Goal: Task Accomplishment & Management: Use online tool/utility

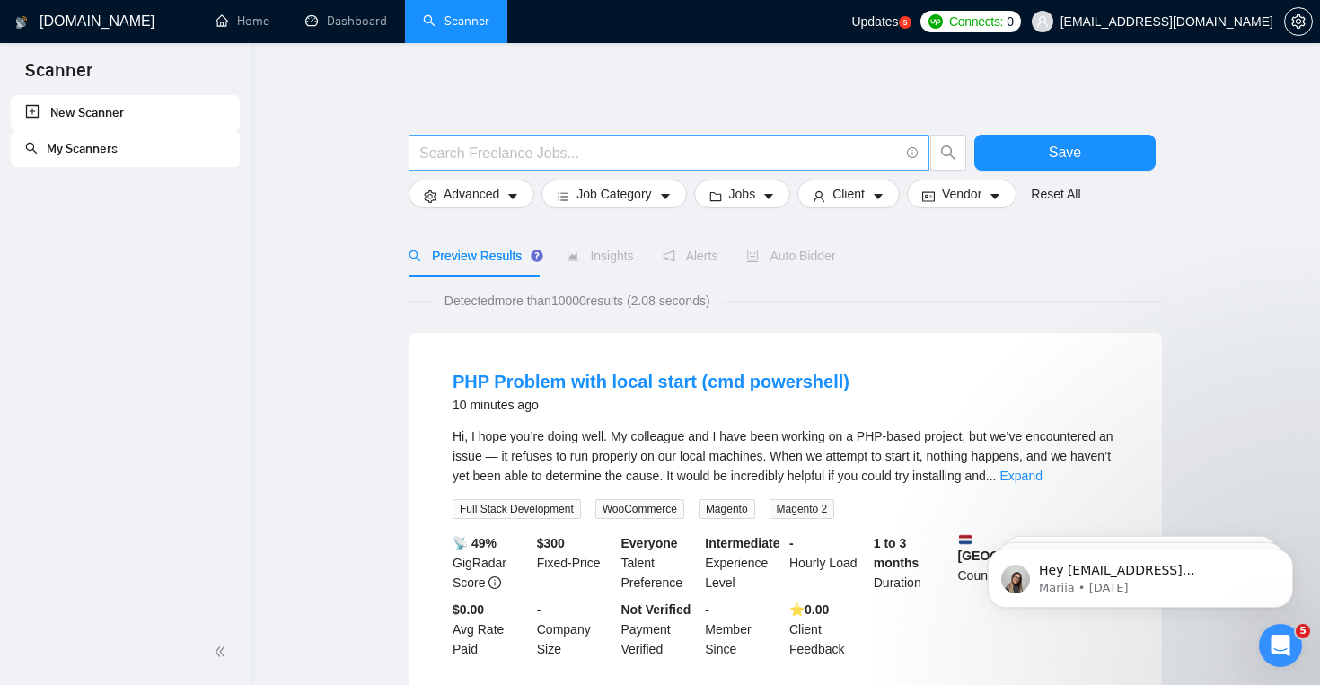
click at [603, 153] on input "text" at bounding box center [659, 153] width 480 height 22
click at [114, 105] on link "New Scanner" at bounding box center [125, 113] width 200 height 36
click at [111, 116] on link "New Scanner" at bounding box center [125, 113] width 200 height 36
click at [110, 151] on link "My Scanners" at bounding box center [71, 148] width 93 height 15
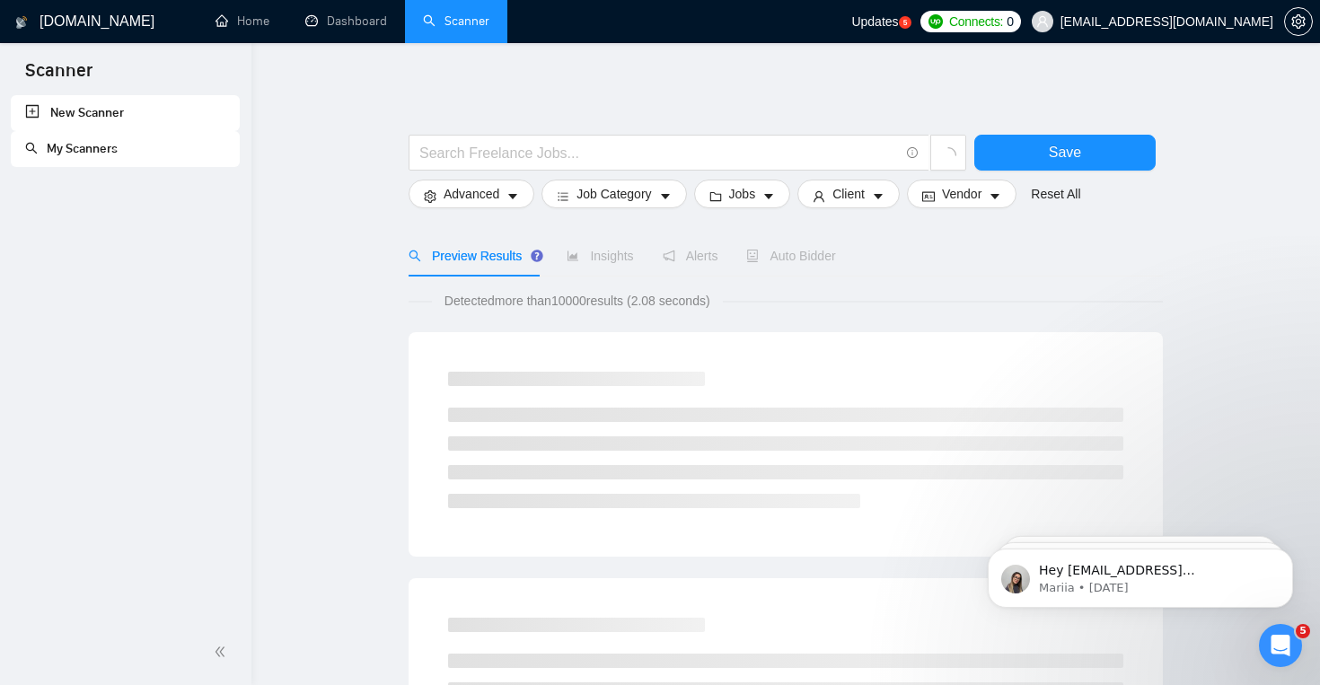
click at [123, 114] on link "New Scanner" at bounding box center [125, 113] width 200 height 36
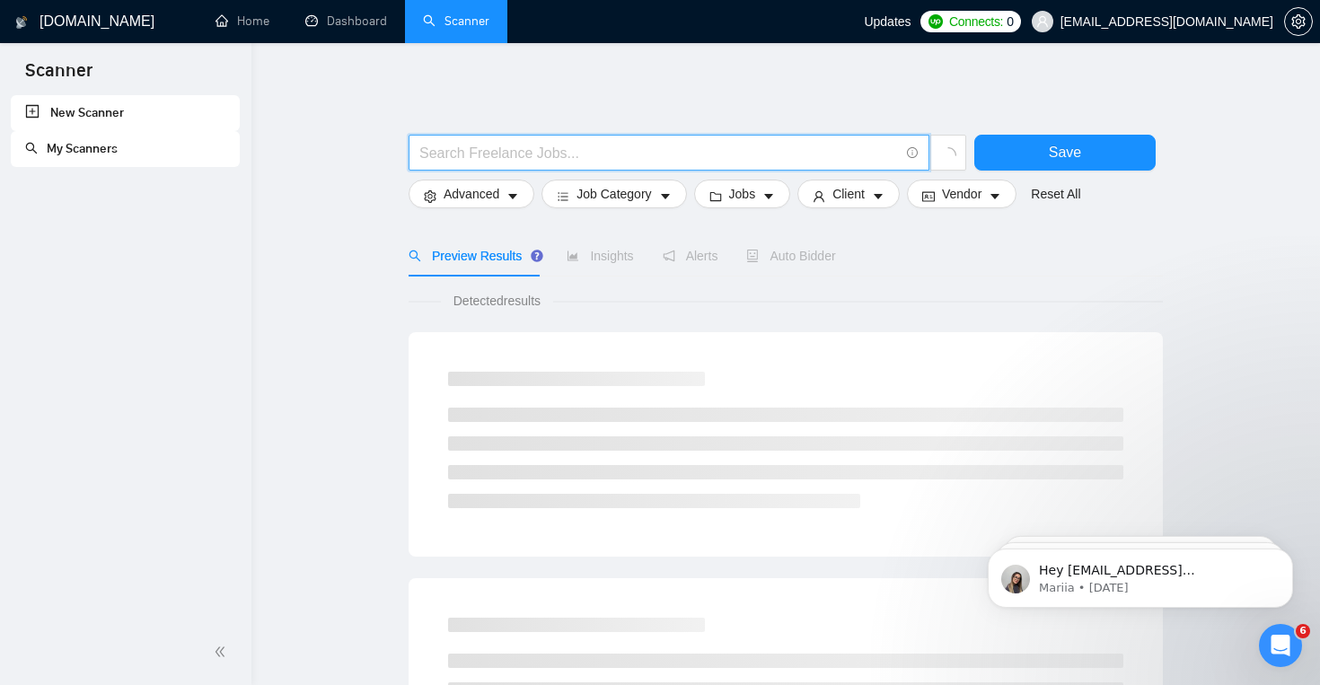
click at [483, 163] on input "text" at bounding box center [659, 153] width 480 height 22
paste input ""bookkeeping" OR "bookkeeper" OR "accounts payable" OR "accounts receivable" OR…"
type input ""bookkeeping" OR "bookkeeper" OR "accounts payable" OR "accounts receivable" OR…"
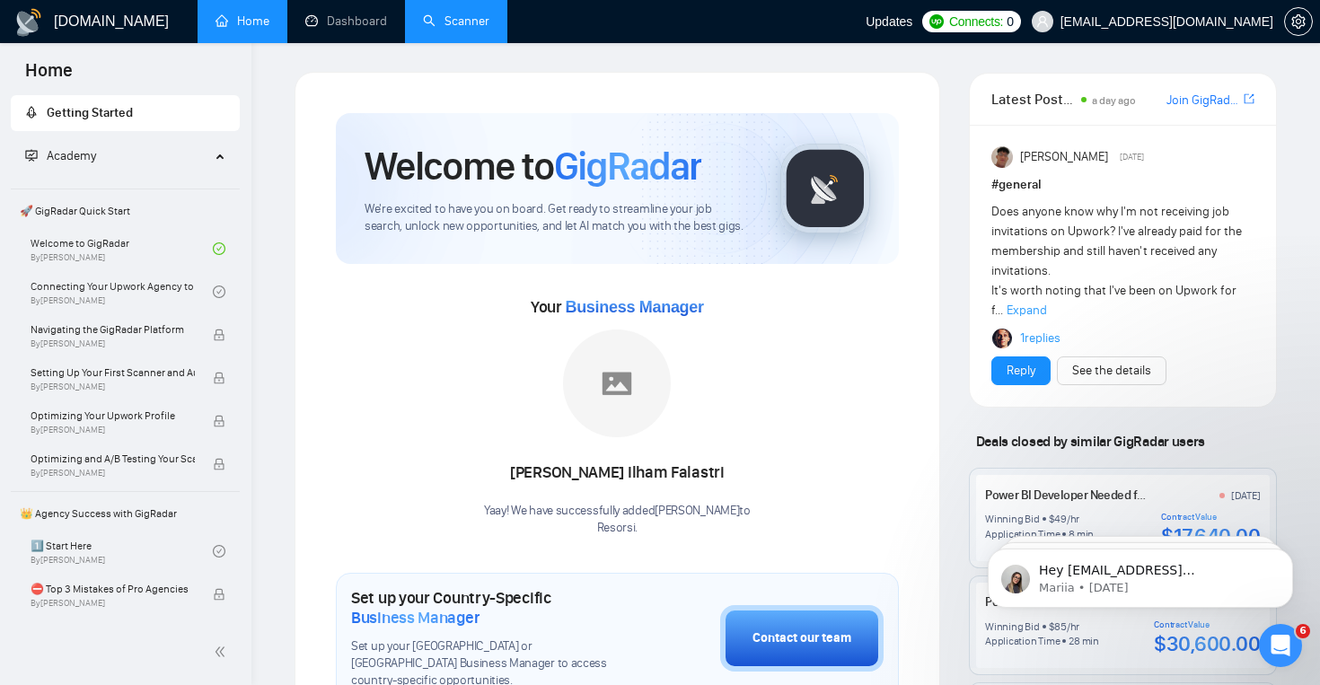
click at [462, 24] on link "Scanner" at bounding box center [456, 20] width 66 height 15
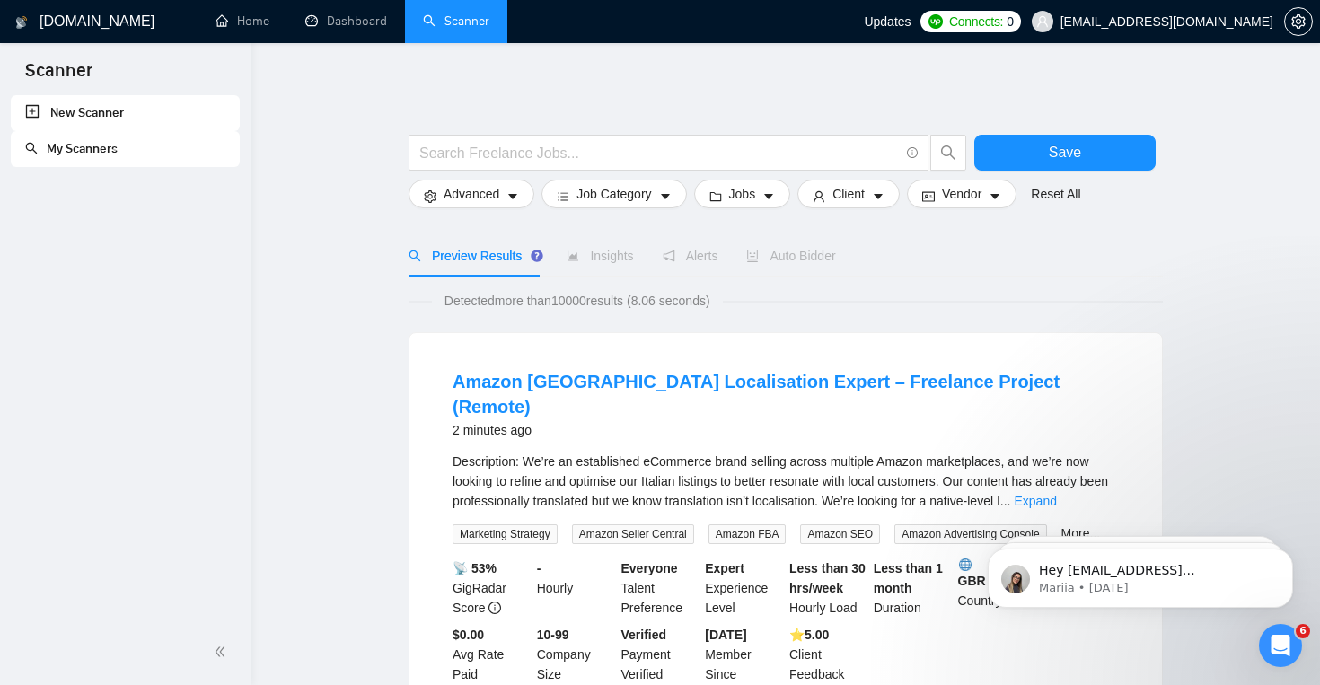
click at [106, 103] on link "New Scanner" at bounding box center [125, 113] width 200 height 36
click at [106, 116] on link "New Scanner" at bounding box center [125, 113] width 200 height 36
click at [106, 156] on link "My Scanners" at bounding box center [71, 148] width 93 height 15
click at [119, 114] on link "New Scanner" at bounding box center [125, 113] width 200 height 36
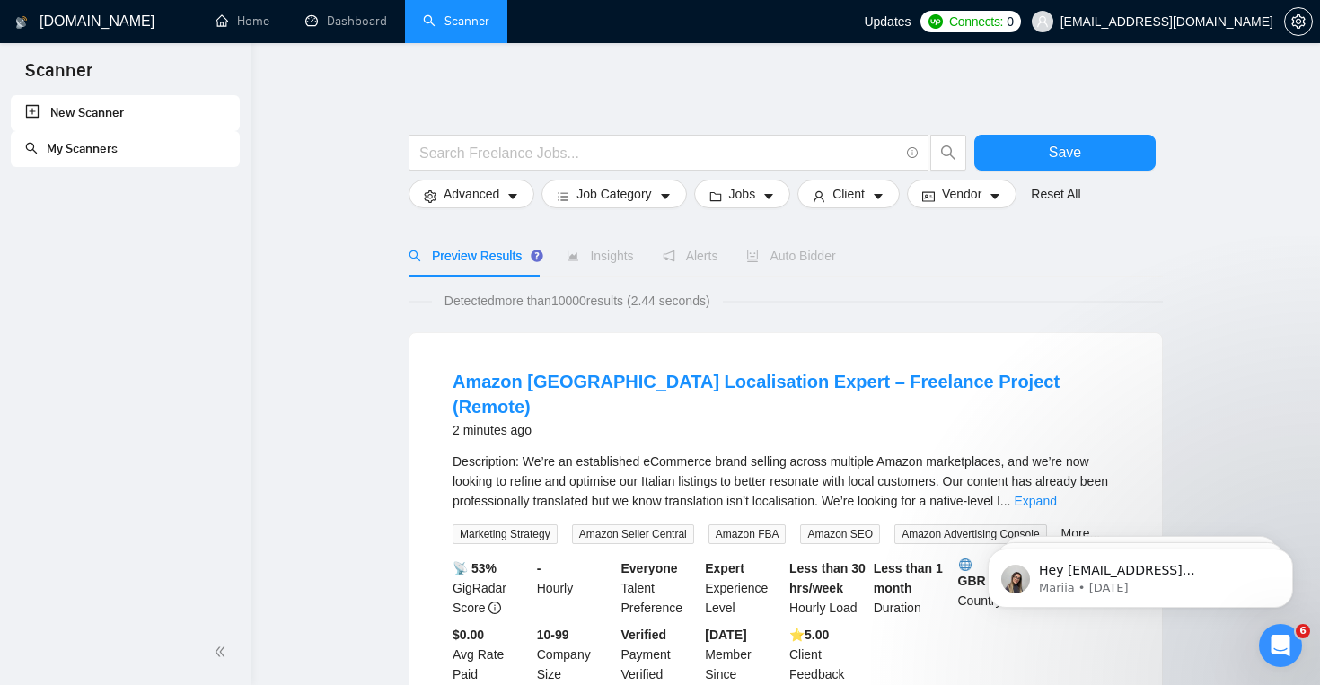
click at [119, 114] on link "New Scanner" at bounding box center [125, 113] width 200 height 36
click at [439, 22] on link "Scanner" at bounding box center [456, 20] width 66 height 15
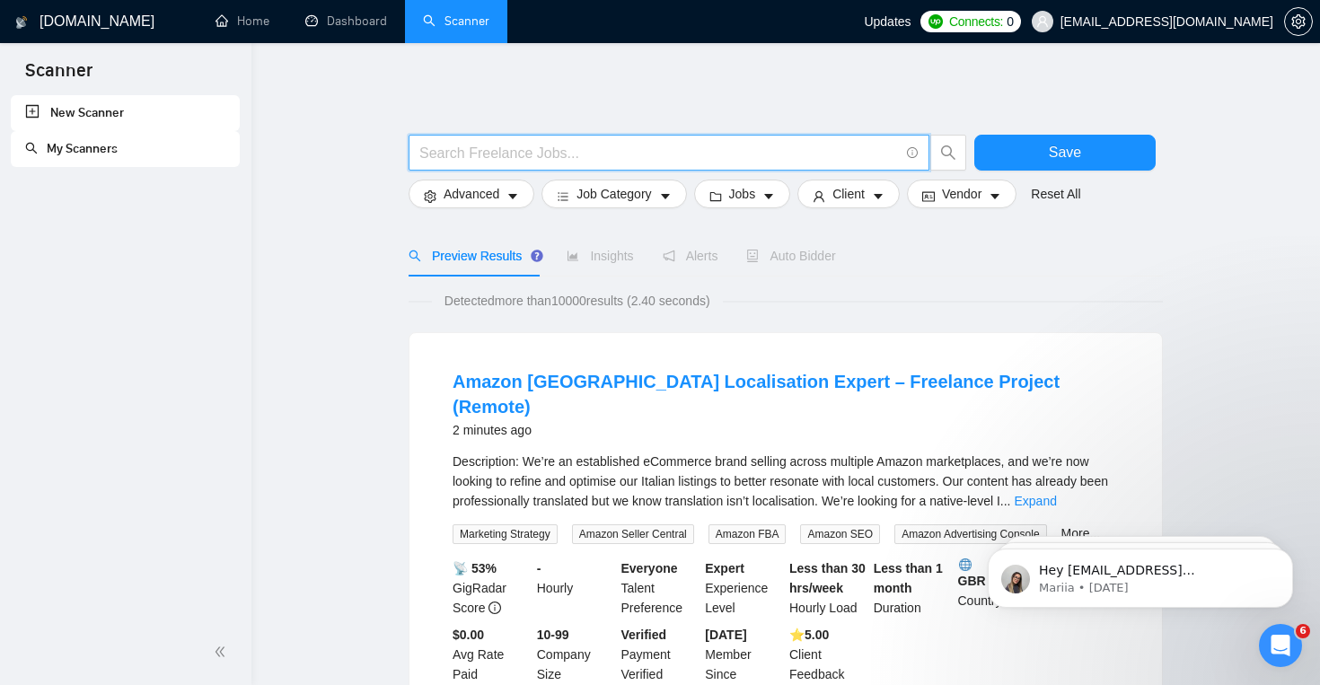
click at [497, 155] on input "text" at bounding box center [659, 153] width 480 height 22
click at [522, 196] on button "Advanced" at bounding box center [472, 194] width 126 height 29
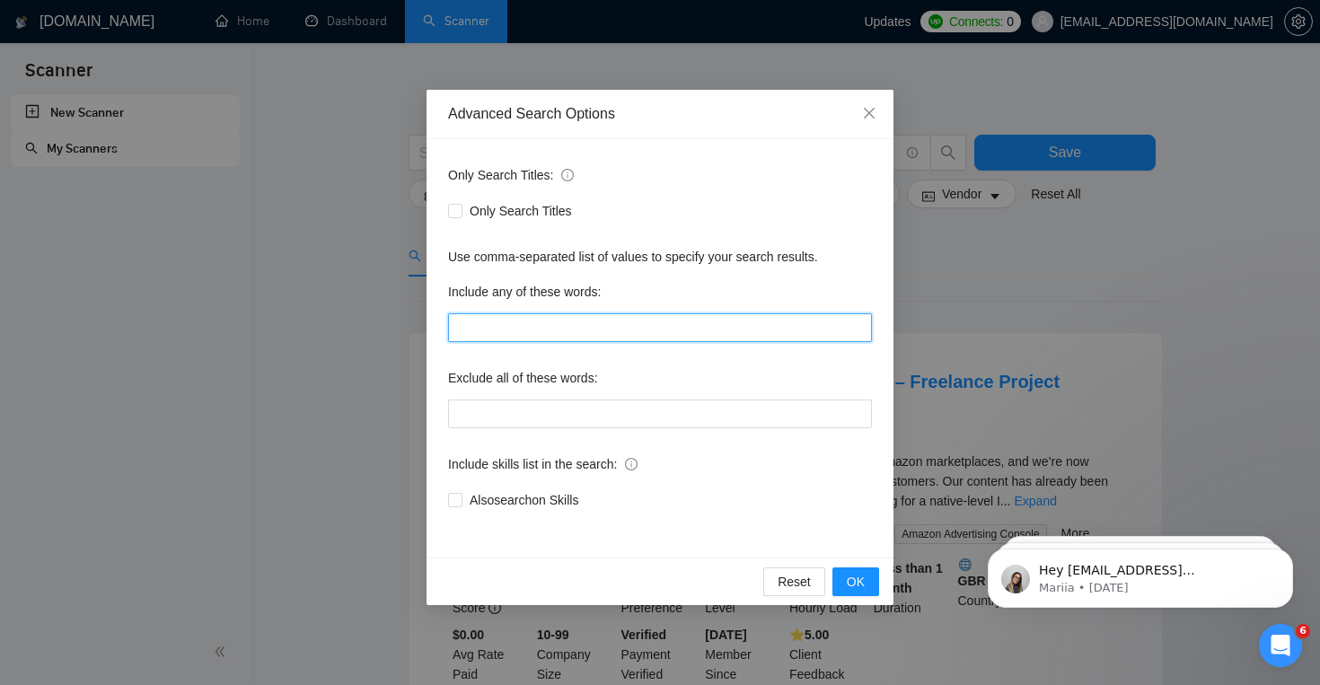
click at [536, 326] on input "text" at bounding box center [660, 327] width 424 height 29
paste input ""bookkeeping" OR "bookkeeper" OR "accounts payable" OR "accounts receivable" OR…"
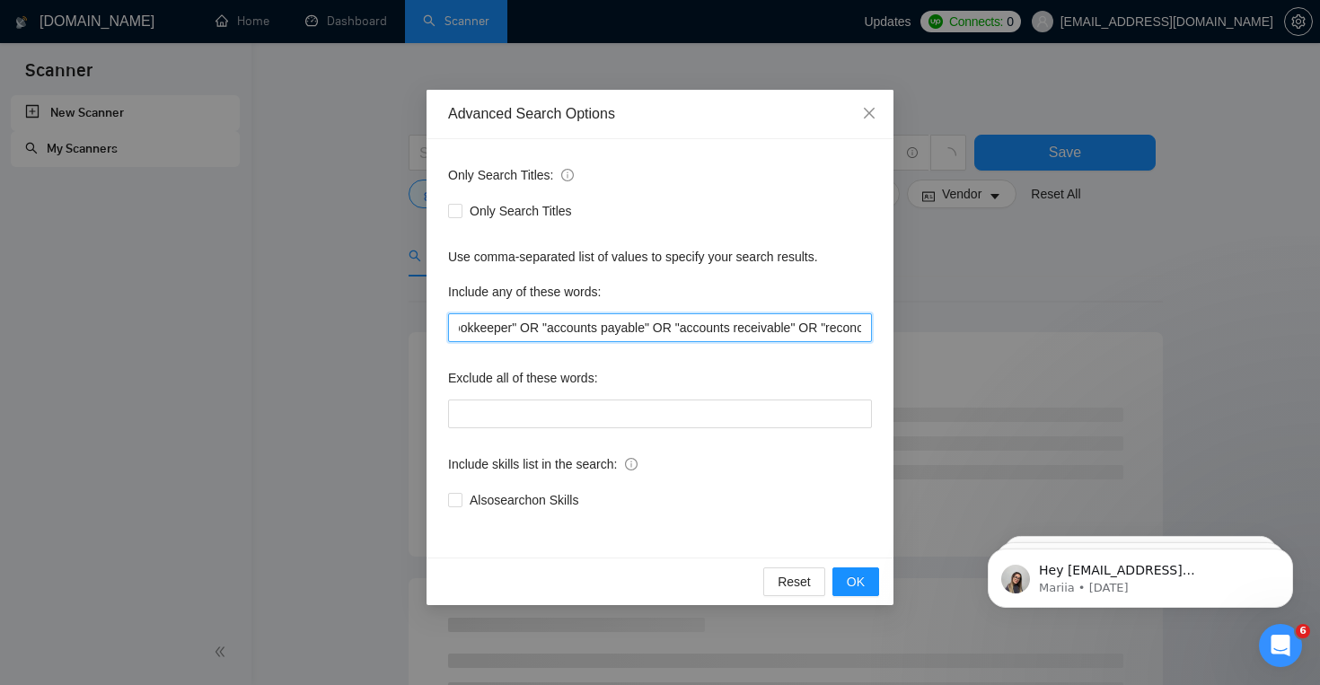
scroll to position [0, 120]
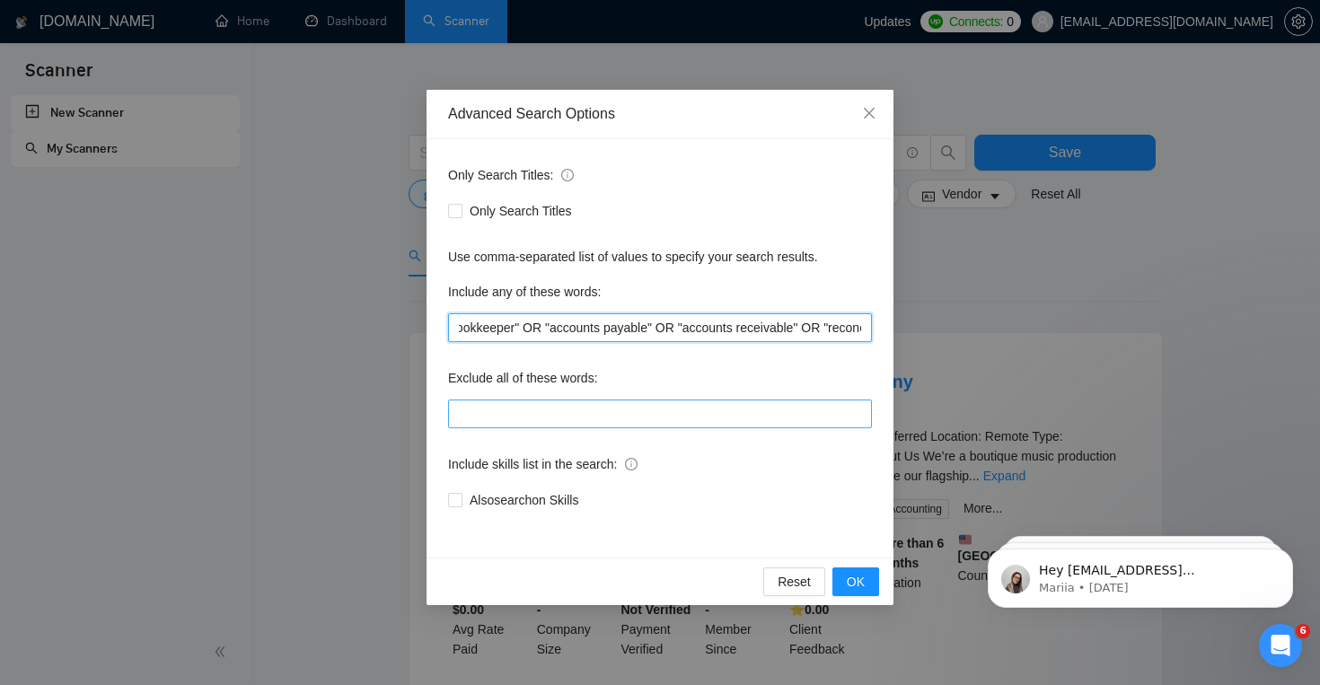
type input ""bookkeeping" OR "bookkeeper" OR "accounts payable" OR "accounts receivable" OR…"
click at [538, 424] on input "text" at bounding box center [660, 414] width 424 height 29
paste input ""real estate agent" OR "graphic design" OR "crypto" OR "blockchain" OR "ecommer…"
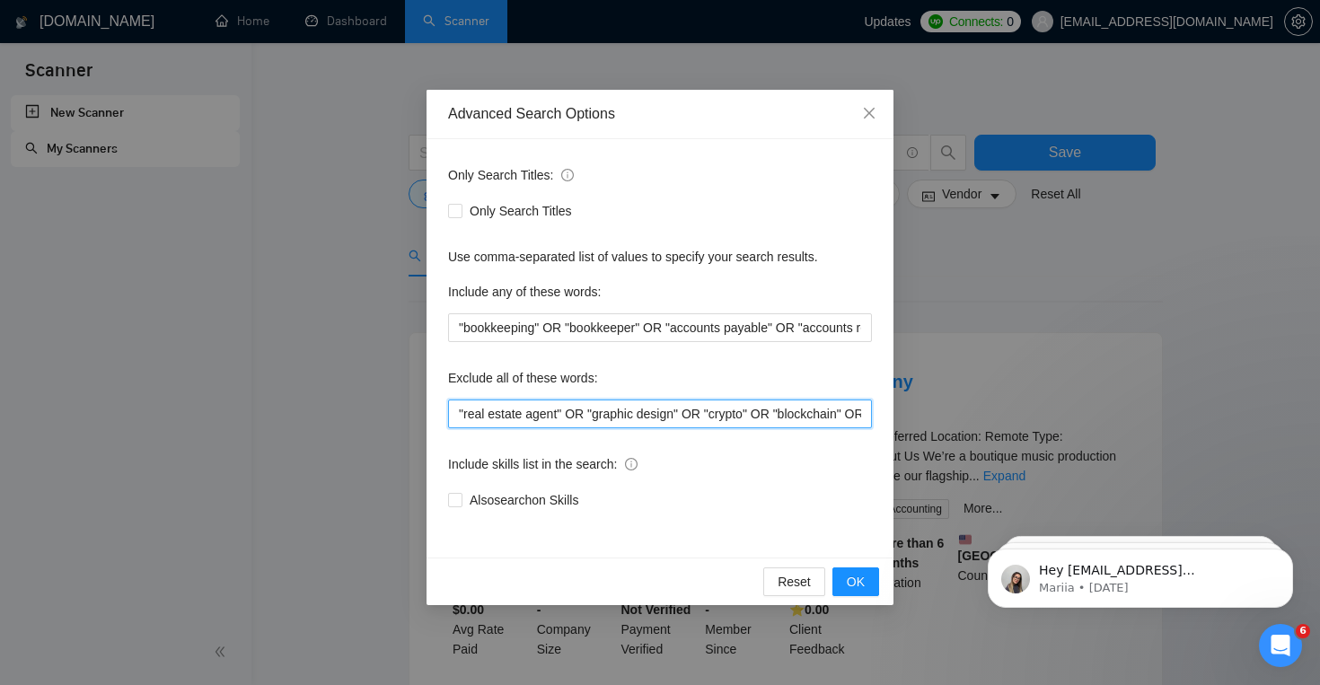
scroll to position [0, 174]
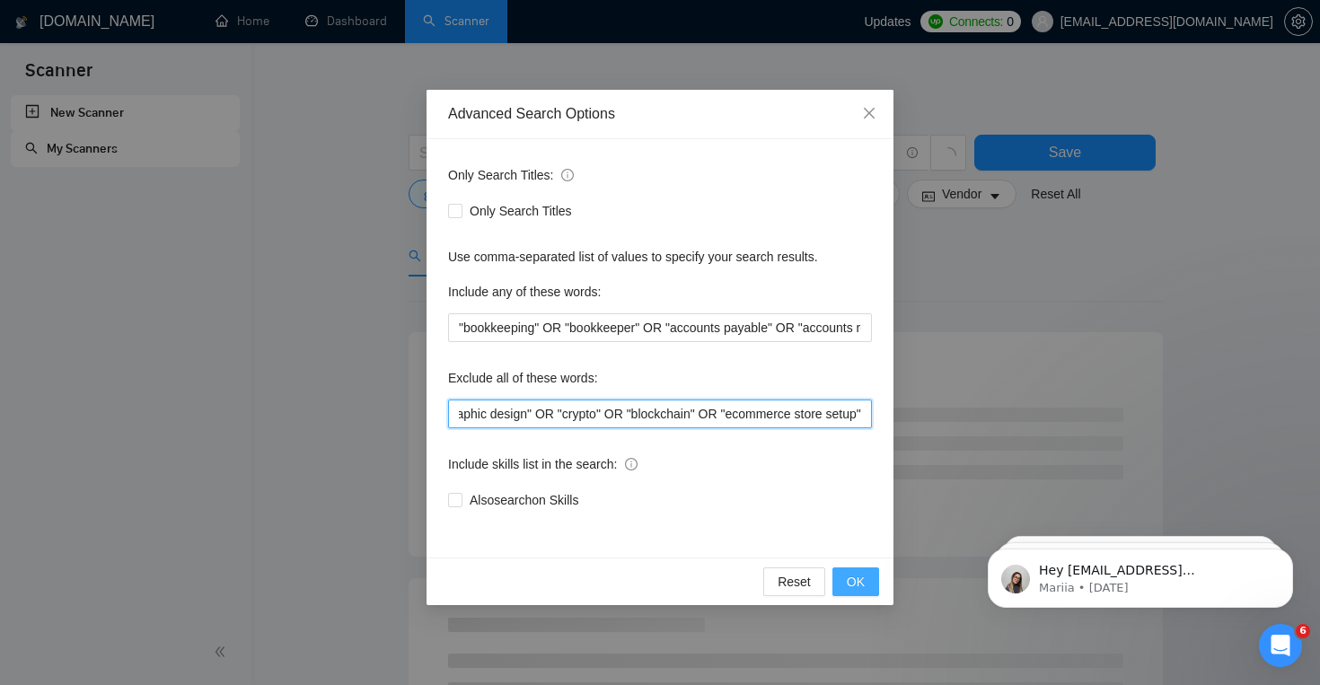
type input ""real estate agent" OR "graphic design" OR "crypto" OR "blockchain" OR "ecommer…"
click at [858, 581] on span "OK" at bounding box center [856, 582] width 18 height 20
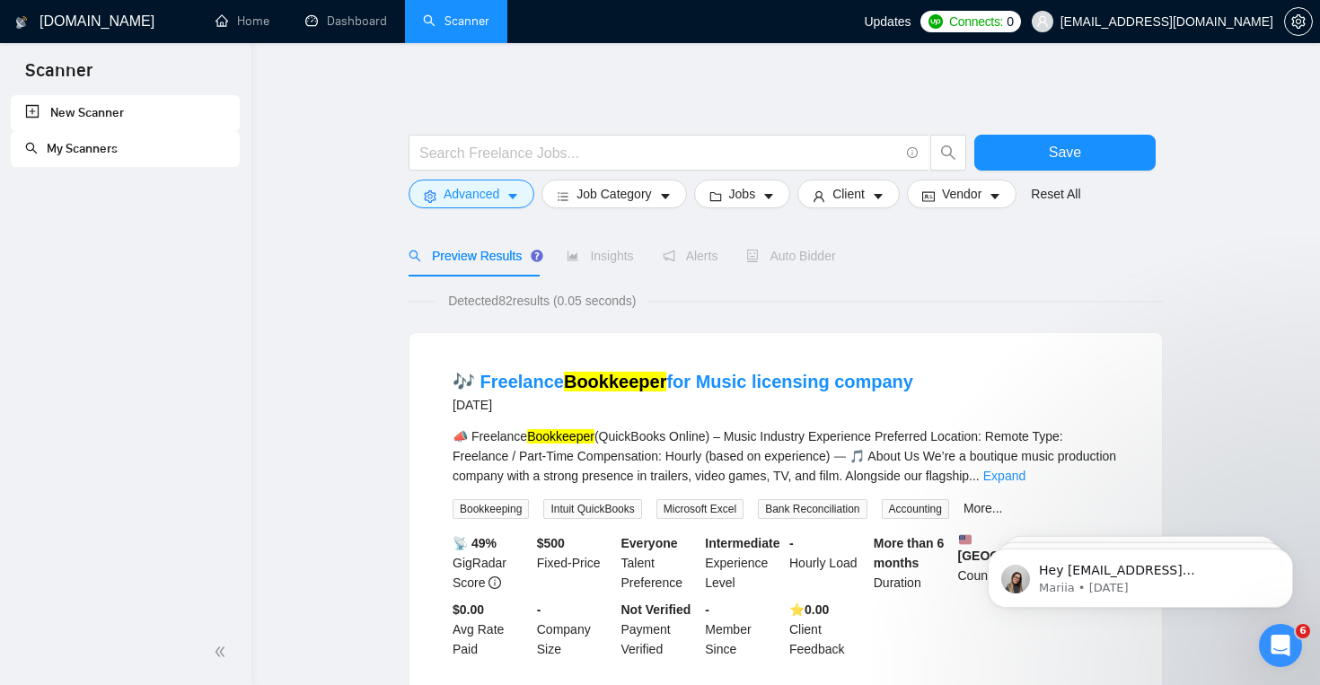
click at [665, 212] on form "Save Advanced Job Category Jobs Client Vendor Reset All" at bounding box center [786, 167] width 754 height 101
click at [665, 195] on icon "caret-down" at bounding box center [665, 196] width 13 height 13
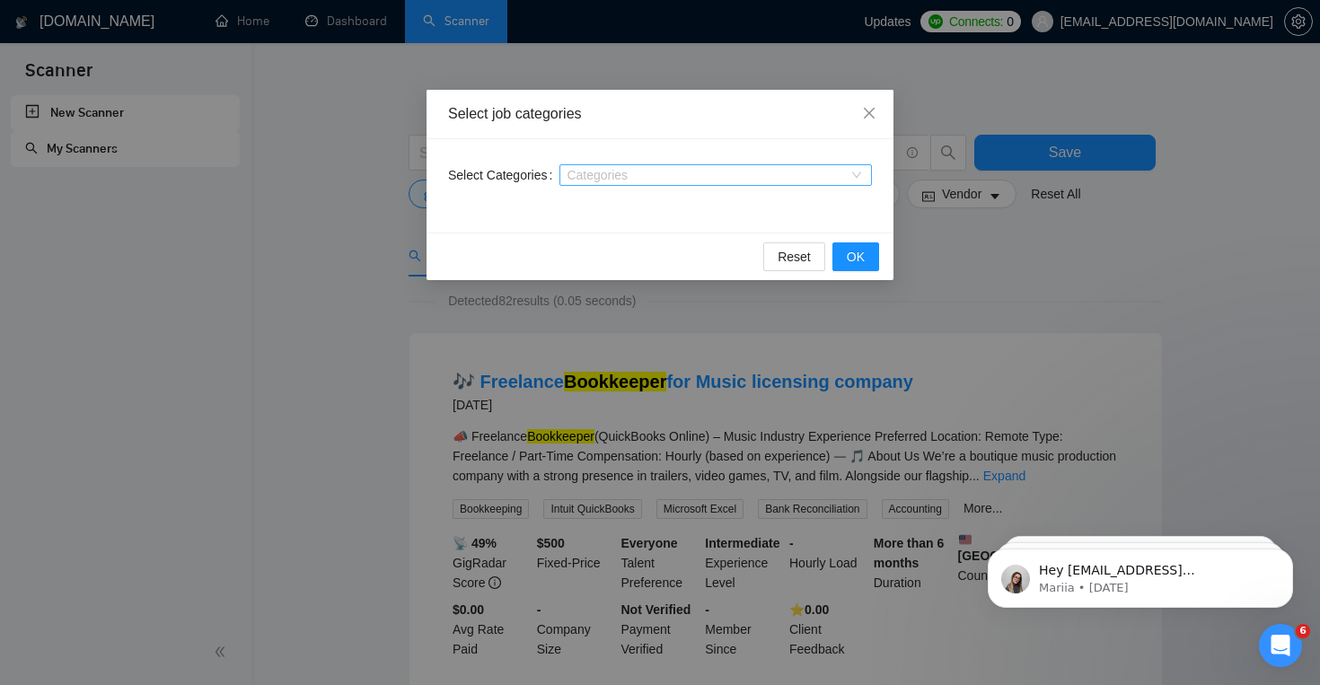
click at [674, 177] on div at bounding box center [707, 175] width 286 height 14
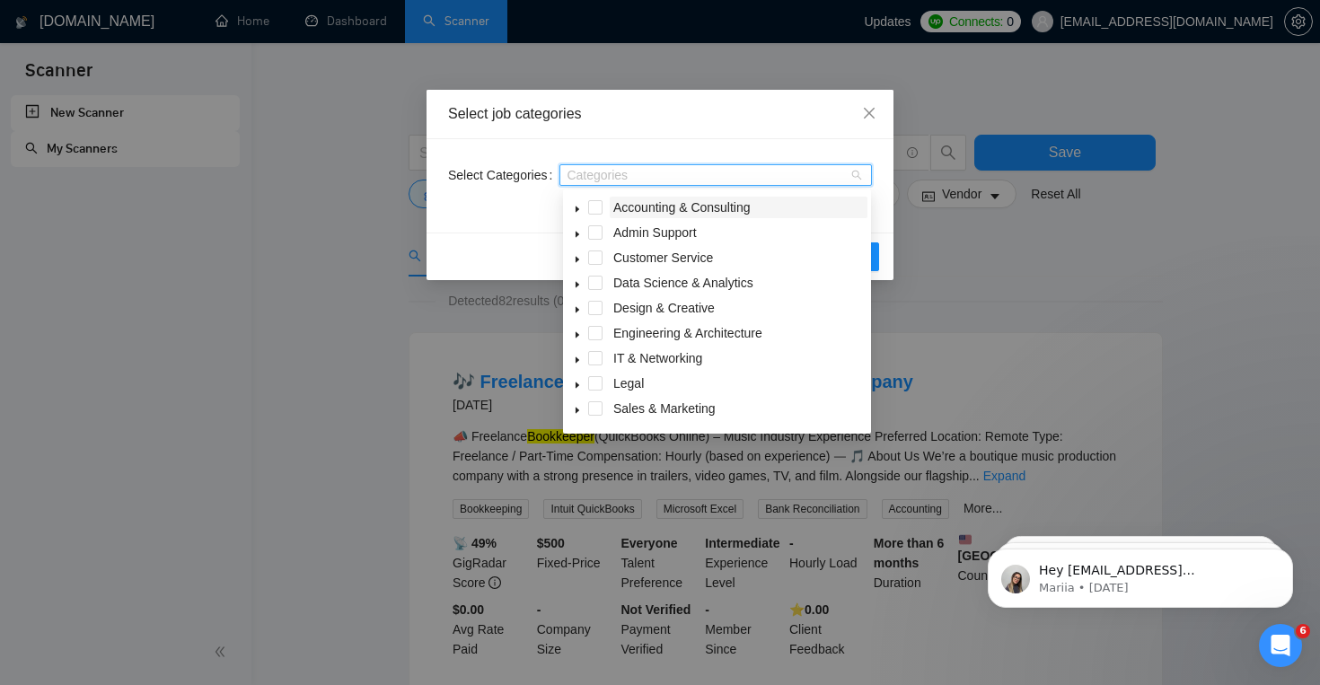
click at [683, 202] on span "Accounting & Consulting" at bounding box center [681, 207] width 137 height 14
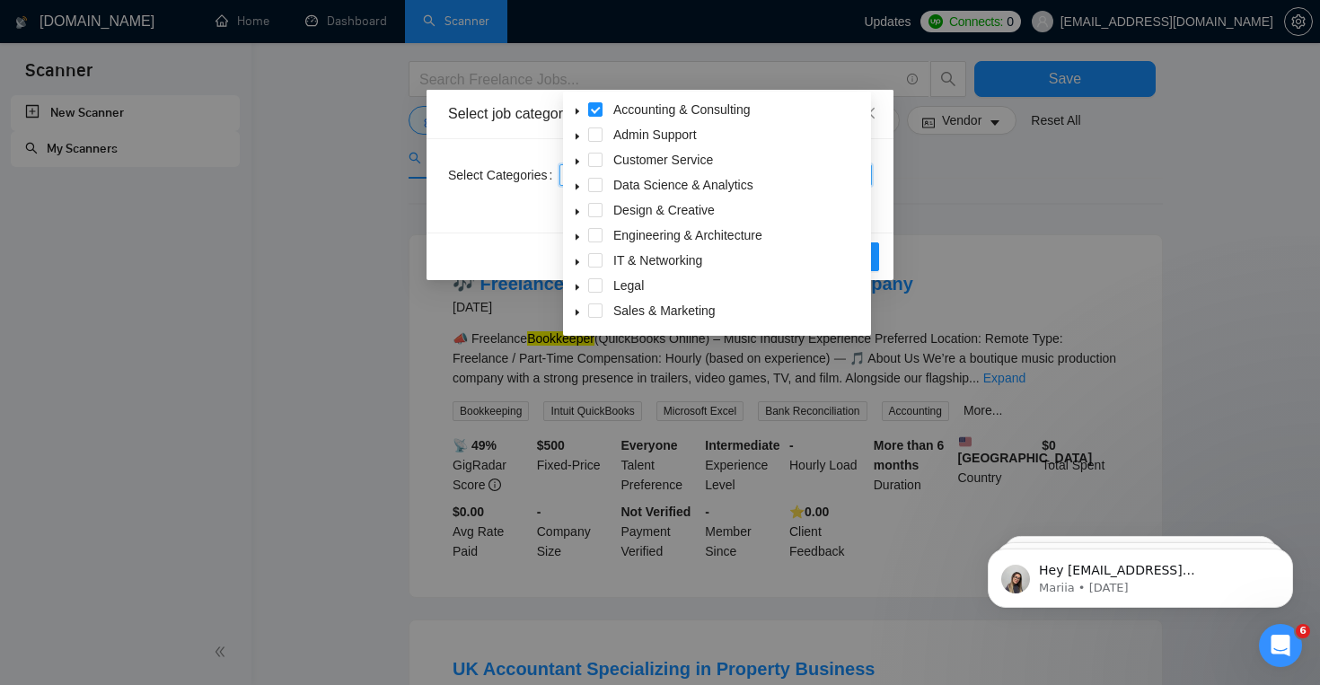
click at [890, 196] on div "Select Categories Accounting & Consulting" at bounding box center [660, 185] width 467 height 93
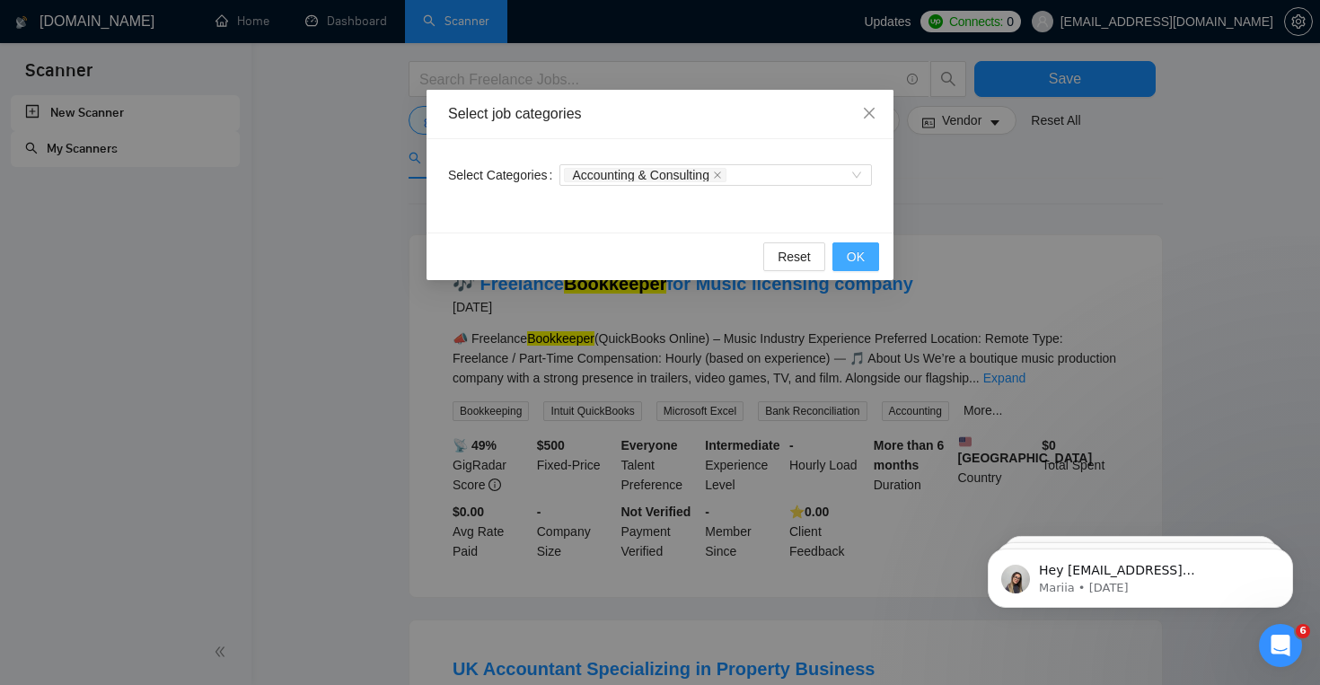
click at [867, 246] on button "OK" at bounding box center [856, 256] width 47 height 29
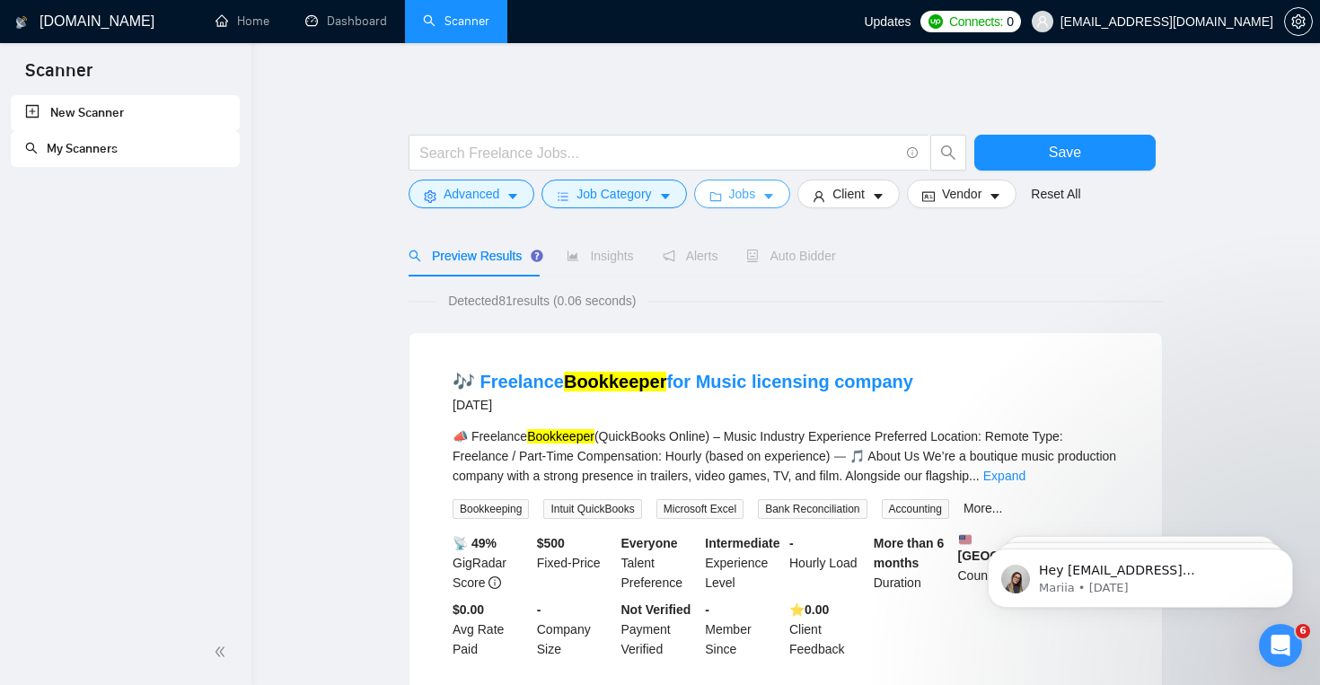
click at [756, 198] on span "Jobs" at bounding box center [742, 194] width 27 height 20
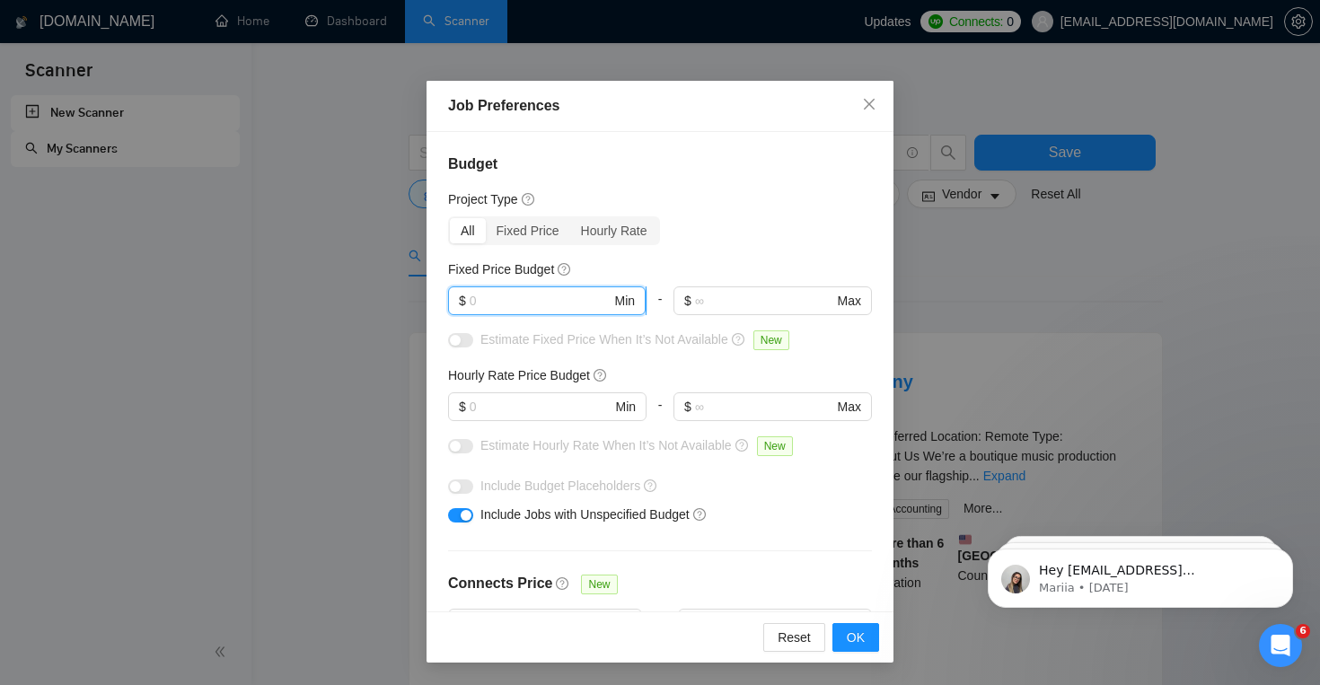
click at [564, 303] on input "text" at bounding box center [541, 301] width 142 height 20
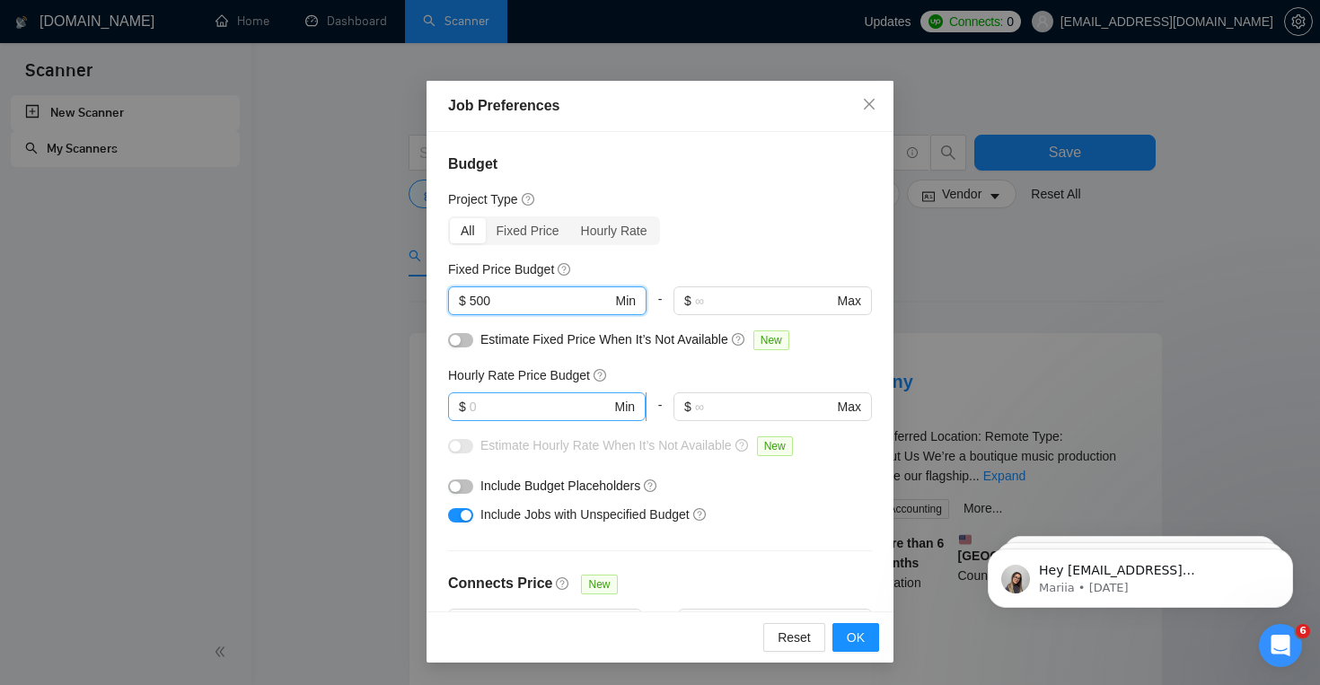
type input "500"
click at [524, 401] on input "text" at bounding box center [541, 407] width 142 height 20
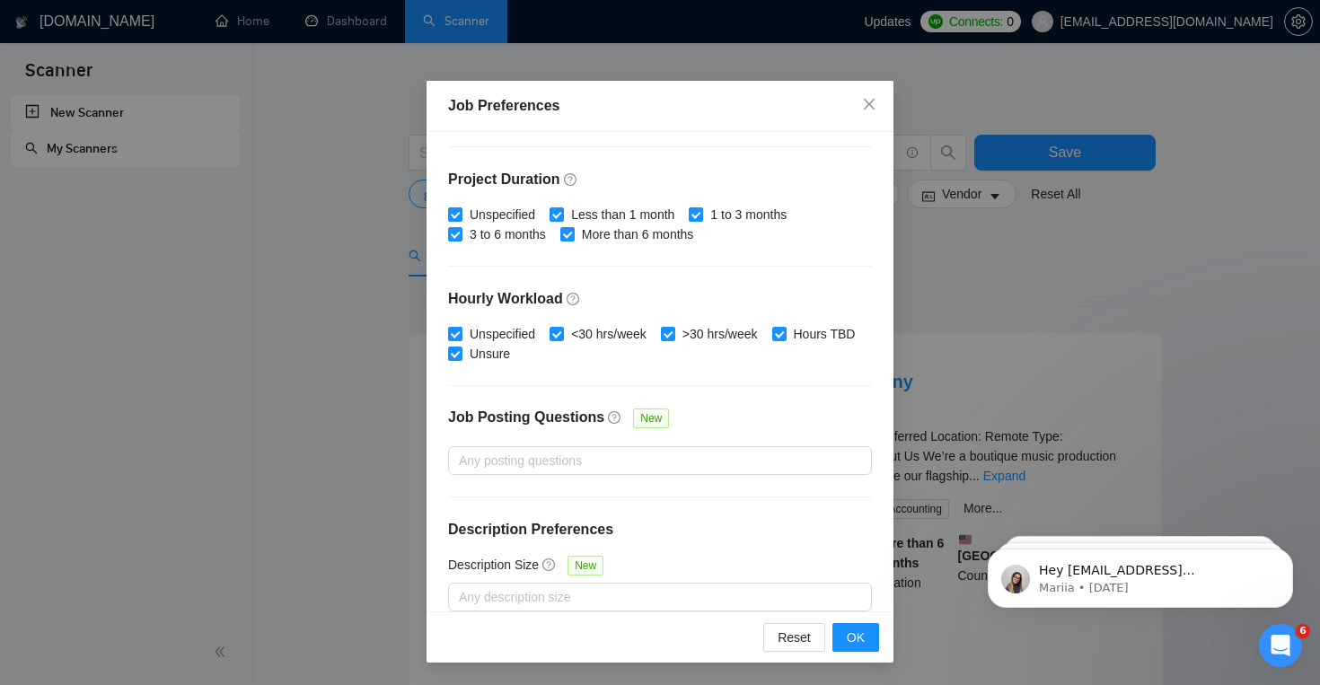
scroll to position [533, 0]
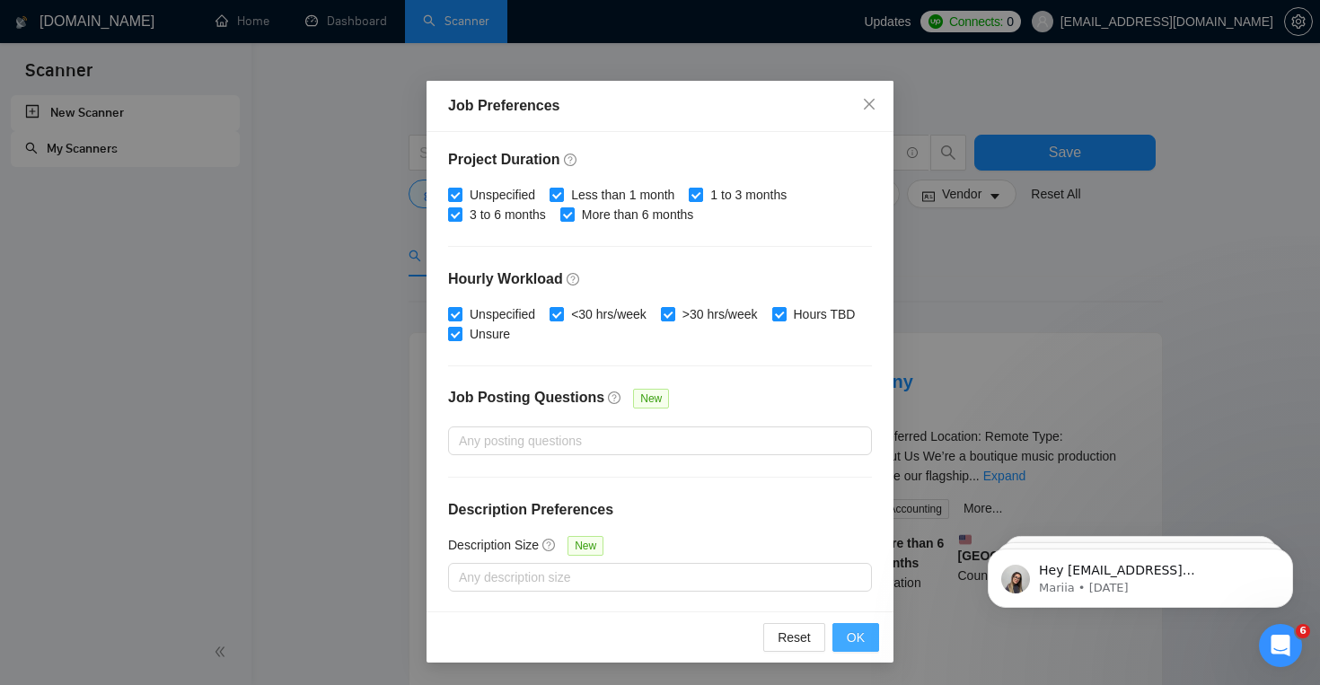
type input "25"
click at [859, 647] on span "OK" at bounding box center [856, 638] width 18 height 20
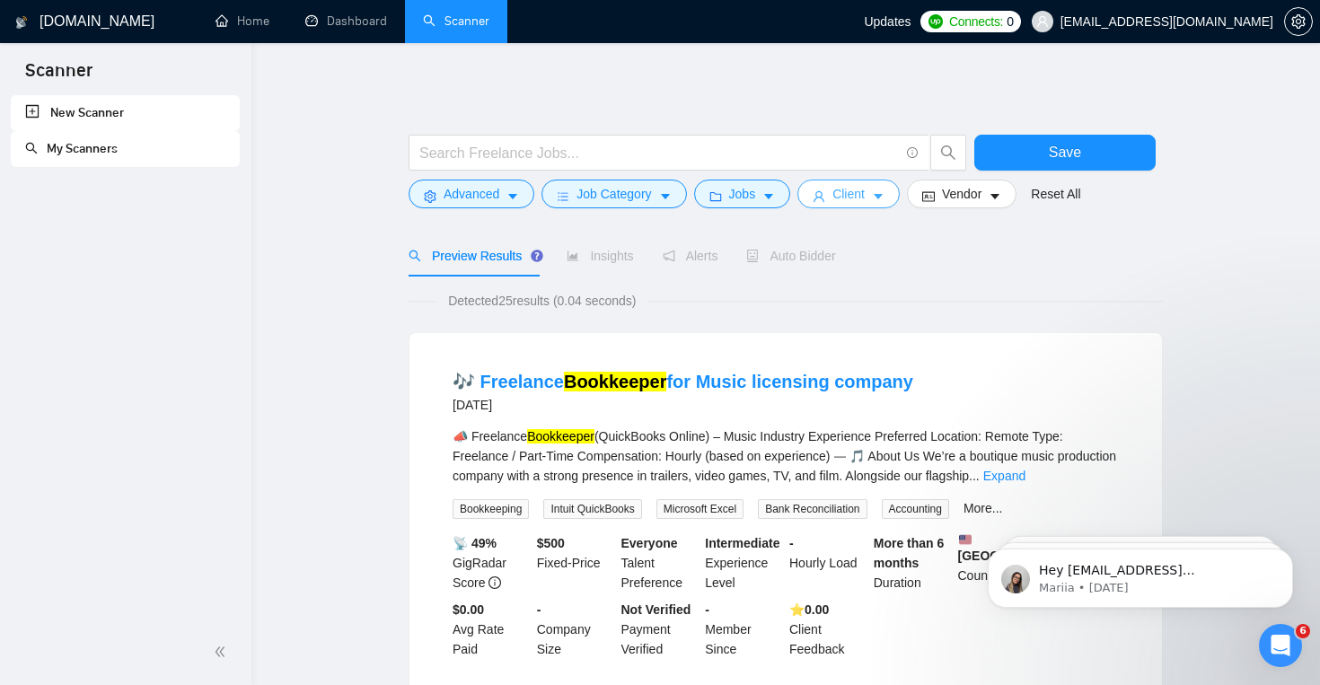
click at [849, 199] on span "Client" at bounding box center [849, 194] width 32 height 20
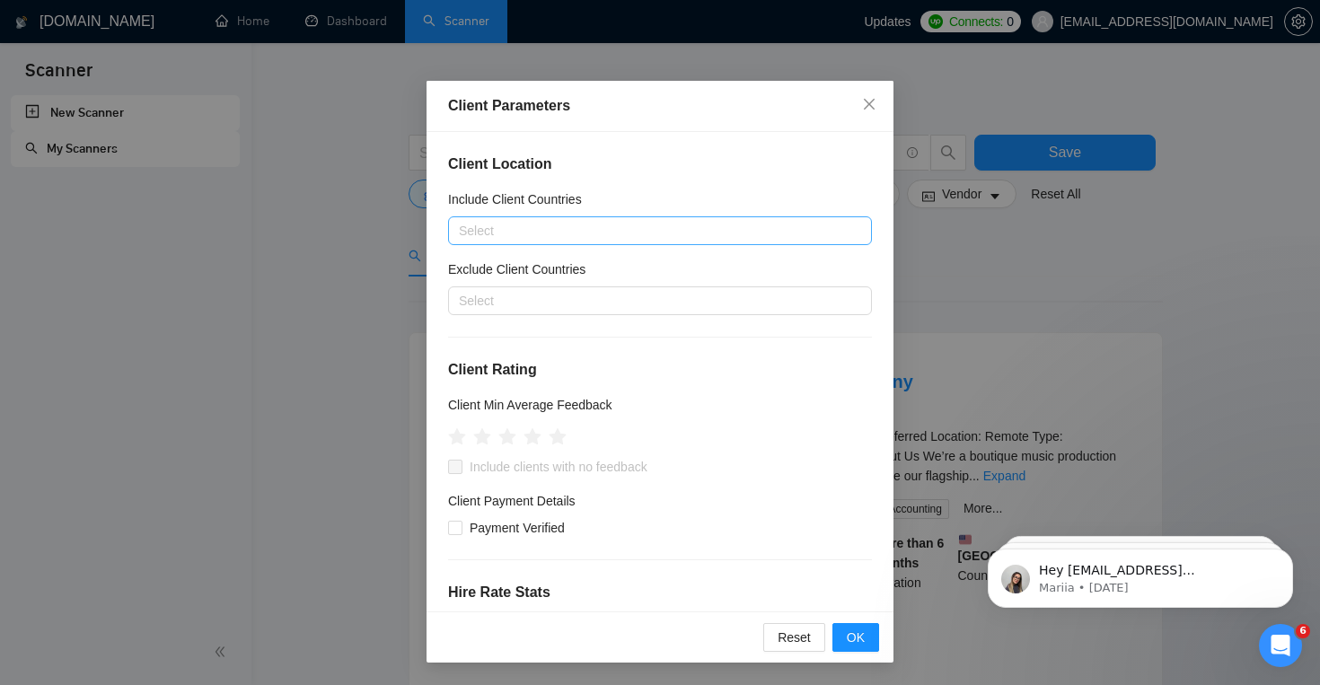
click at [806, 237] on div at bounding box center [651, 231] width 397 height 22
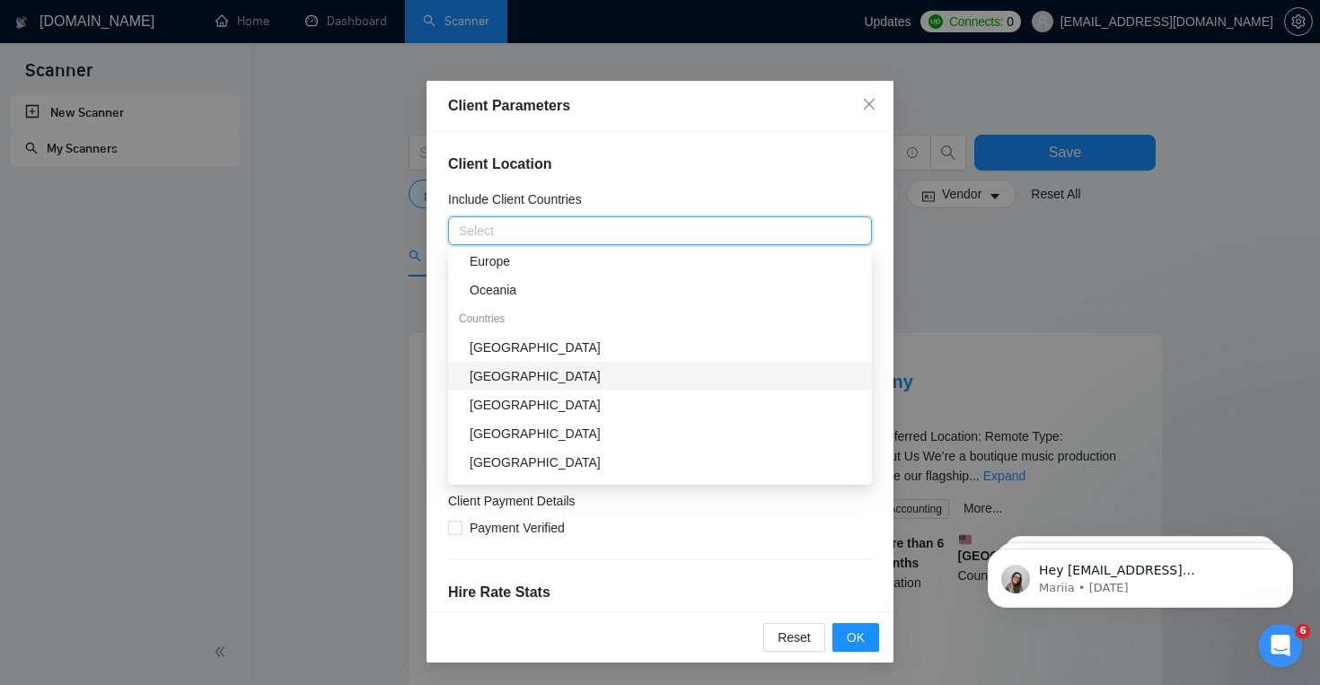
scroll to position [150, 0]
click at [557, 352] on div "United States" at bounding box center [666, 346] width 392 height 20
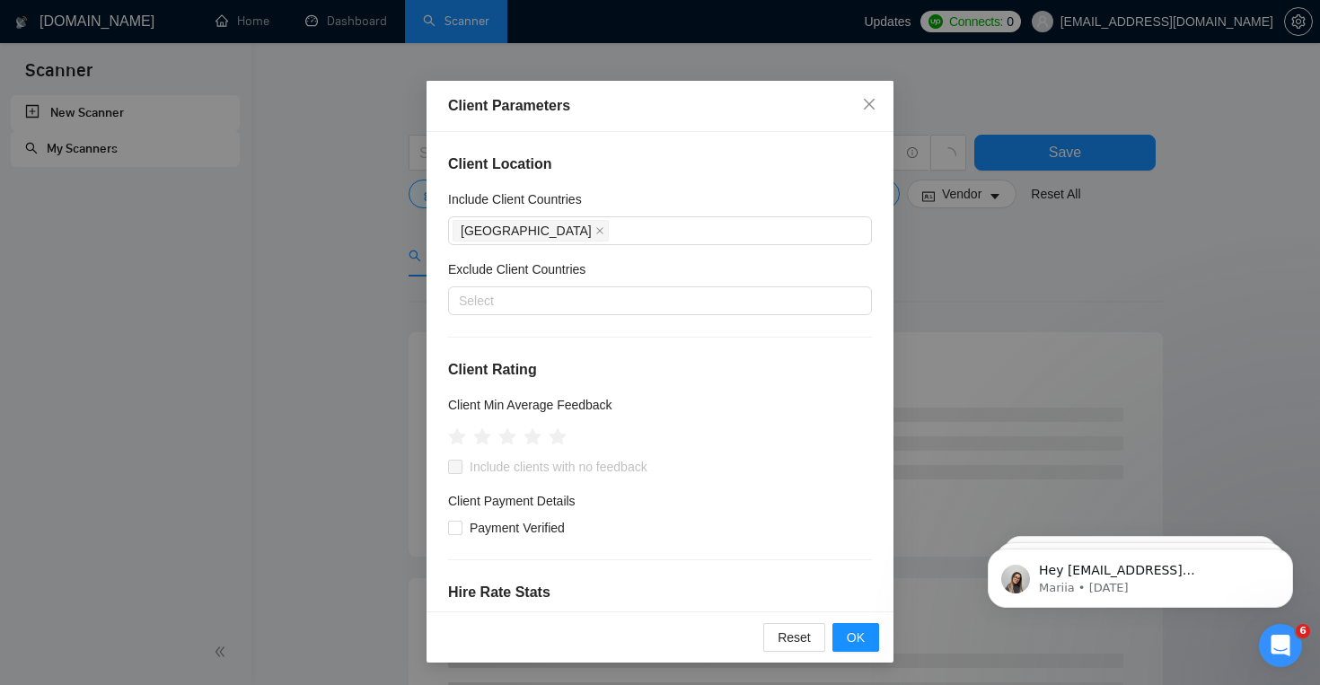
click at [801, 560] on div "Client Location Include Client Countries United States Exclude Client Countries…" at bounding box center [660, 372] width 467 height 480
click at [704, 293] on div at bounding box center [651, 301] width 397 height 22
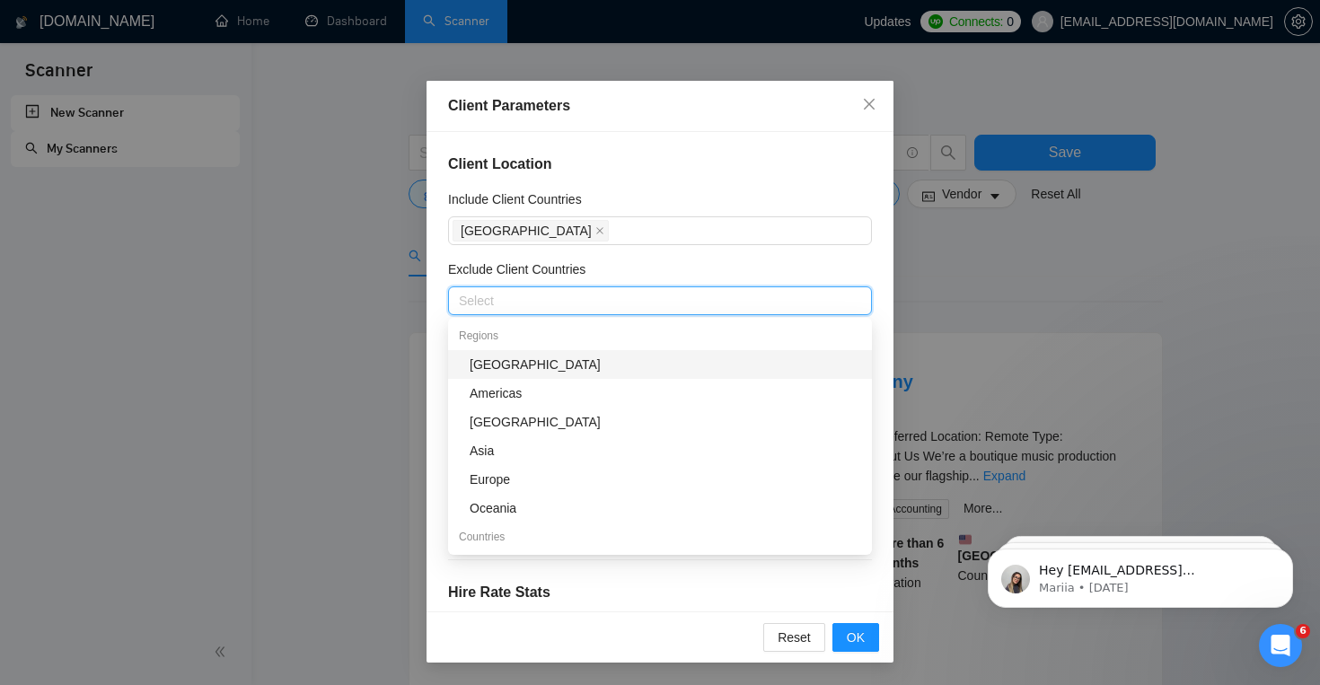
click at [627, 370] on div "Africa" at bounding box center [666, 365] width 392 height 20
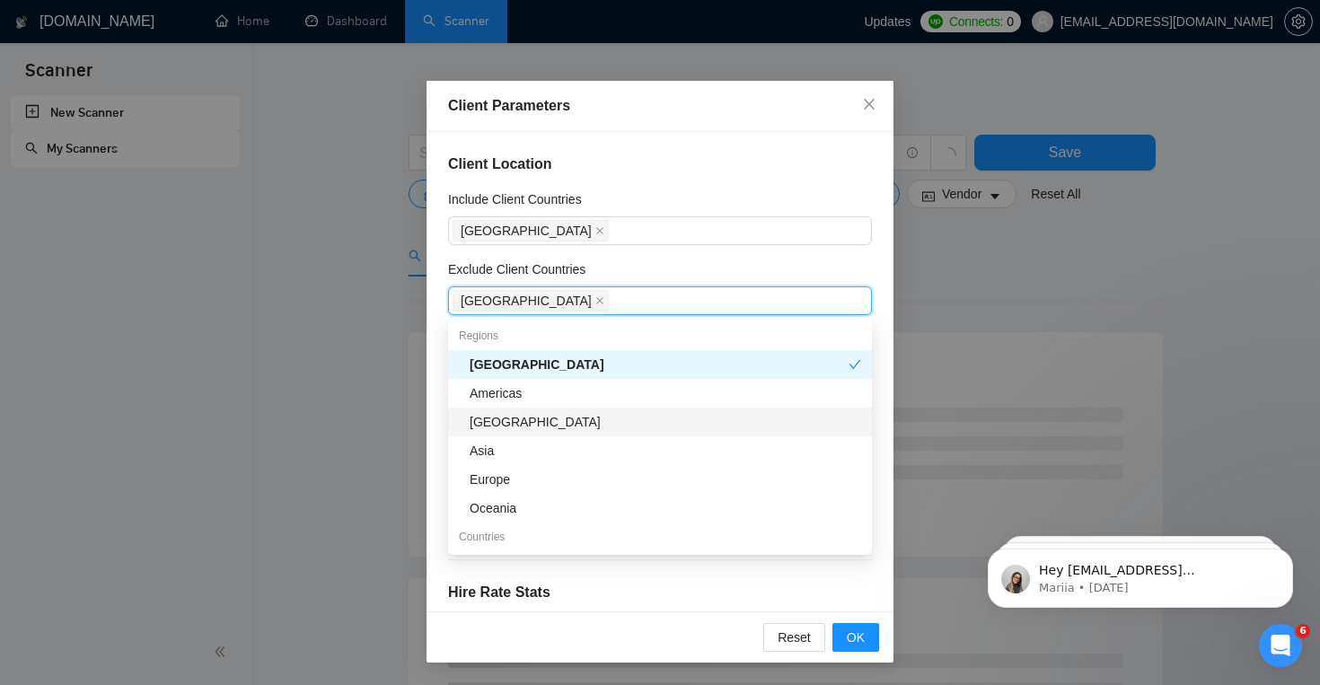
click at [624, 422] on div "Antarctica" at bounding box center [666, 422] width 392 height 20
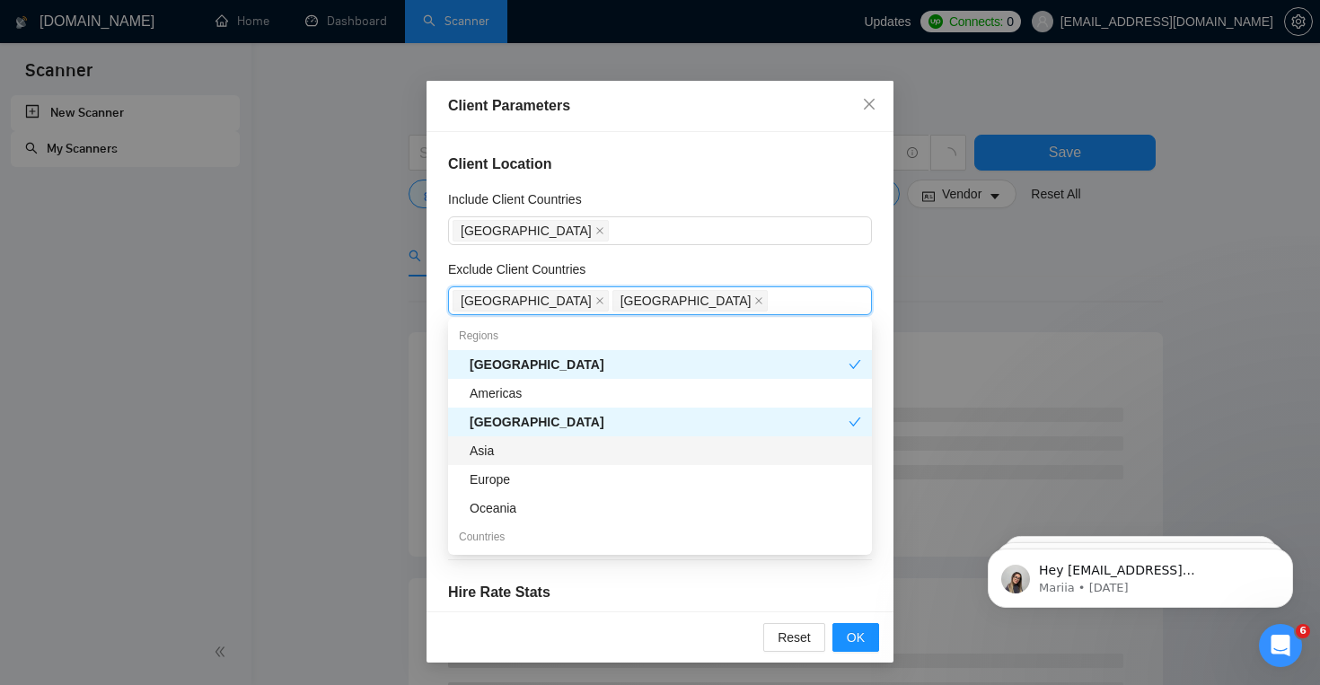
click at [626, 454] on div "Asia" at bounding box center [666, 451] width 392 height 20
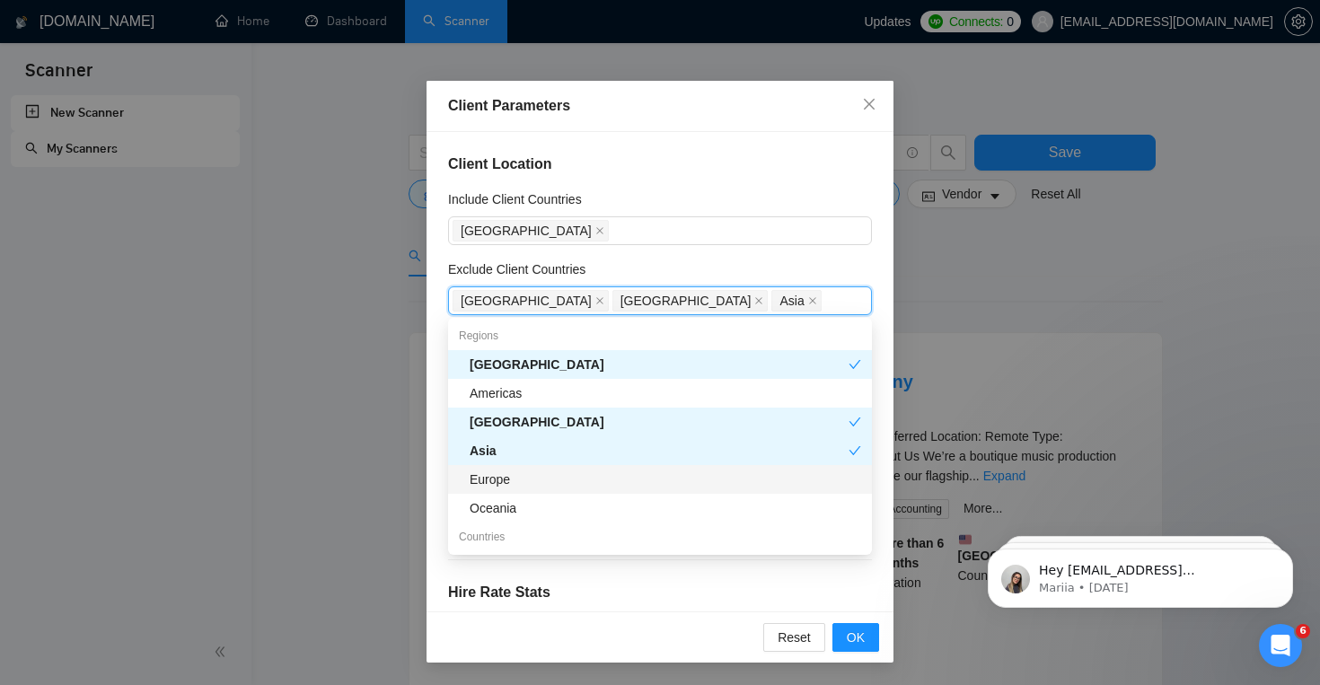
click at [626, 472] on div "Europe" at bounding box center [666, 480] width 392 height 20
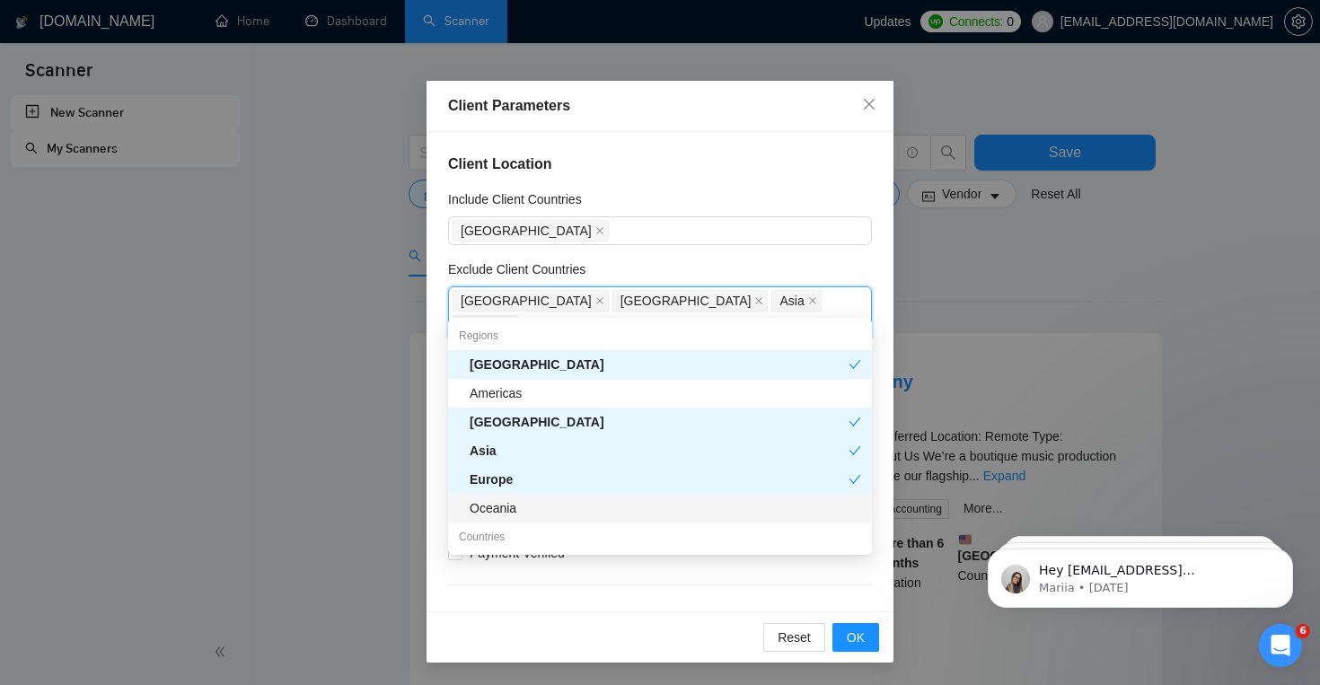
click at [630, 507] on div "Oceania" at bounding box center [666, 508] width 392 height 20
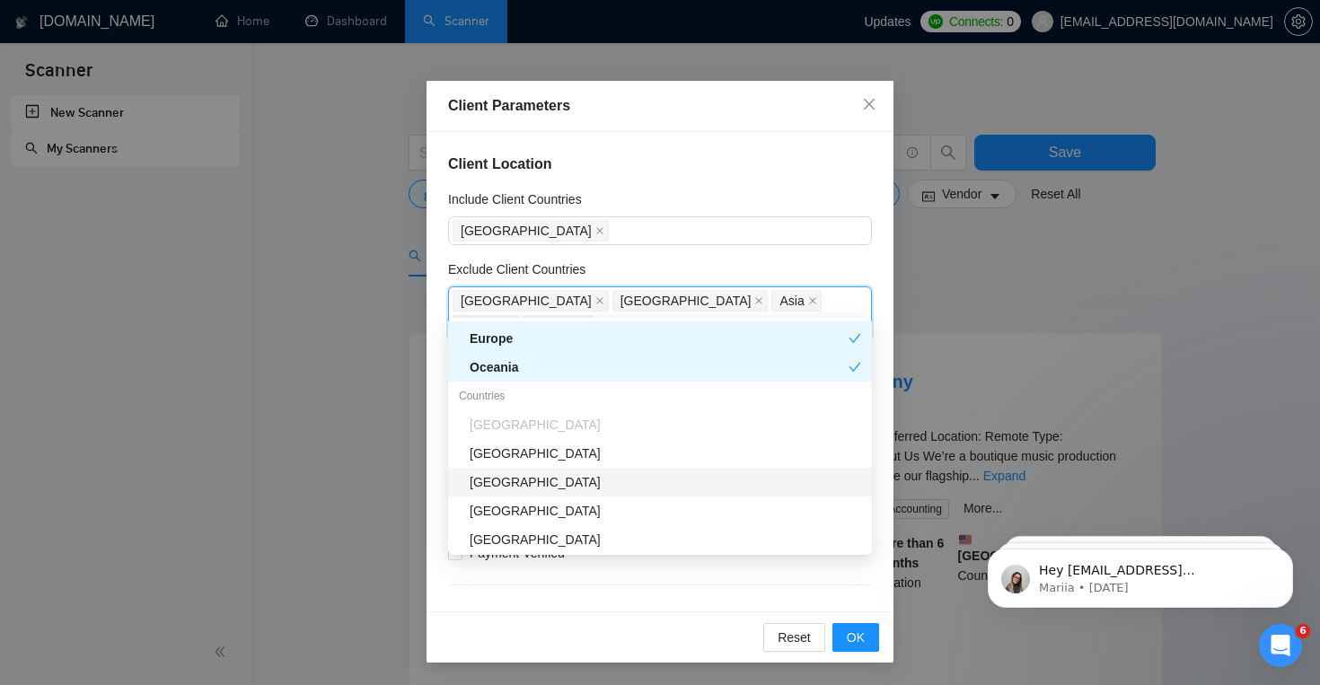
scroll to position [0, 0]
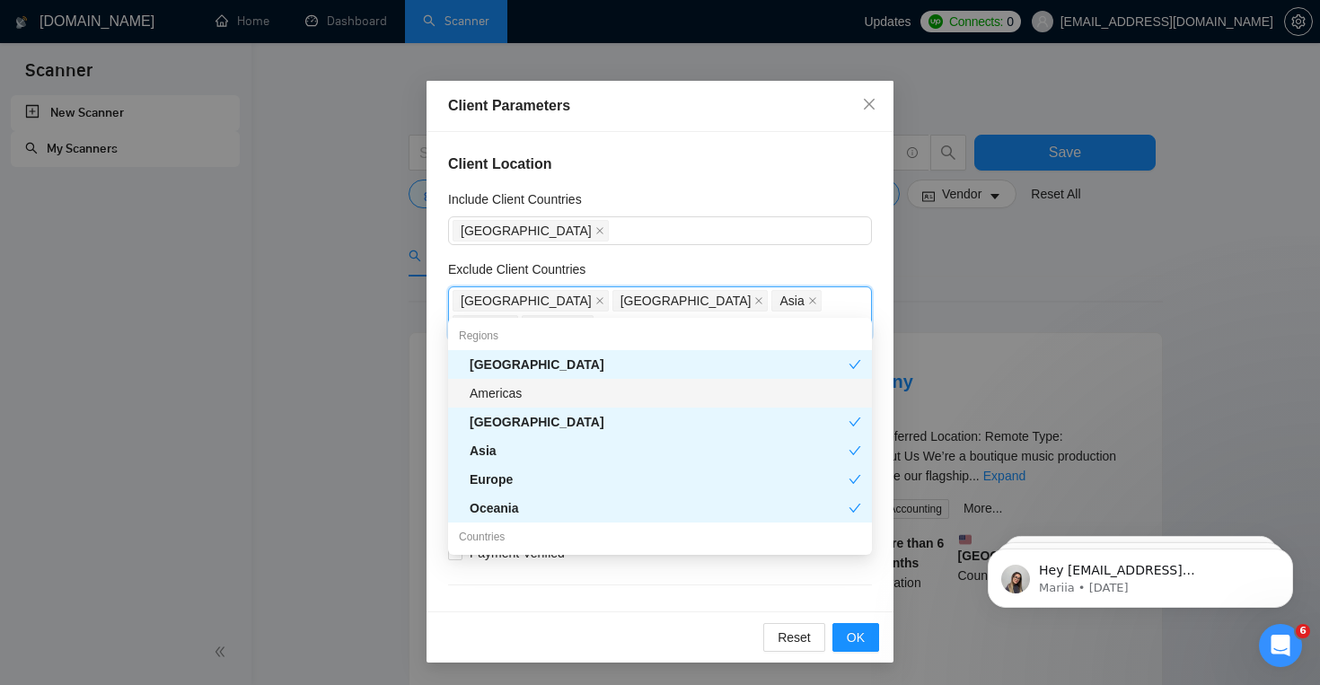
click at [664, 398] on div "Americas" at bounding box center [666, 393] width 392 height 20
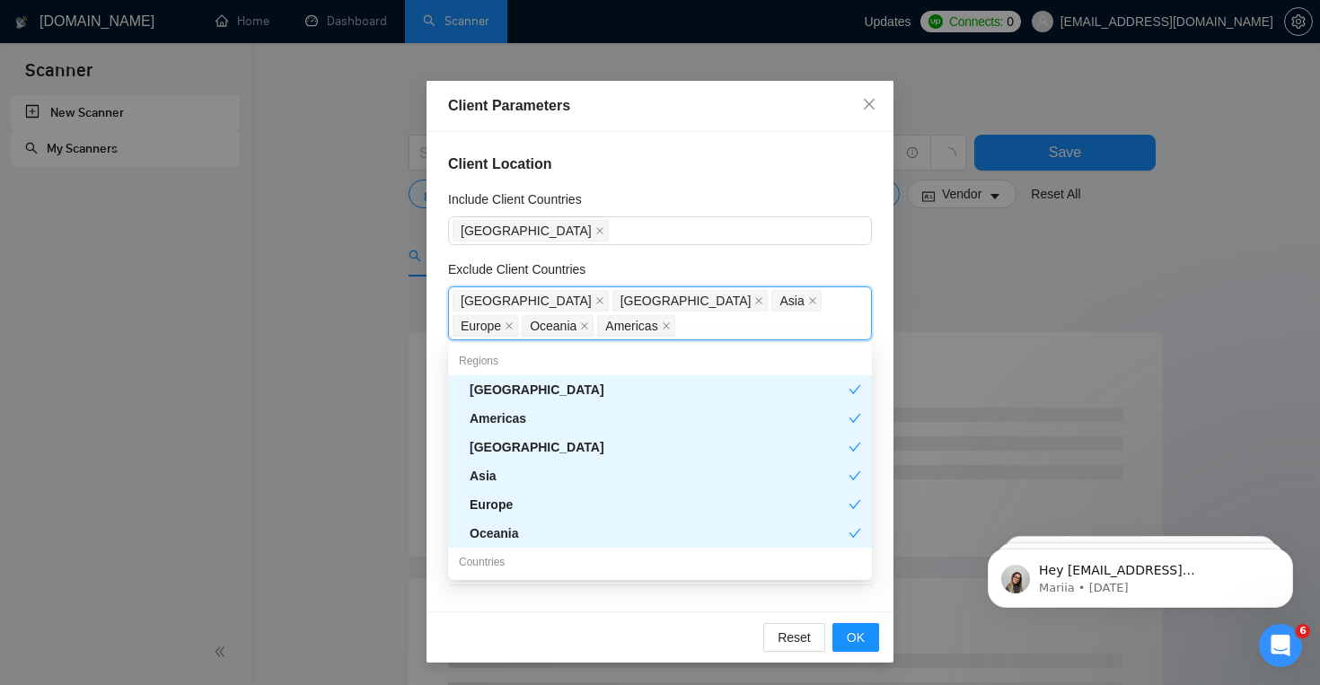
click at [725, 622] on div "Reset OK" at bounding box center [660, 637] width 467 height 51
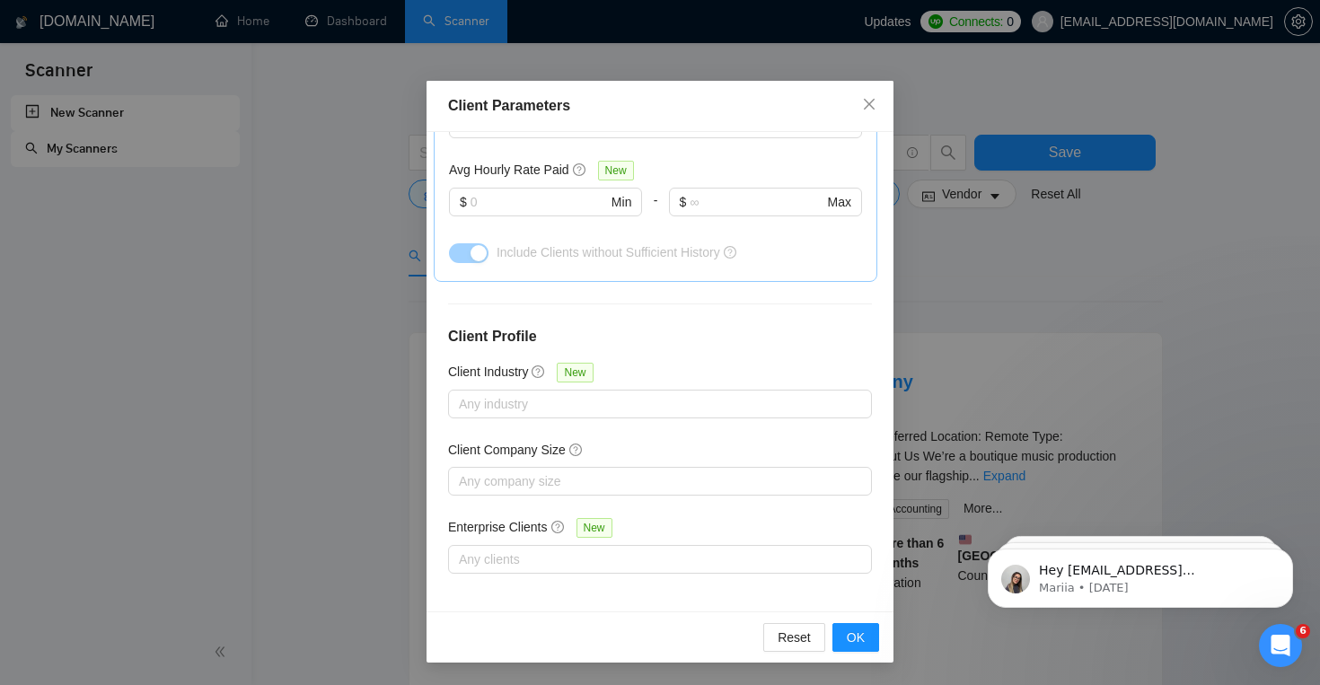
scroll to position [665, 0]
click at [728, 395] on div at bounding box center [651, 401] width 397 height 22
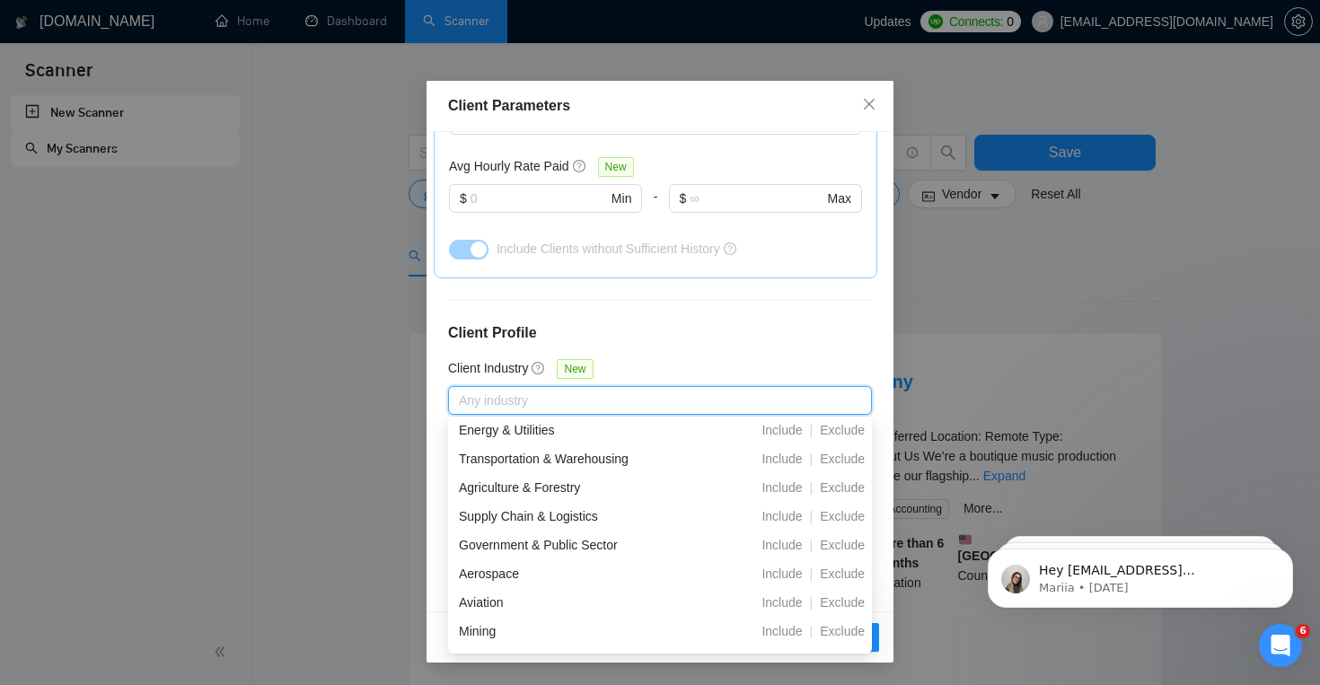
scroll to position [612, 0]
click at [843, 542] on span "Exclude" at bounding box center [842, 541] width 59 height 14
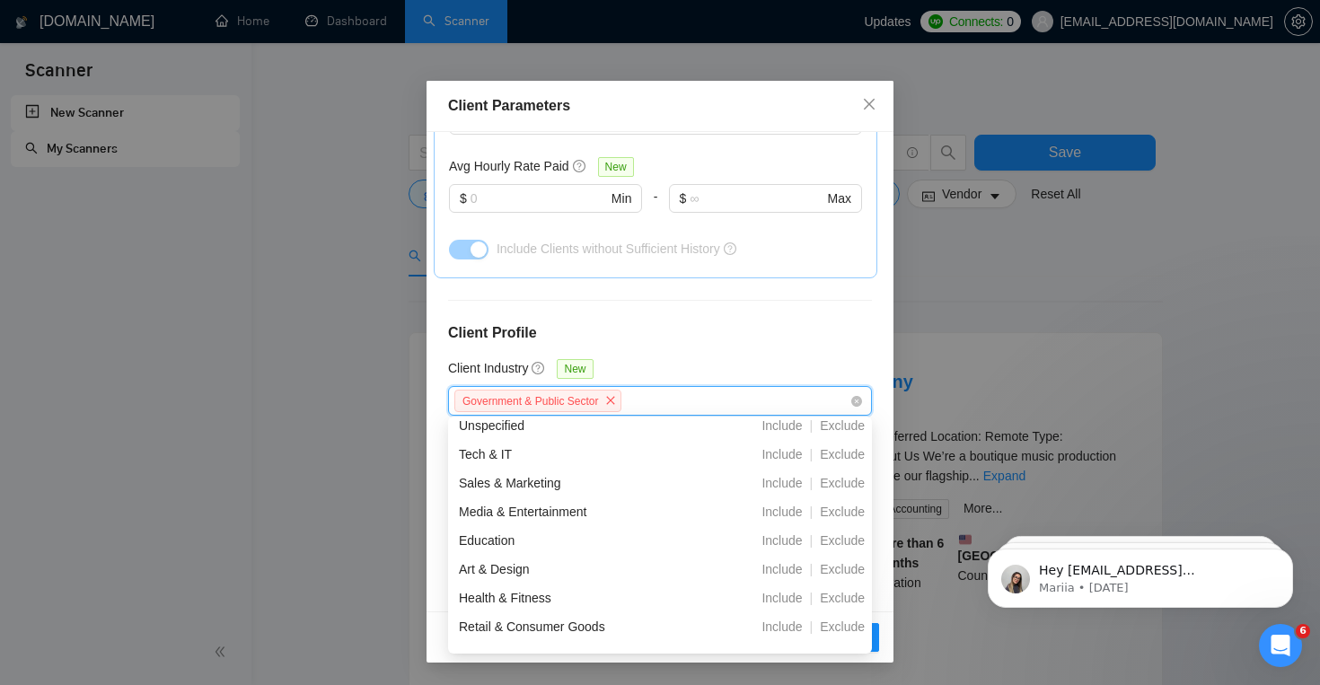
scroll to position [0, 0]
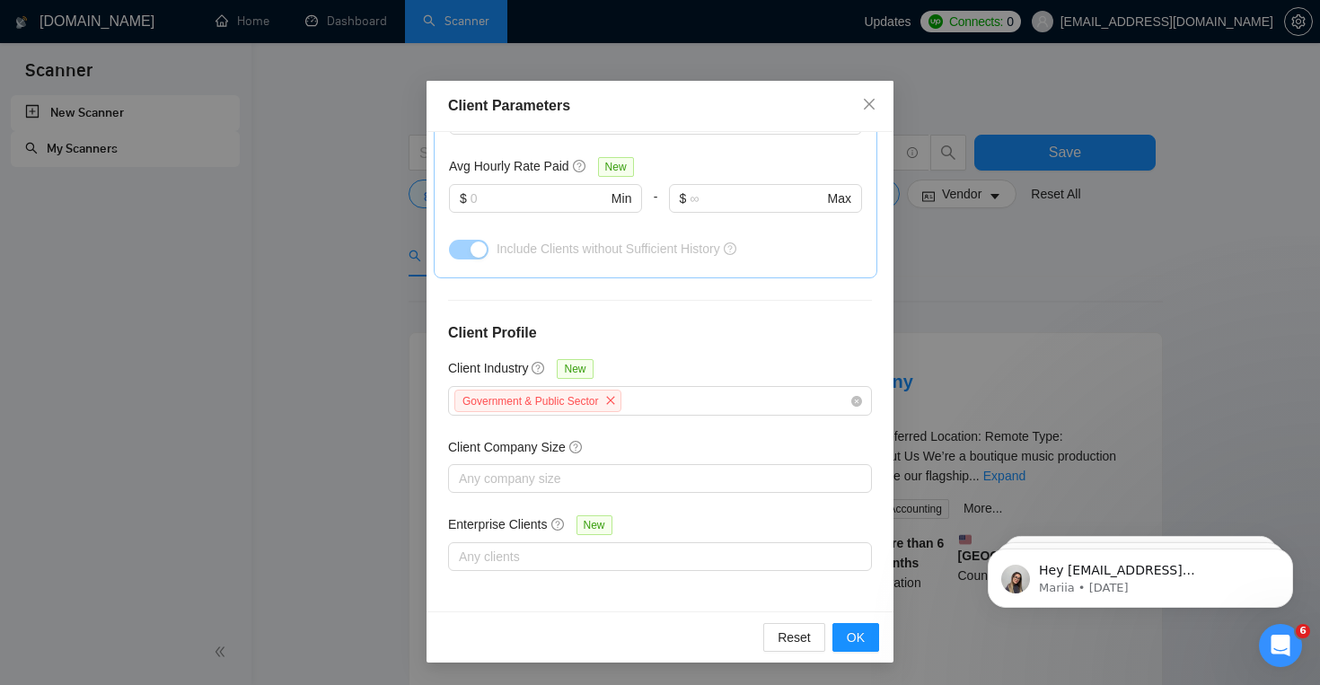
click at [756, 330] on h4 "Client Profile" at bounding box center [660, 333] width 424 height 22
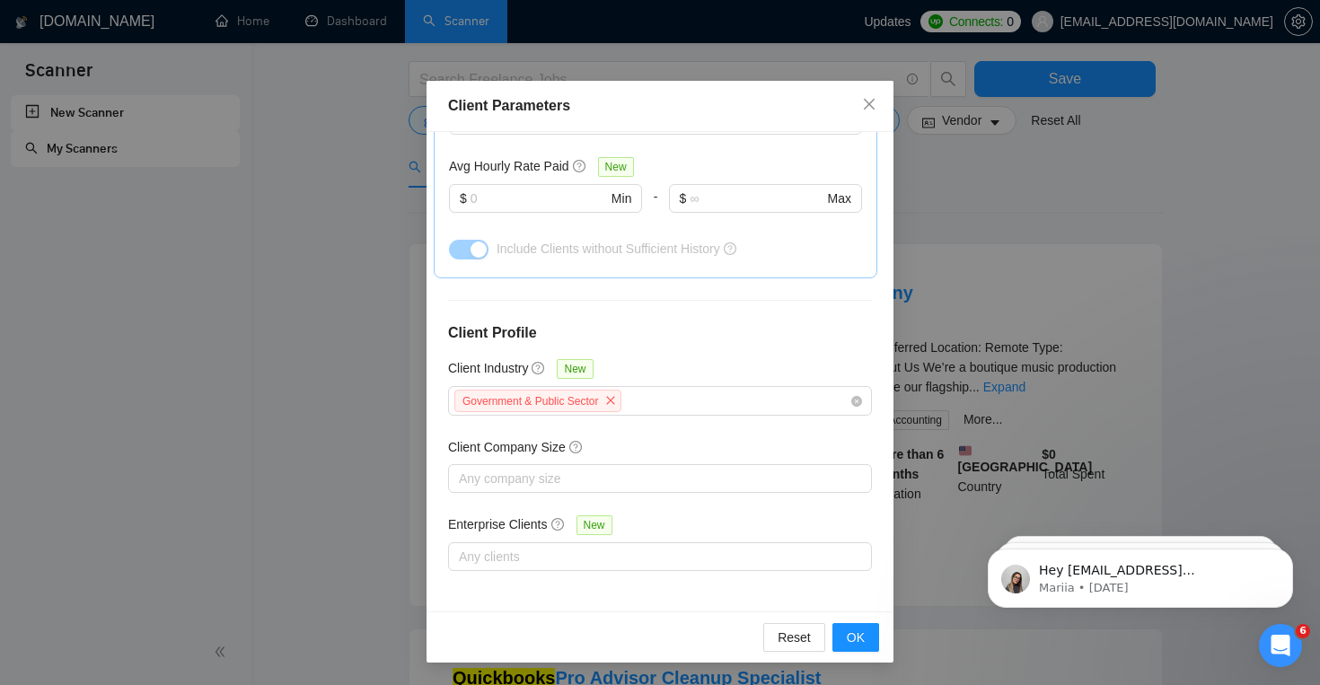
scroll to position [92, 0]
click at [780, 478] on div at bounding box center [651, 479] width 397 height 22
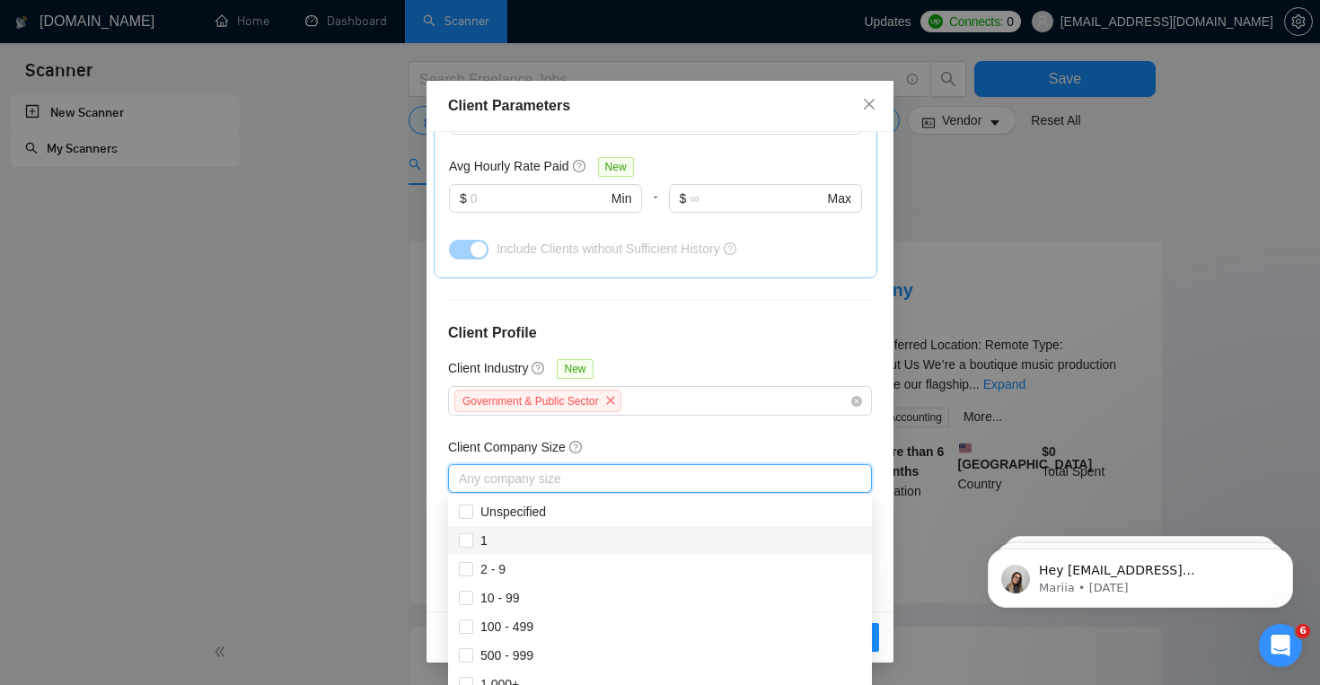
click at [722, 540] on div "1" at bounding box center [660, 541] width 402 height 20
checkbox input "true"
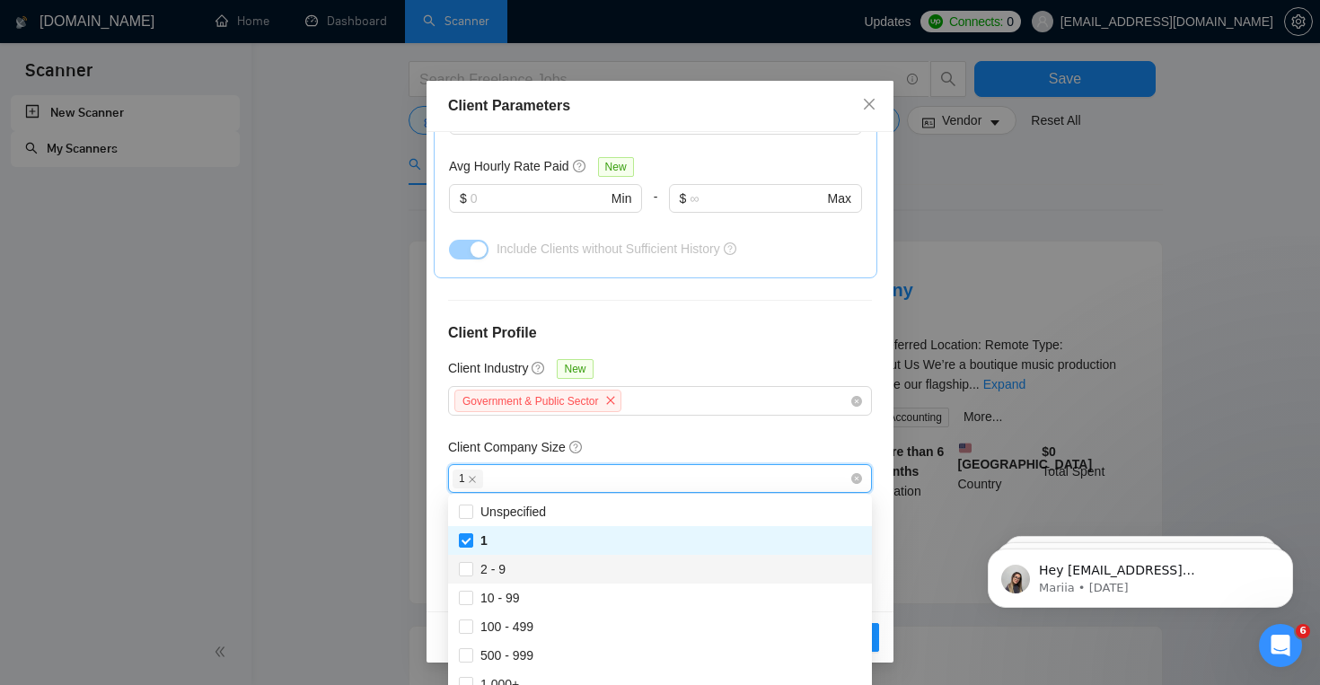
click at [722, 568] on div "2 - 9" at bounding box center [660, 569] width 402 height 20
checkbox input "true"
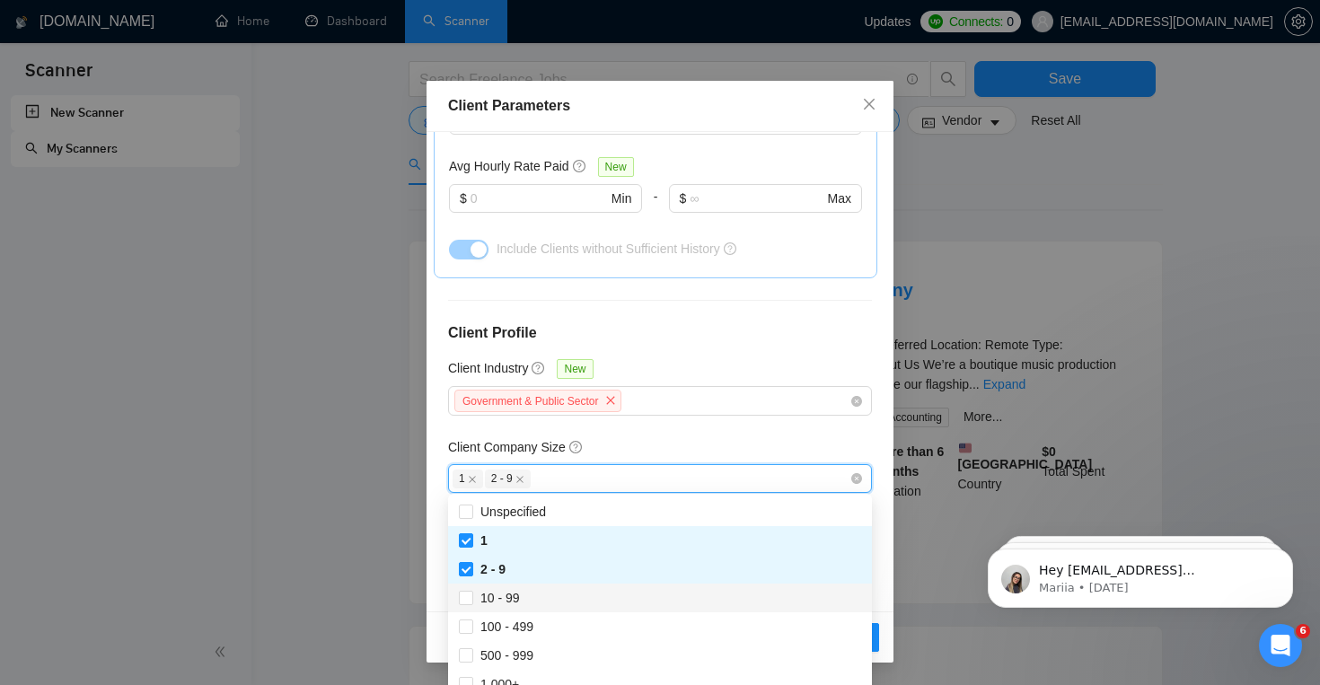
click at [719, 588] on div "10 - 99" at bounding box center [660, 598] width 402 height 20
checkbox input "true"
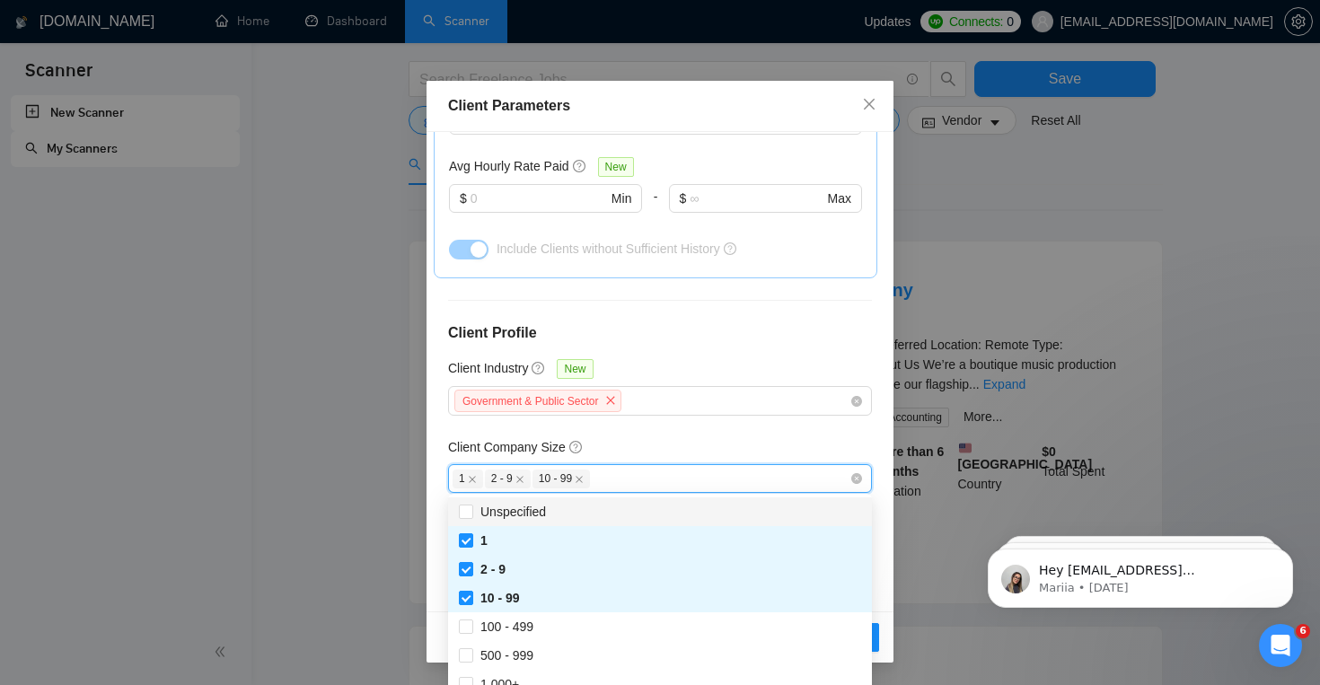
click at [770, 437] on div "Client Company Size" at bounding box center [660, 450] width 424 height 27
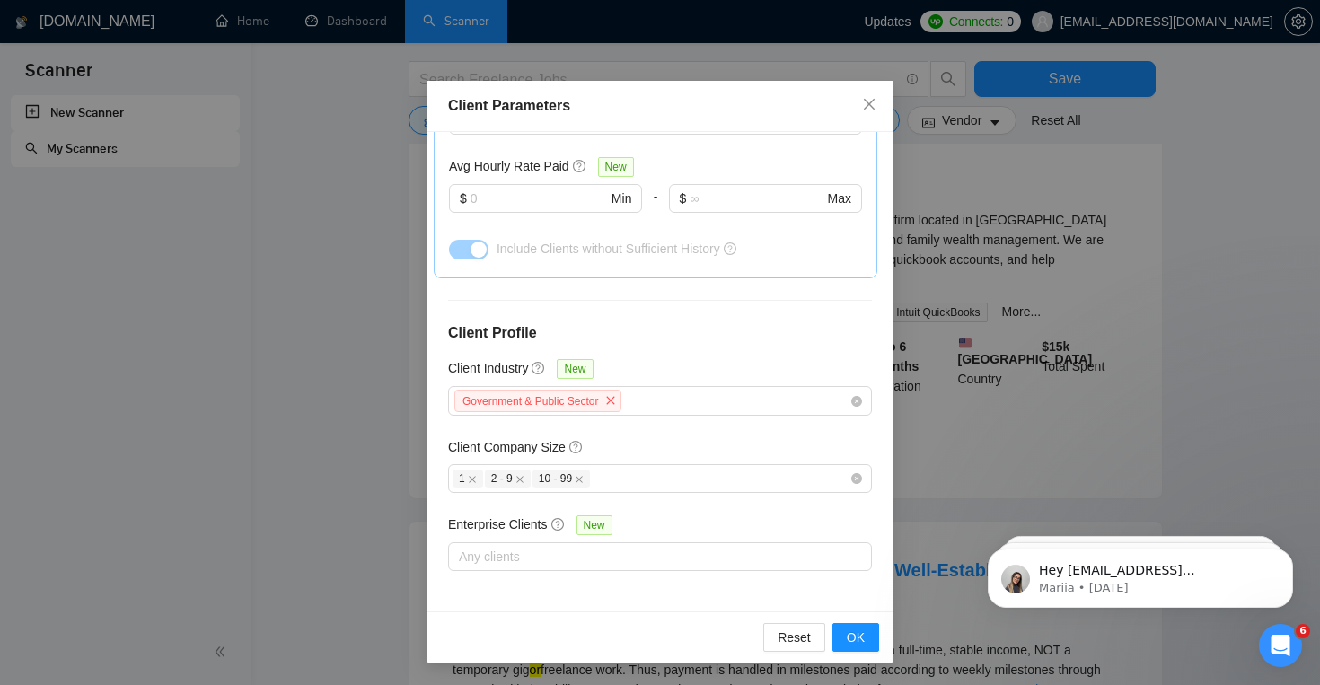
scroll to position [217, 0]
click at [848, 636] on span "OK" at bounding box center [856, 638] width 18 height 20
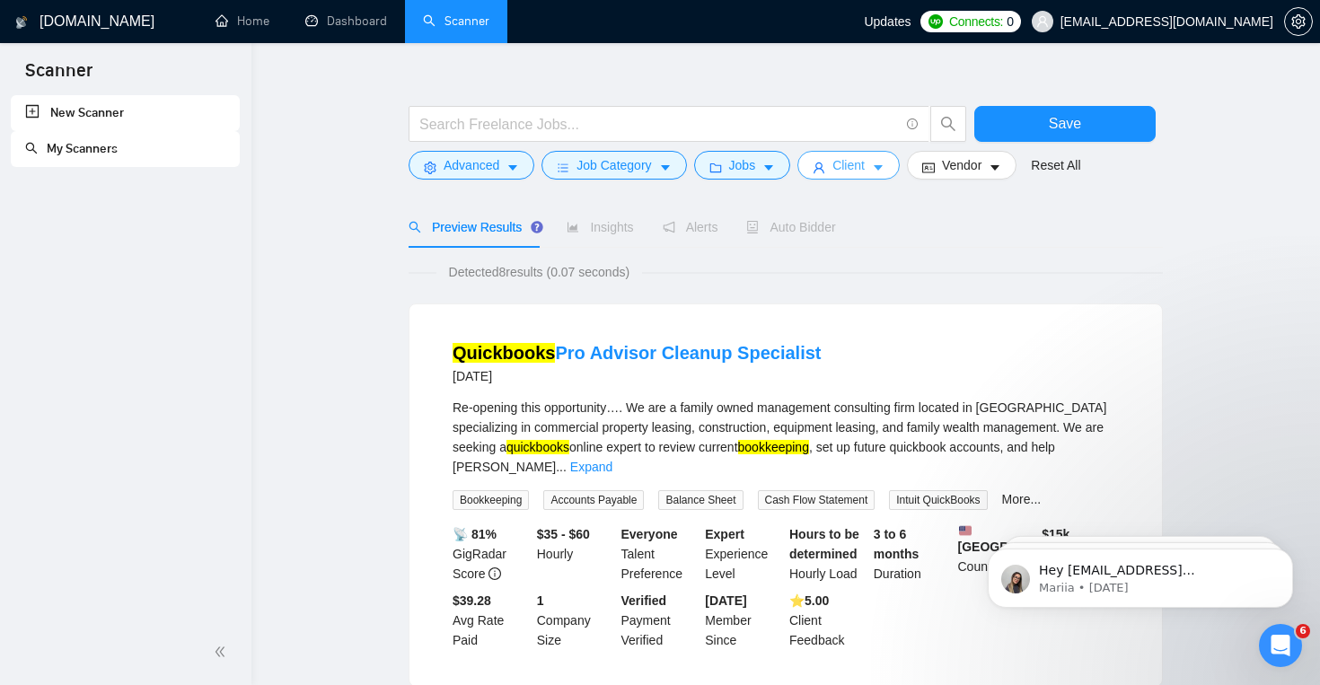
scroll to position [0, 0]
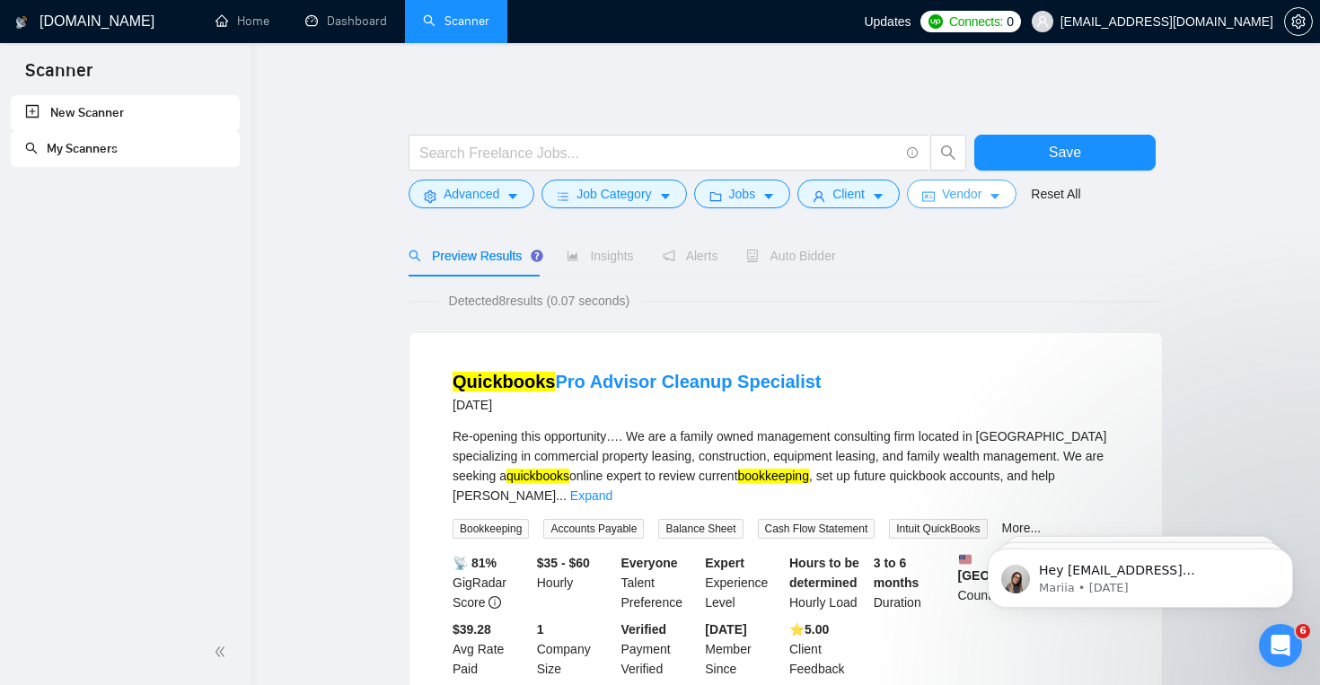
click at [945, 199] on button "Vendor" at bounding box center [962, 194] width 110 height 29
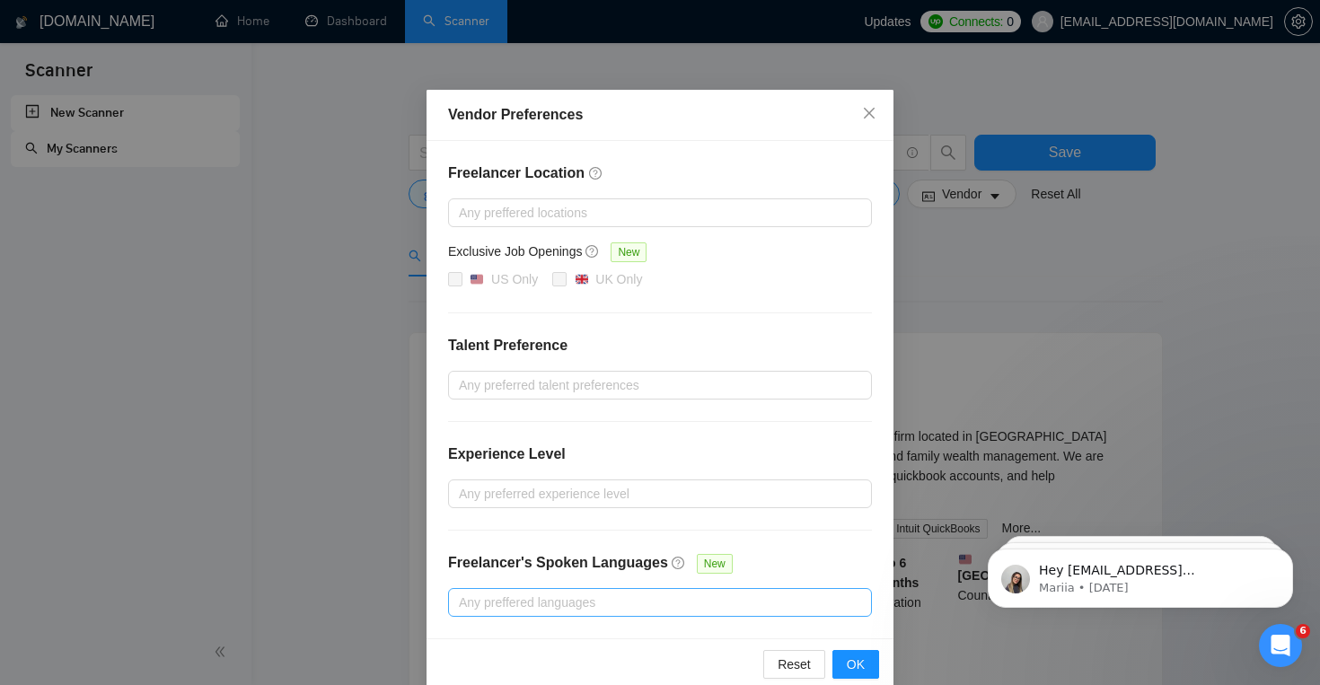
click at [542, 603] on div at bounding box center [651, 603] width 397 height 22
click at [780, 660] on span "Include" at bounding box center [781, 666] width 55 height 14
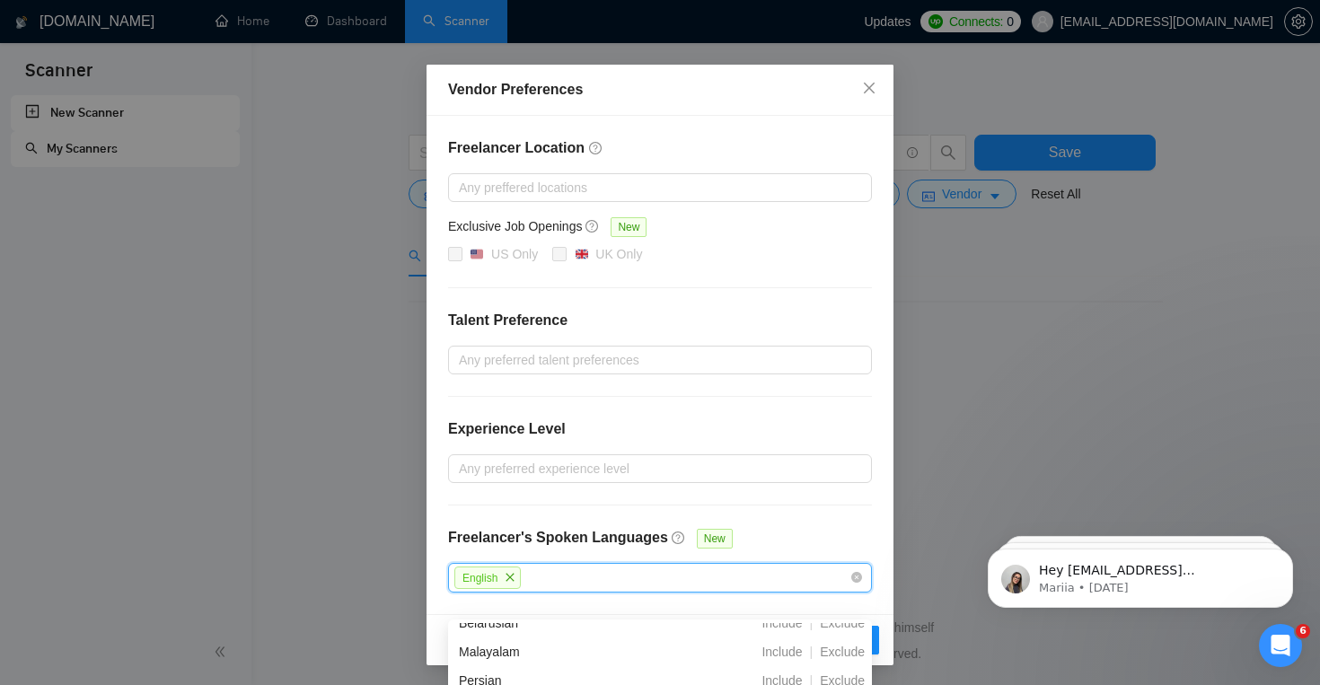
scroll to position [1397, 0]
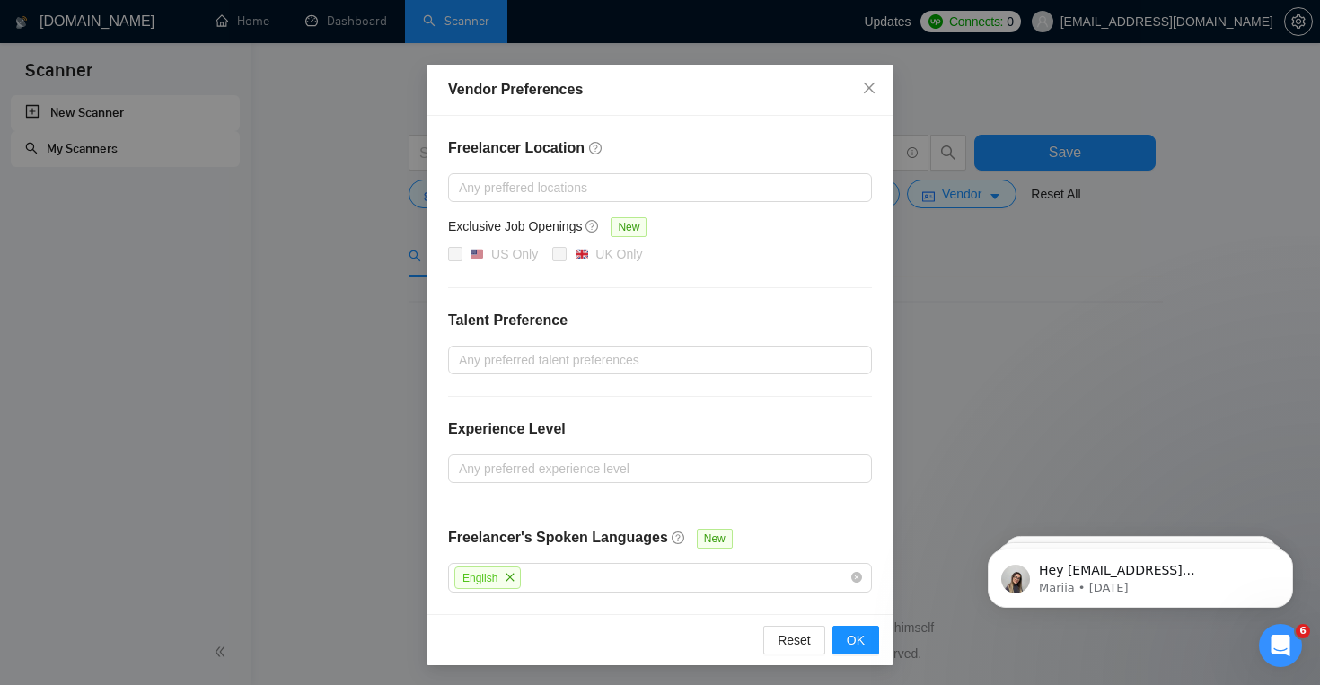
click at [792, 510] on div "Freelancer Location Any preffered locations Exclusive Job Openings New US Only …" at bounding box center [660, 365] width 467 height 498
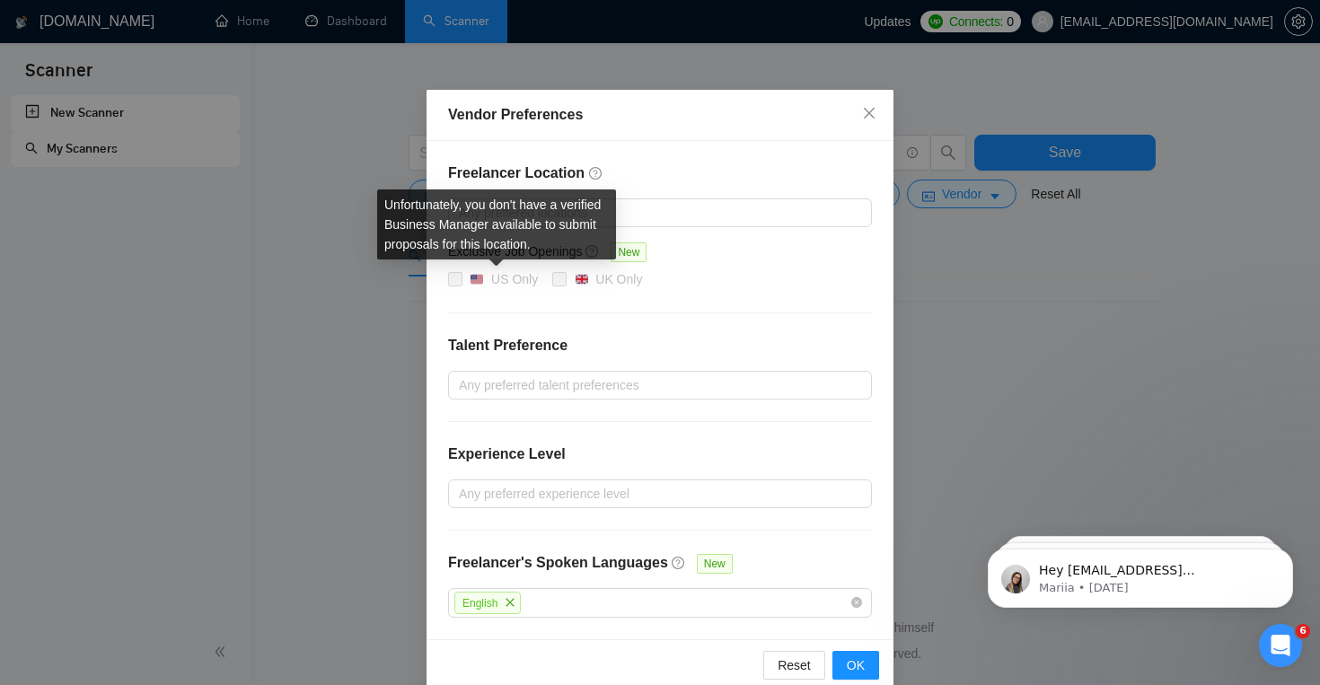
click at [460, 276] on span at bounding box center [455, 279] width 14 height 14
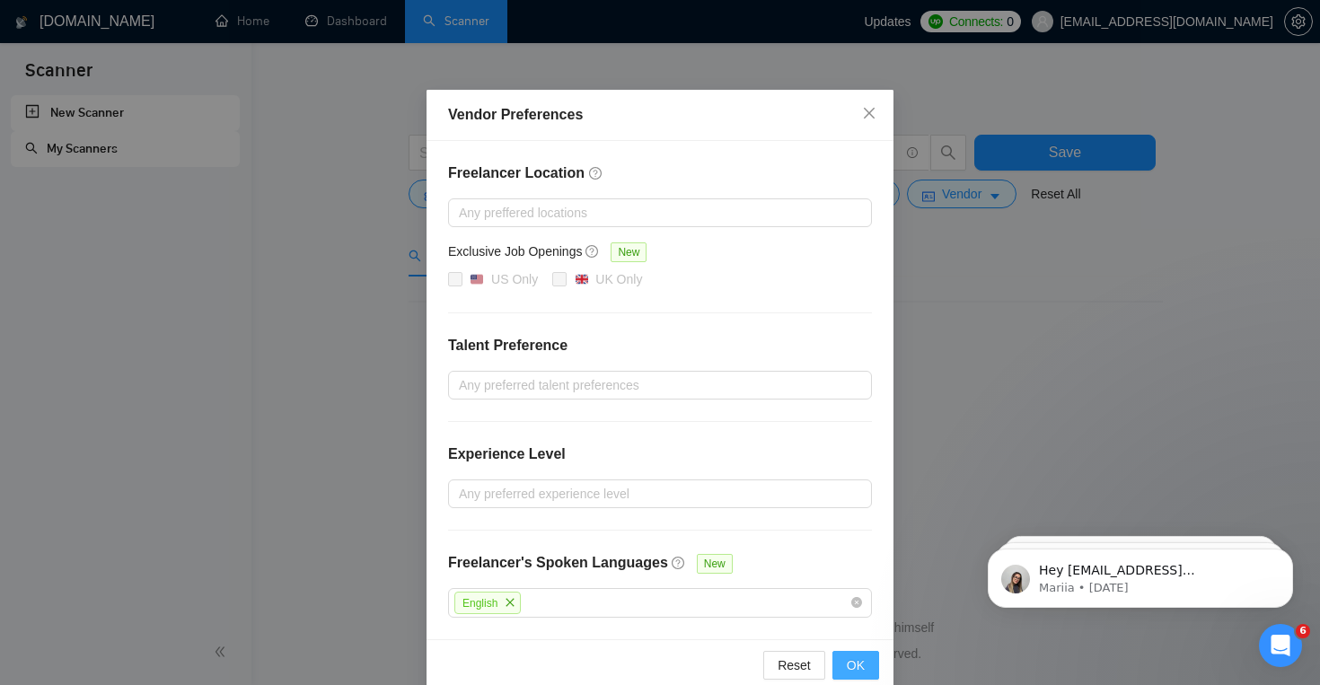
click at [857, 666] on span "OK" at bounding box center [856, 666] width 18 height 20
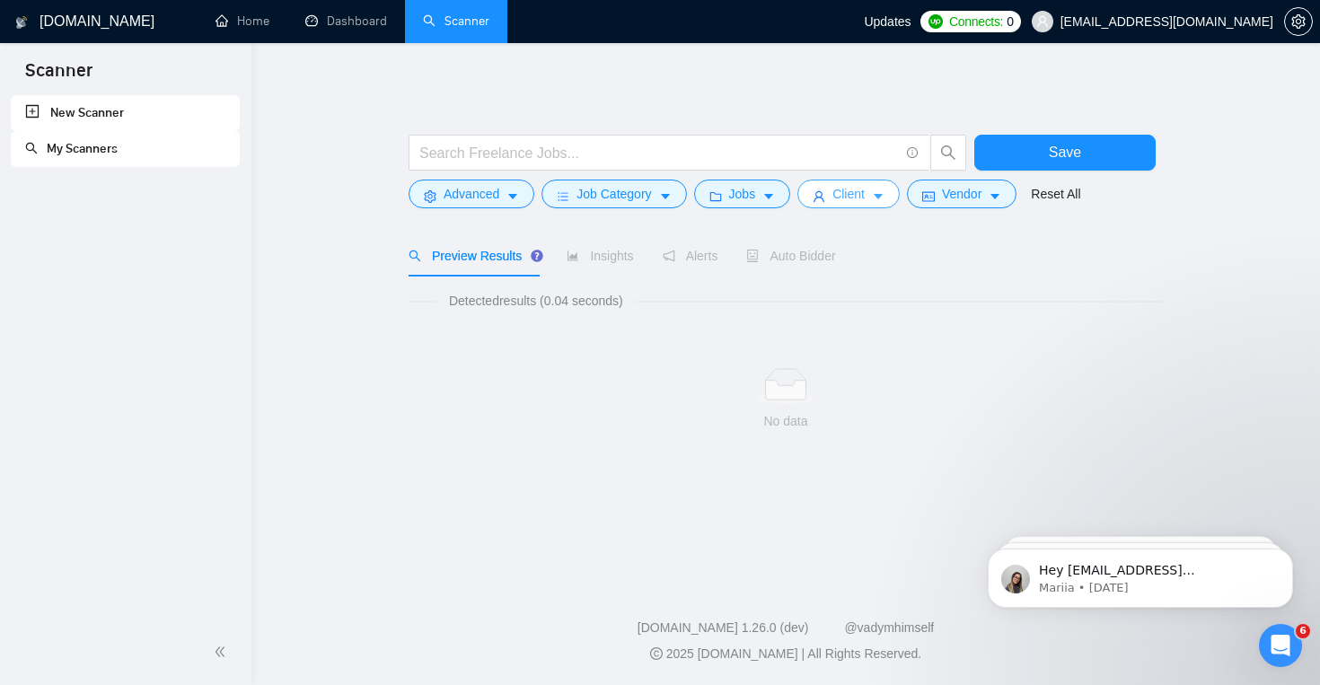
click at [839, 203] on span "Client" at bounding box center [849, 194] width 32 height 20
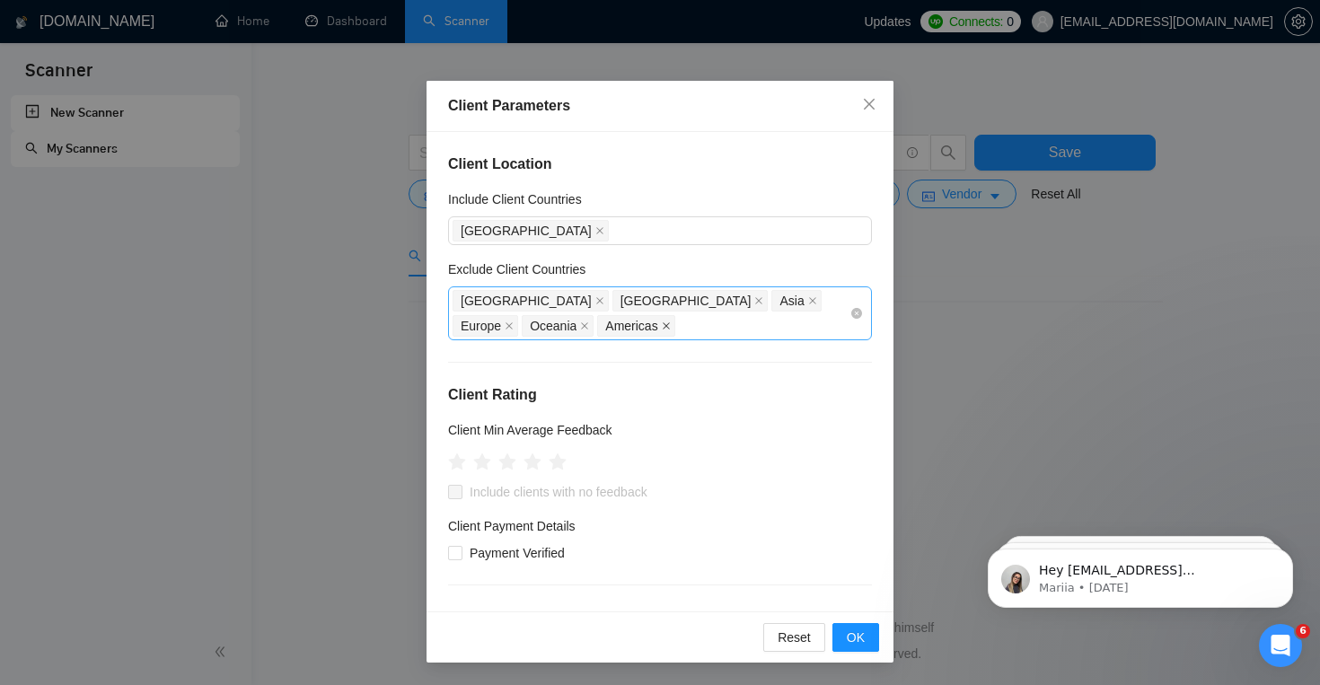
click at [663, 328] on icon "close" at bounding box center [666, 325] width 7 height 7
click at [857, 642] on span "OK" at bounding box center [856, 638] width 18 height 20
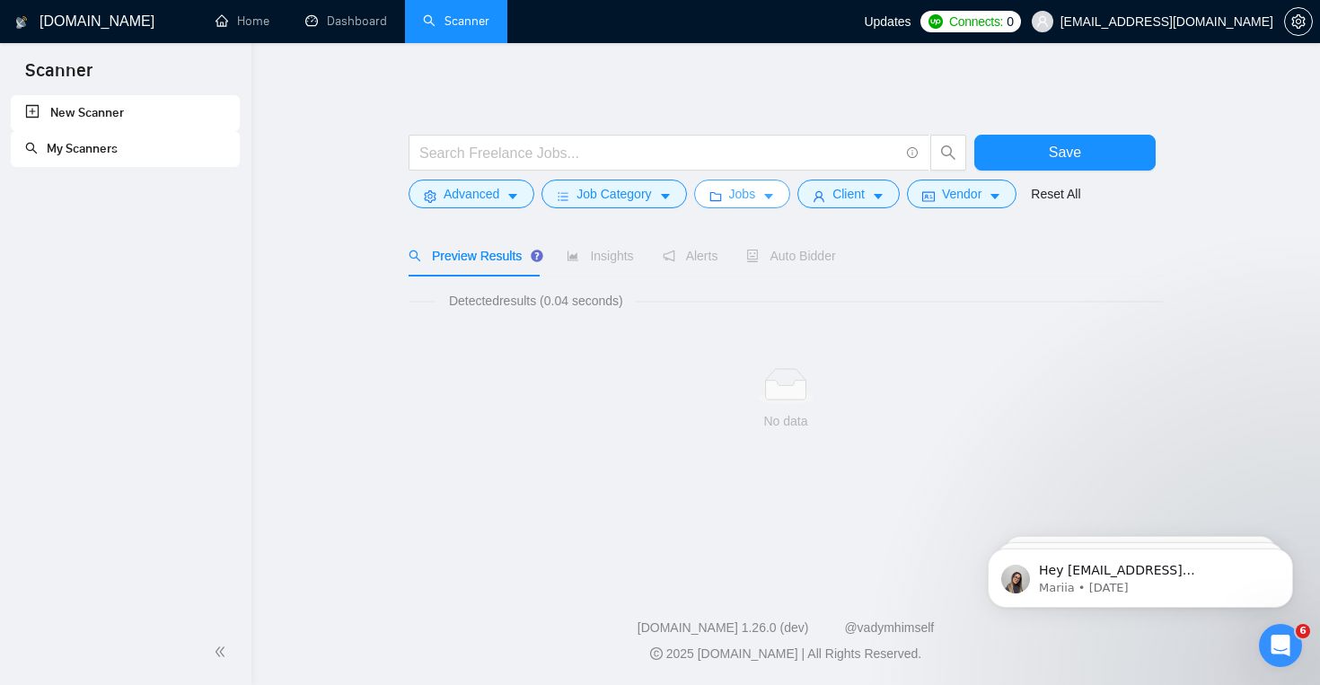
click at [782, 201] on button "Jobs" at bounding box center [742, 194] width 97 height 29
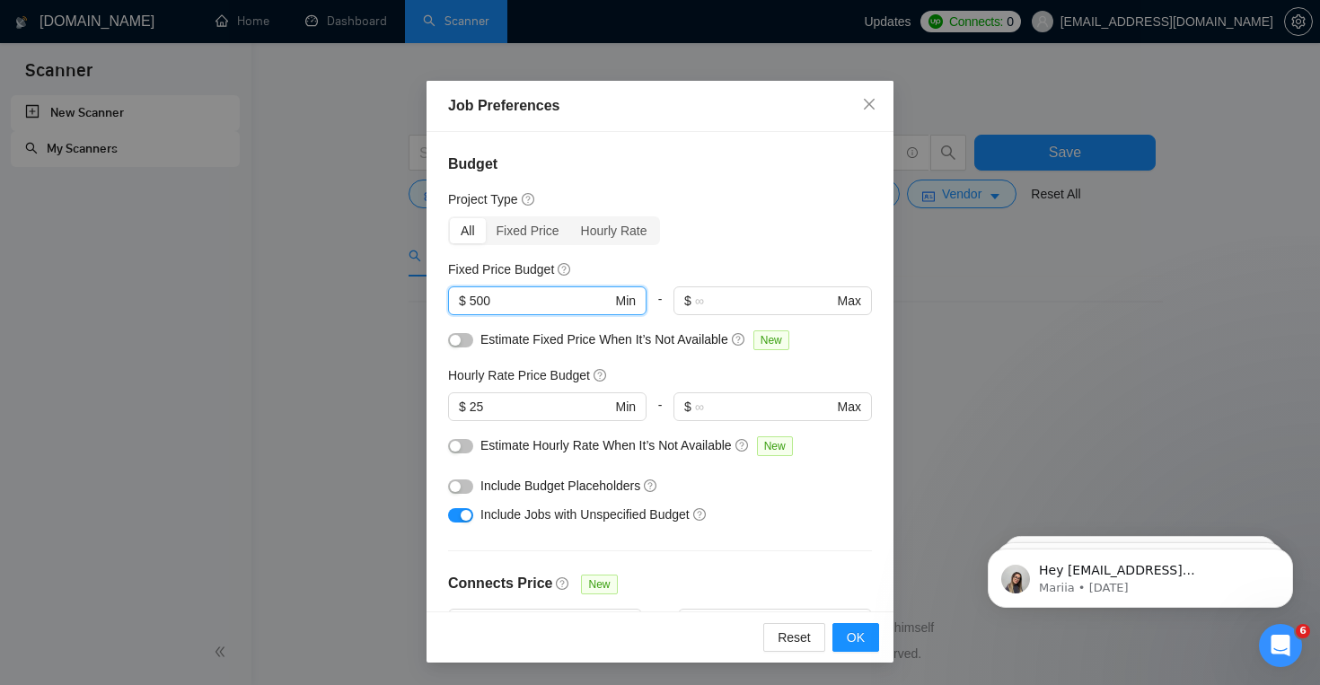
drag, startPoint x: 528, startPoint y: 300, endPoint x: 431, endPoint y: 298, distance: 97.0
click at [431, 299] on div "Budget Project Type All Fixed Price Hourly Rate Fixed Price Budget 500 $ 500 Mi…" at bounding box center [660, 372] width 467 height 480
click at [848, 630] on span "OK" at bounding box center [856, 638] width 18 height 20
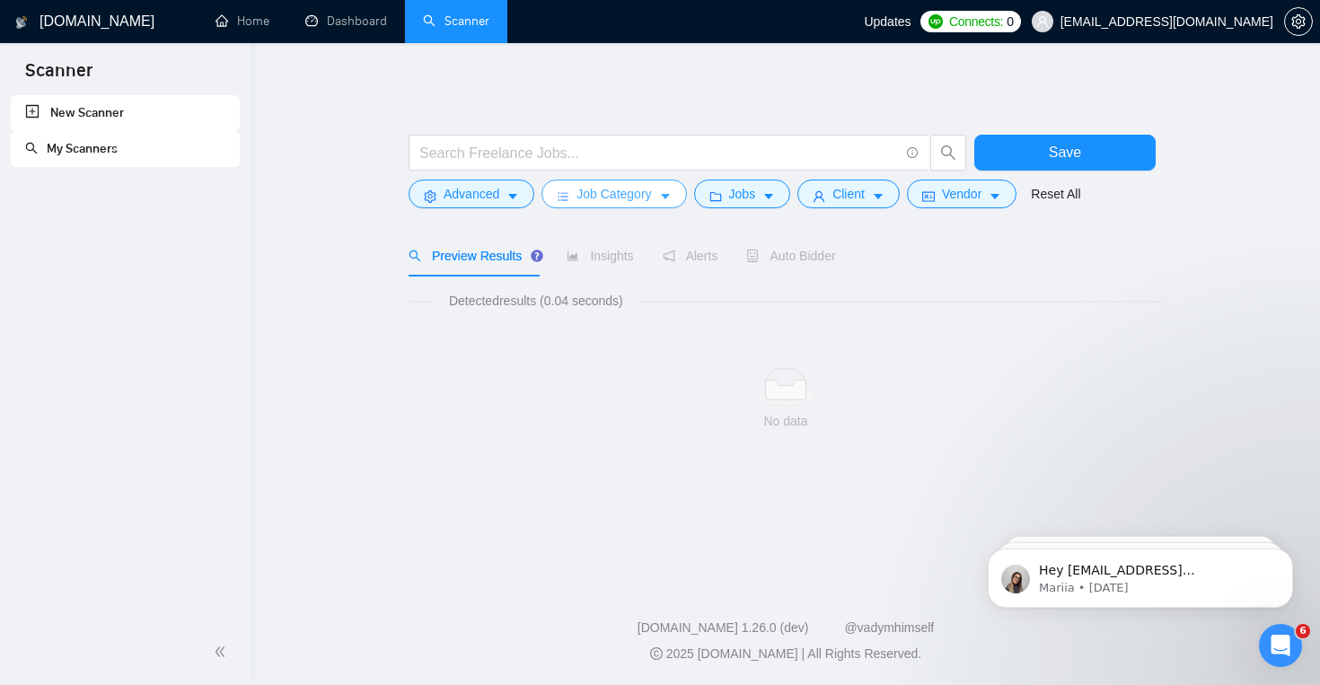
click at [651, 202] on span "Job Category" at bounding box center [614, 194] width 75 height 20
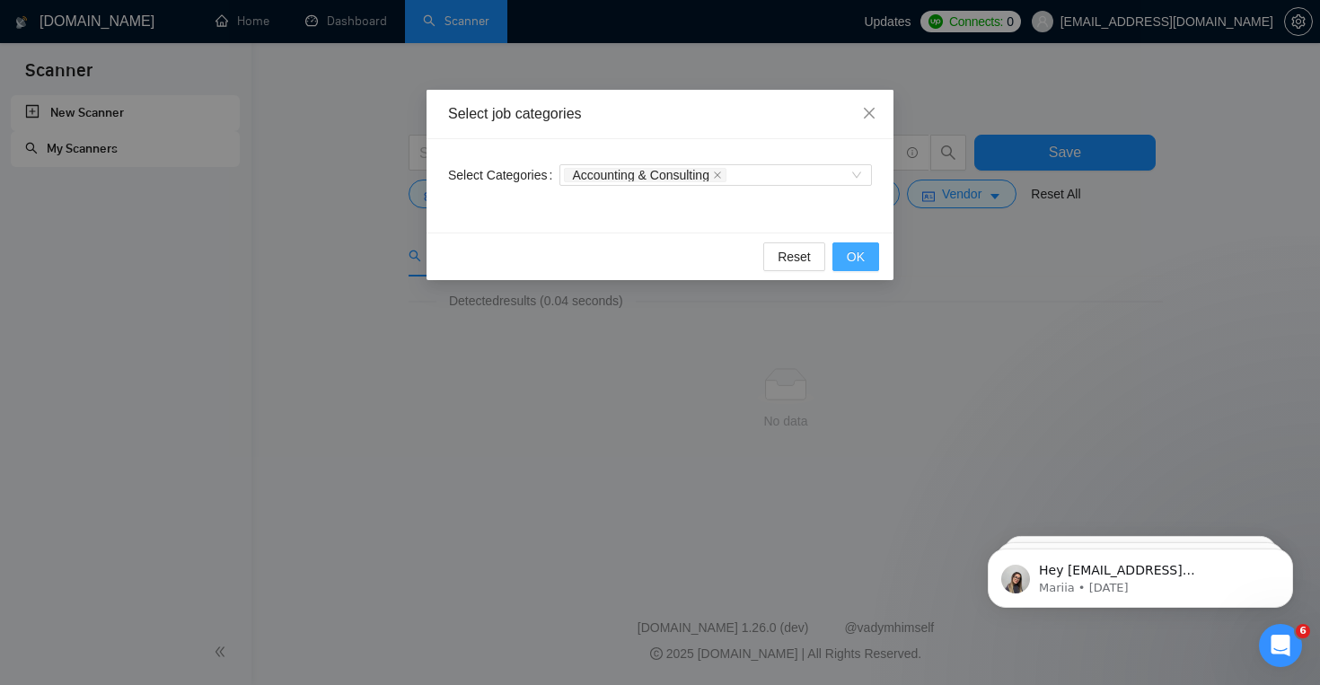
click at [833, 267] on button "OK" at bounding box center [856, 256] width 47 height 29
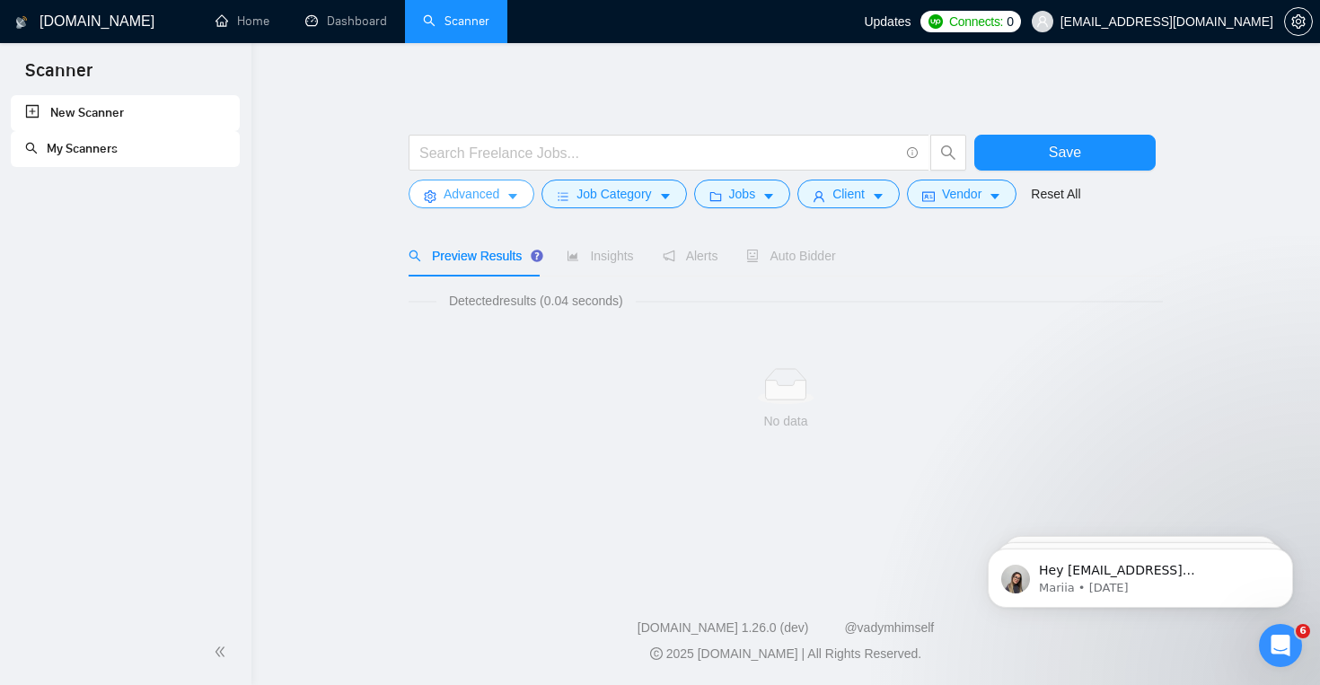
click at [494, 199] on span "Advanced" at bounding box center [472, 194] width 56 height 20
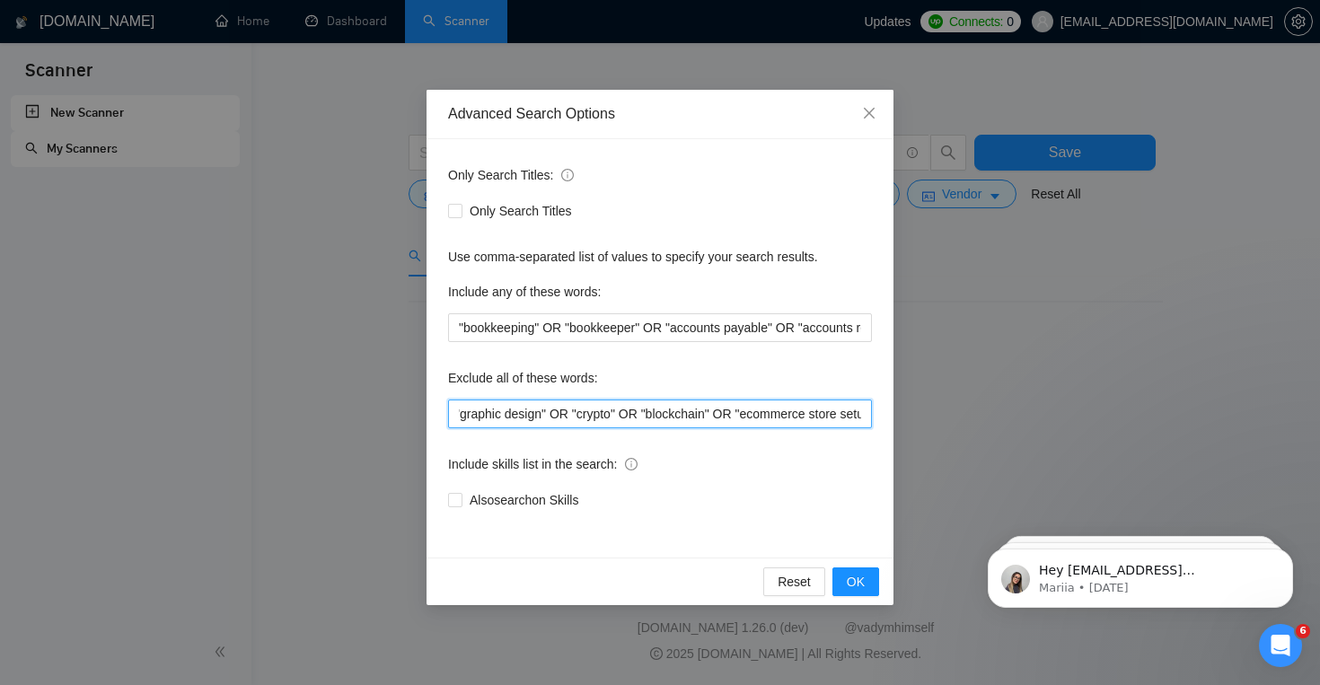
scroll to position [0, 174]
drag, startPoint x: 458, startPoint y: 415, endPoint x: 878, endPoint y: 437, distance: 420.9
click at [878, 437] on div "Only Search Titles: Only Search Titles Use comma-separated list of values to sp…" at bounding box center [660, 348] width 467 height 418
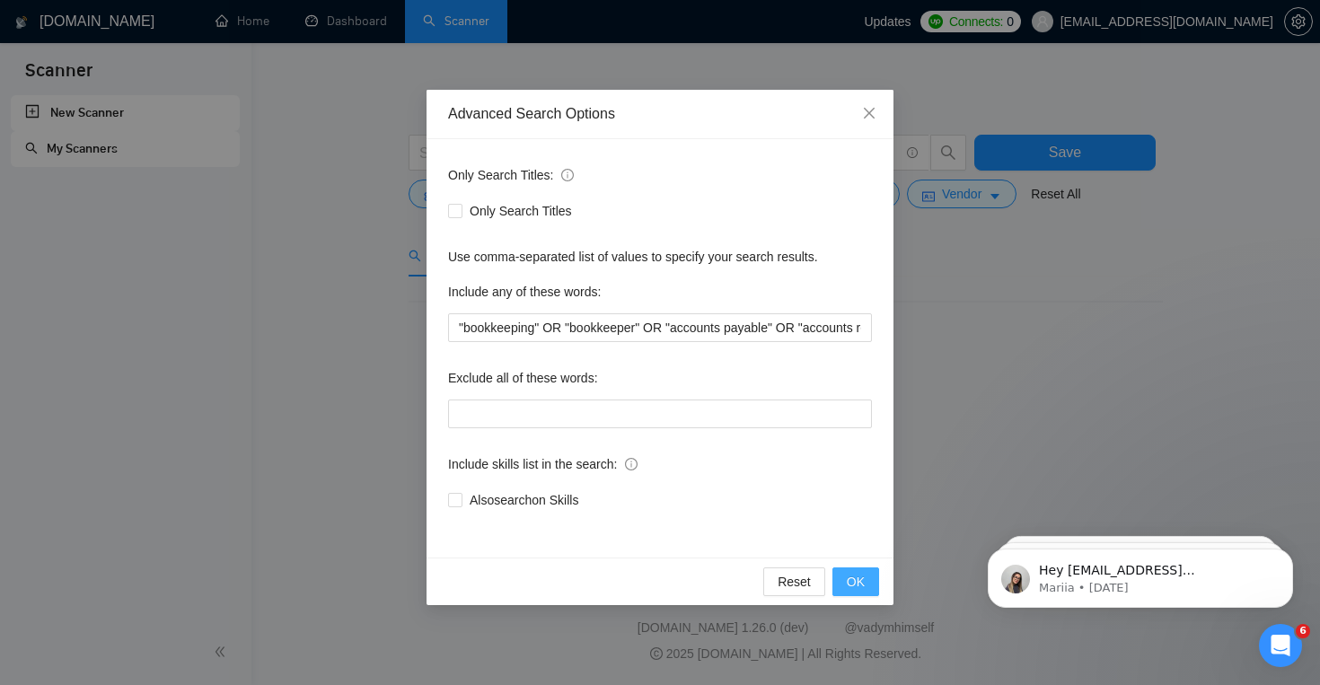
click at [852, 570] on button "OK" at bounding box center [856, 582] width 47 height 29
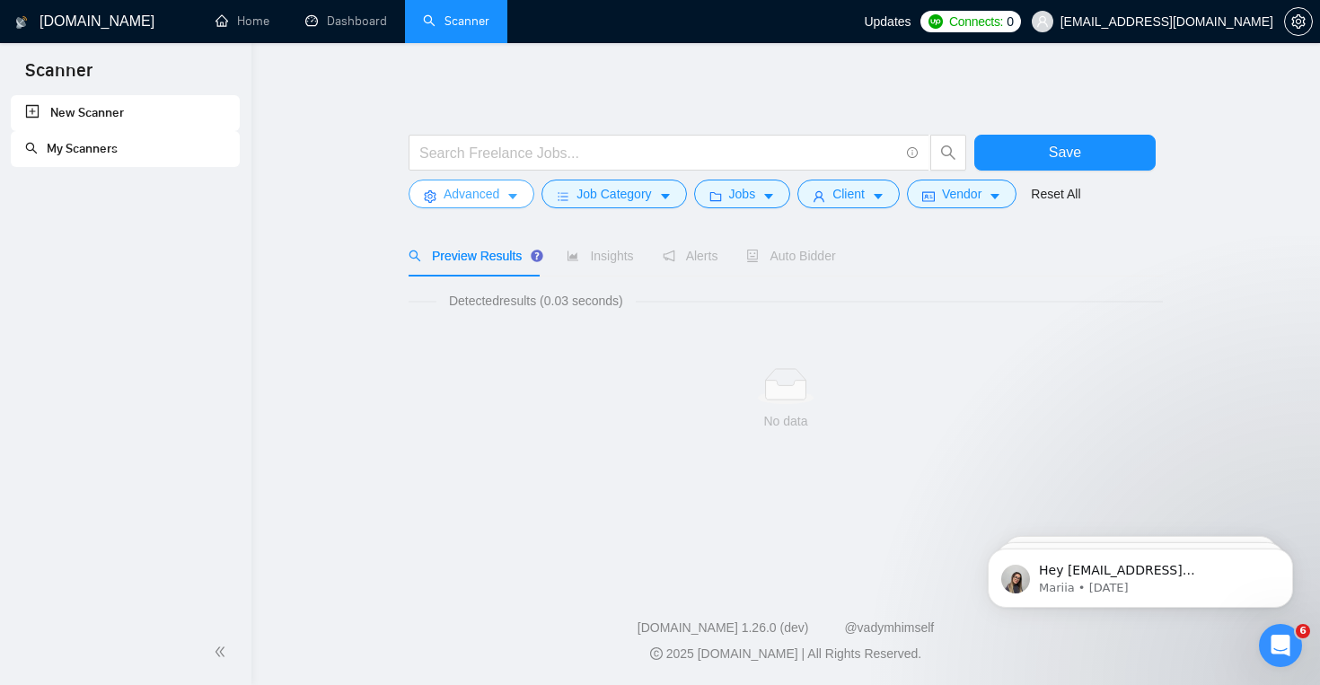
click at [524, 192] on button "Advanced" at bounding box center [472, 194] width 126 height 29
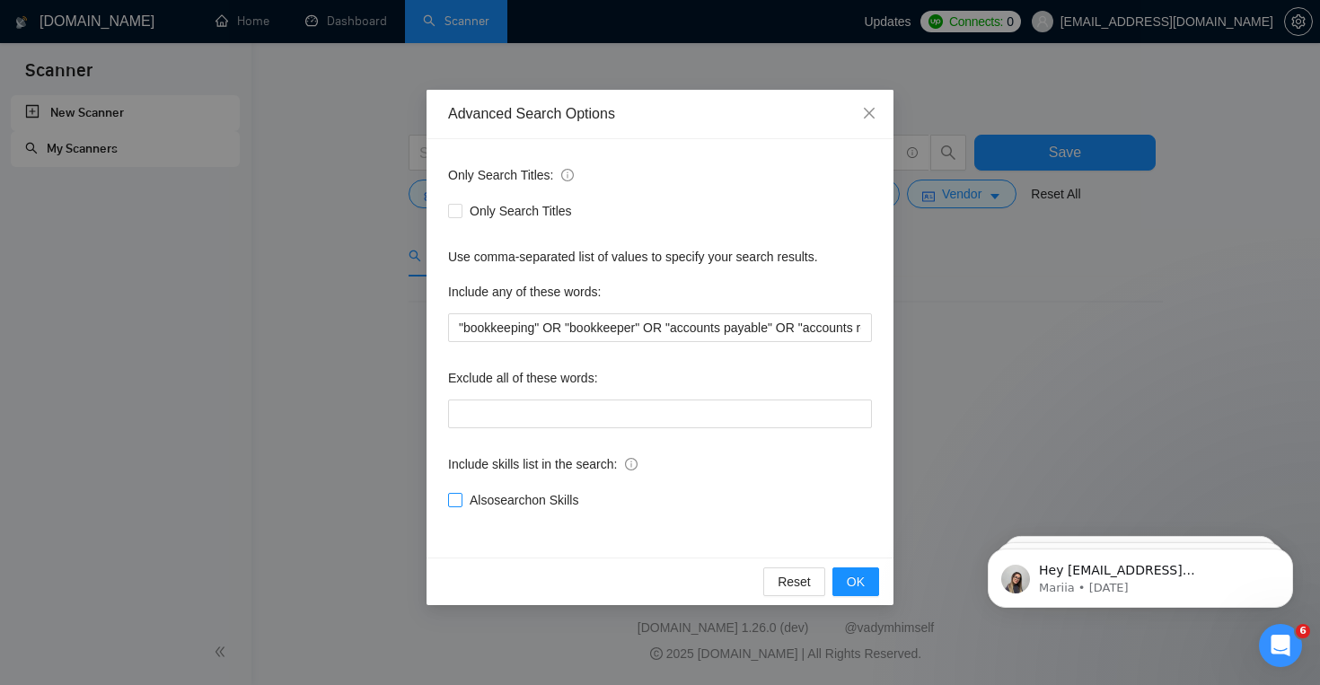
click at [532, 500] on span "Also search on Skills" at bounding box center [524, 500] width 123 height 20
click at [461, 500] on input "Also search on Skills" at bounding box center [454, 499] width 13 height 13
checkbox input "true"
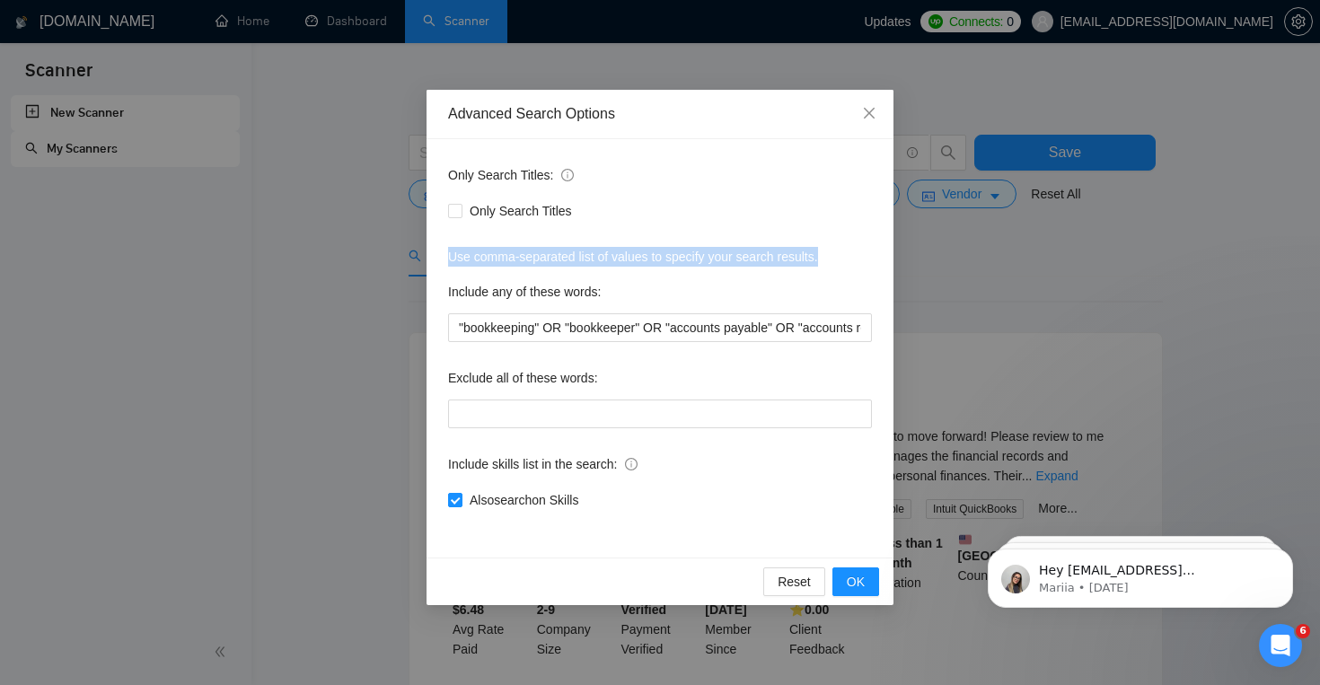
drag, startPoint x: 452, startPoint y: 260, endPoint x: 875, endPoint y: 266, distance: 423.0
click at [875, 266] on div "Only Search Titles: Only Search Titles Use comma-separated list of values to sp…" at bounding box center [660, 348] width 467 height 418
copy div "Use comma-separated list of values to specify your search results."
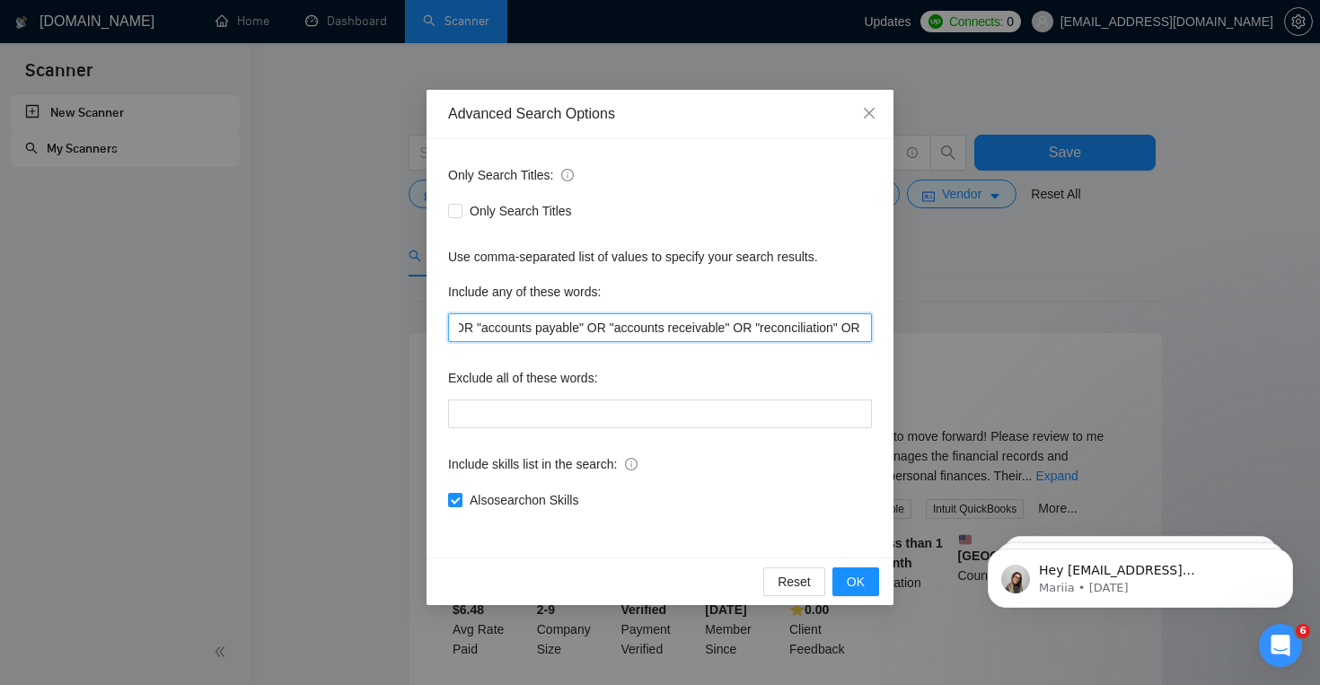
scroll to position [0, 297]
drag, startPoint x: 454, startPoint y: 327, endPoint x: 899, endPoint y: 332, distance: 444.6
click at [899, 332] on div "Advanced Search Options Only Search Titles: Only Search Titles Use comma-separa…" at bounding box center [660, 342] width 1320 height 685
paste input "bookkeeping, bookkeeper, accounts payable, accounts receivable, reconciliation,…"
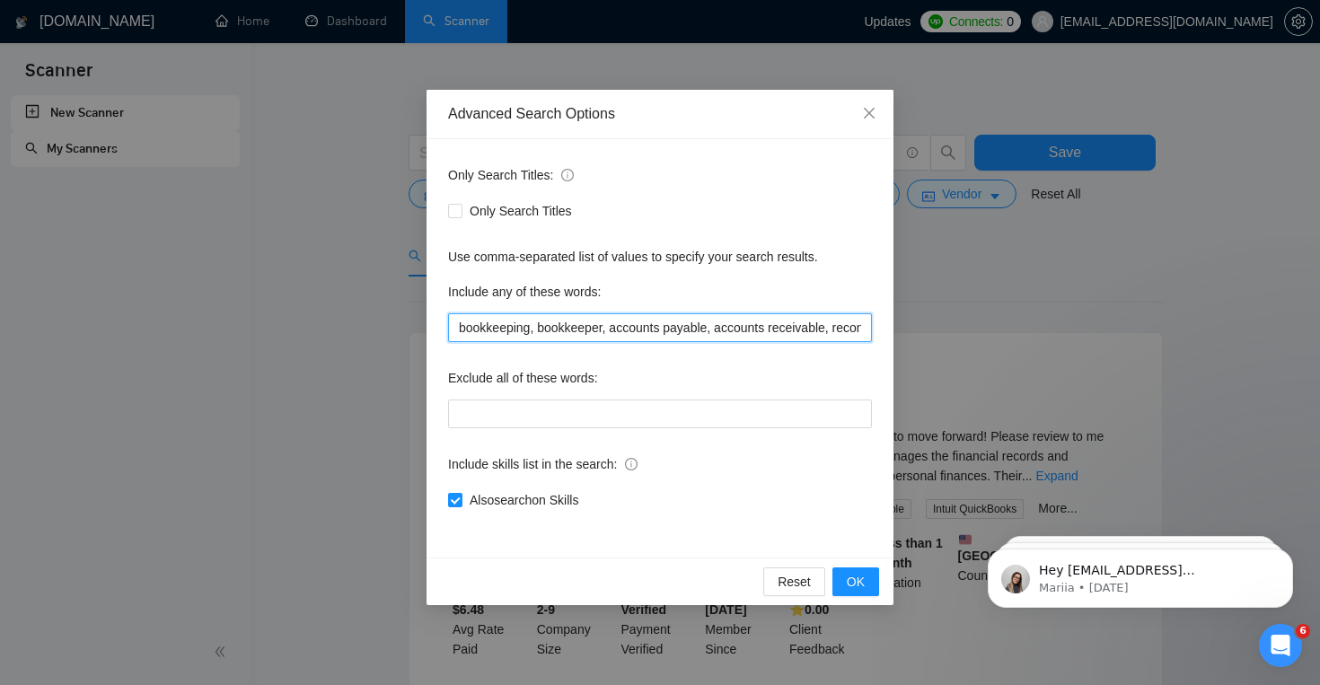
scroll to position [0, 138]
type input "bookkeeping, bookkeeper, accounts payable, accounts receivable, reconciliation,…"
click at [866, 584] on button "OK" at bounding box center [856, 582] width 47 height 29
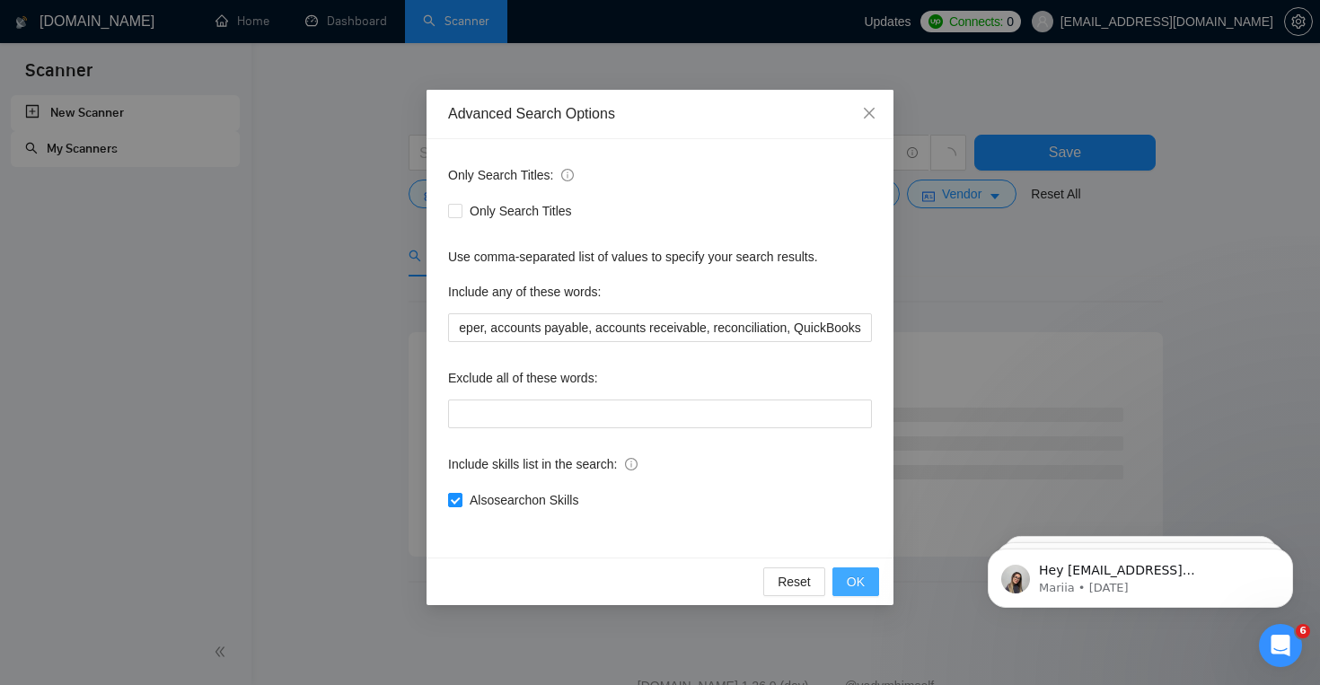
scroll to position [0, 0]
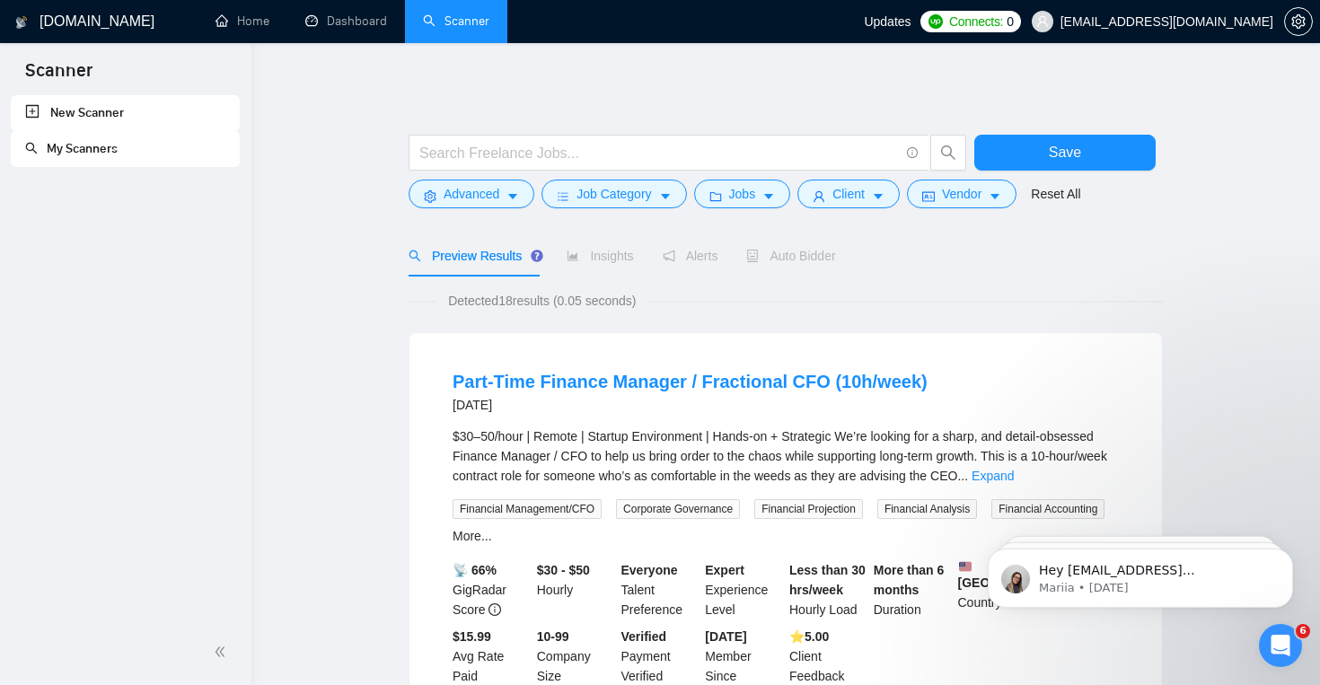
click at [647, 178] on div at bounding box center [688, 157] width 566 height 45
click at [525, 200] on button "Advanced" at bounding box center [472, 194] width 126 height 29
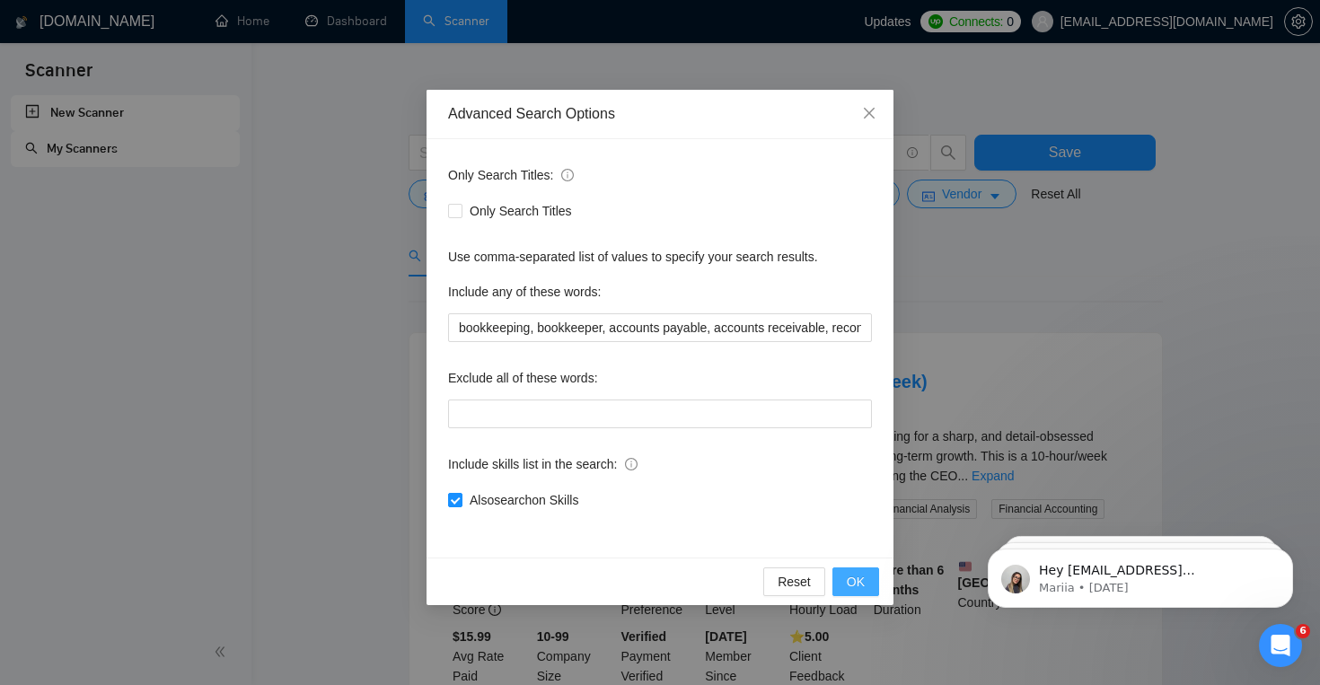
click at [858, 595] on button "OK" at bounding box center [856, 582] width 47 height 29
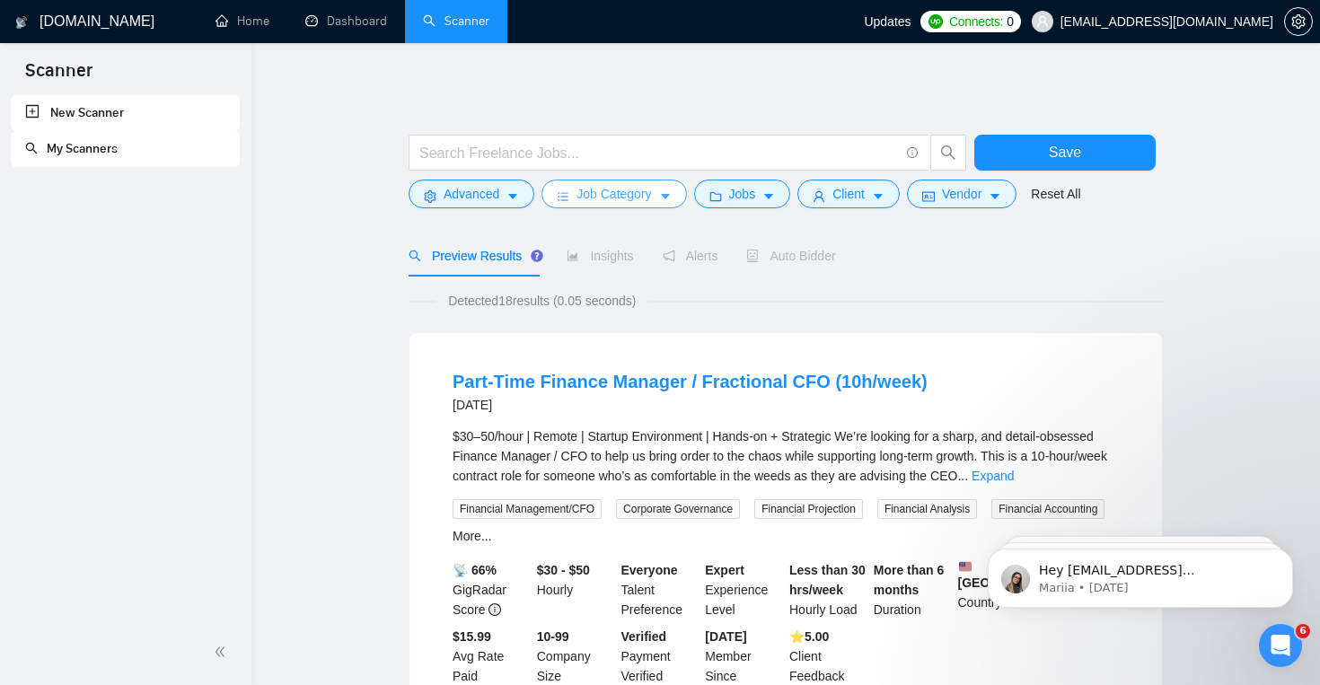
click at [672, 191] on icon "caret-down" at bounding box center [665, 196] width 13 height 13
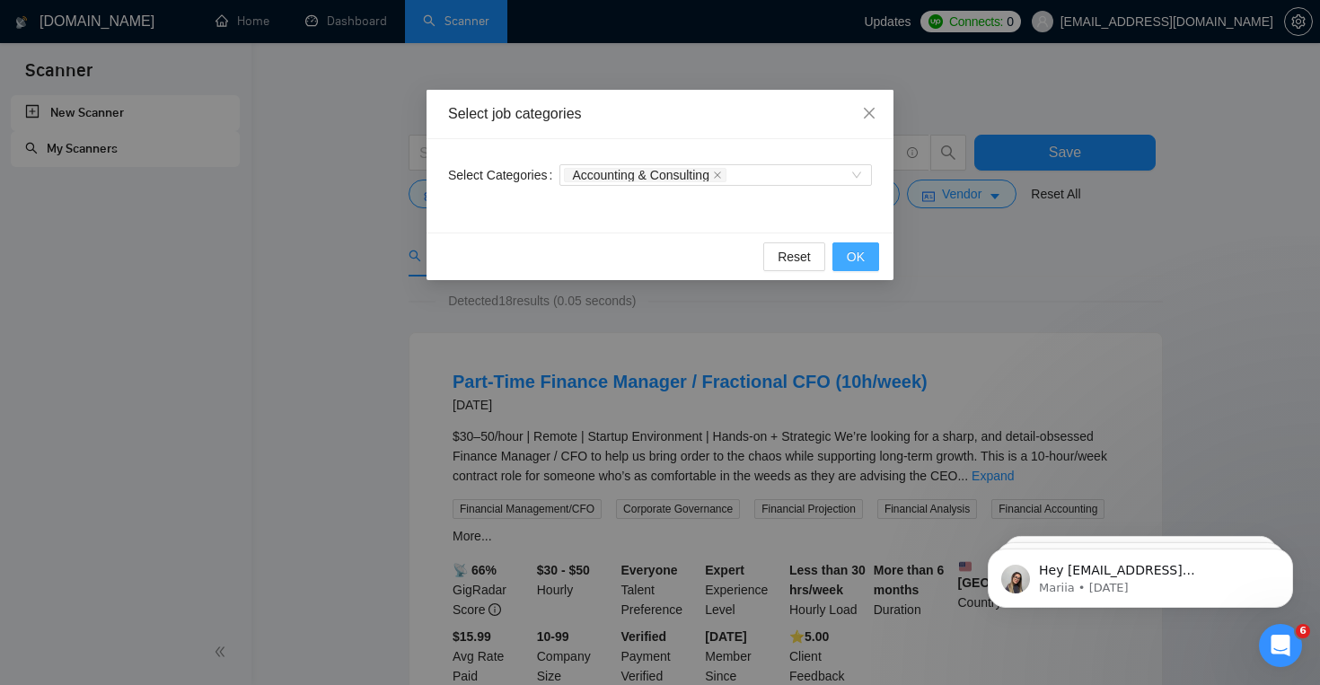
click at [846, 255] on button "OK" at bounding box center [856, 256] width 47 height 29
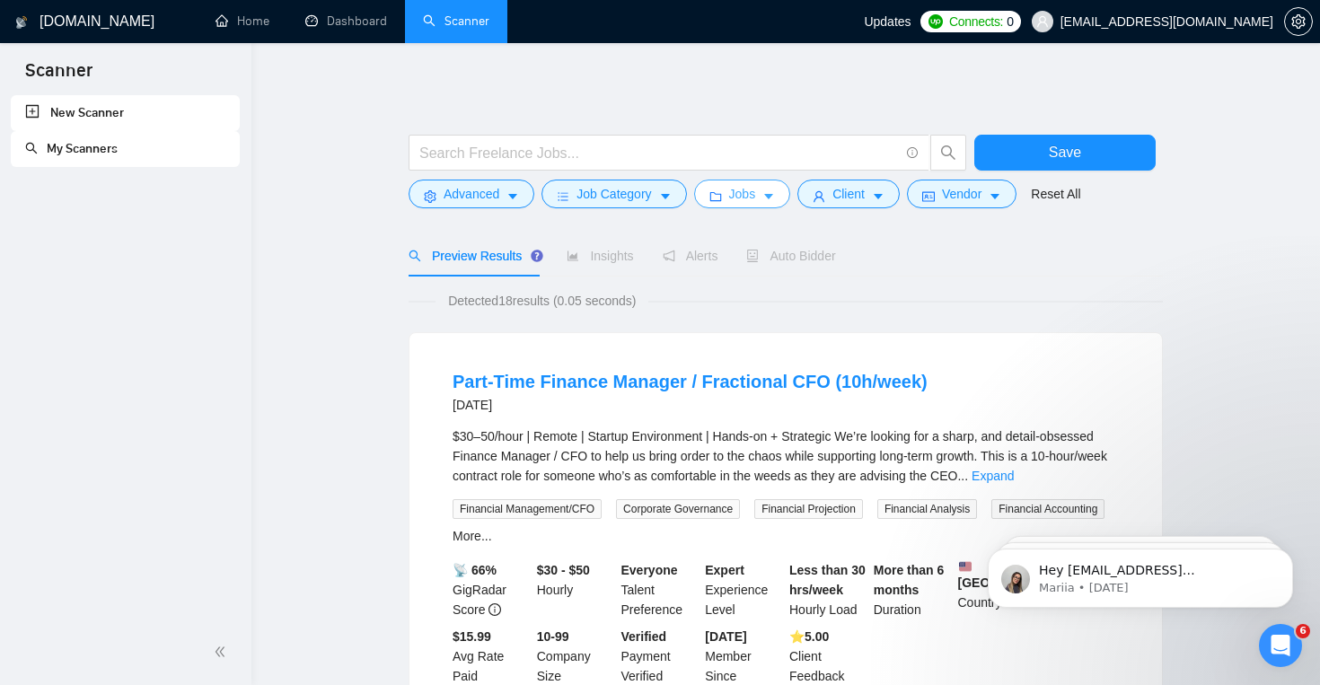
click at [744, 197] on span "Jobs" at bounding box center [742, 194] width 27 height 20
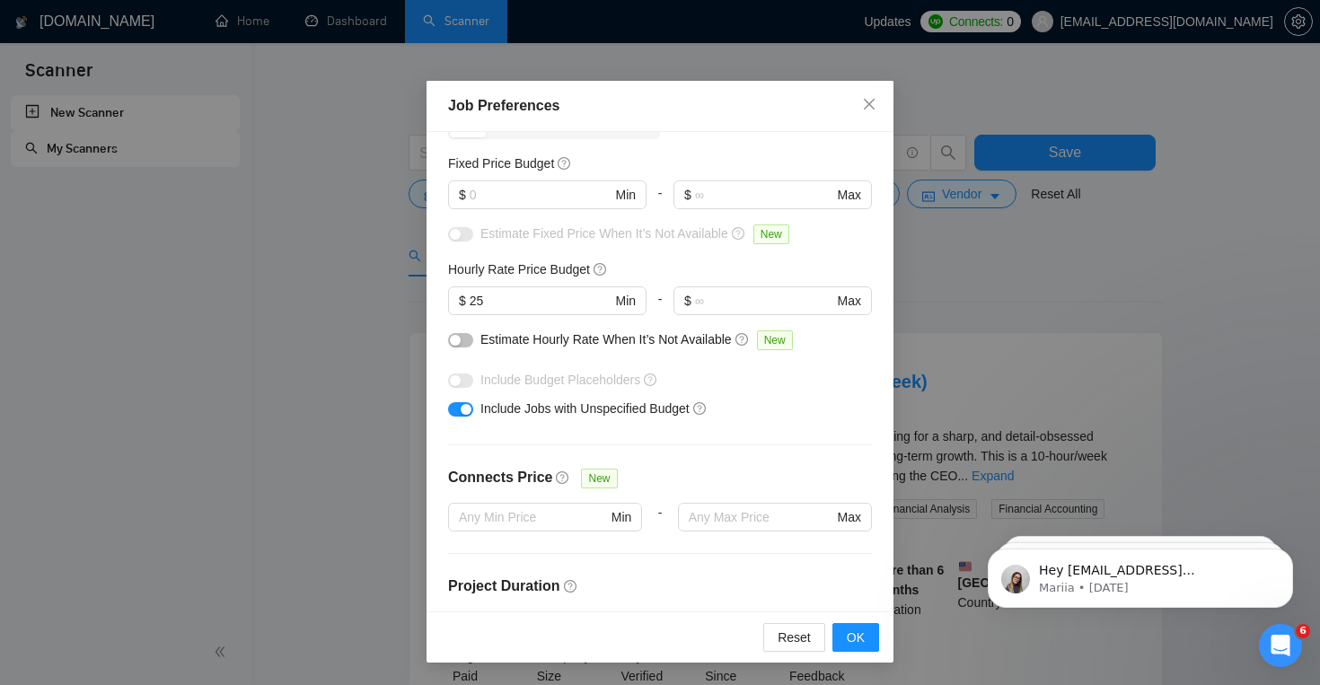
scroll to position [117, 0]
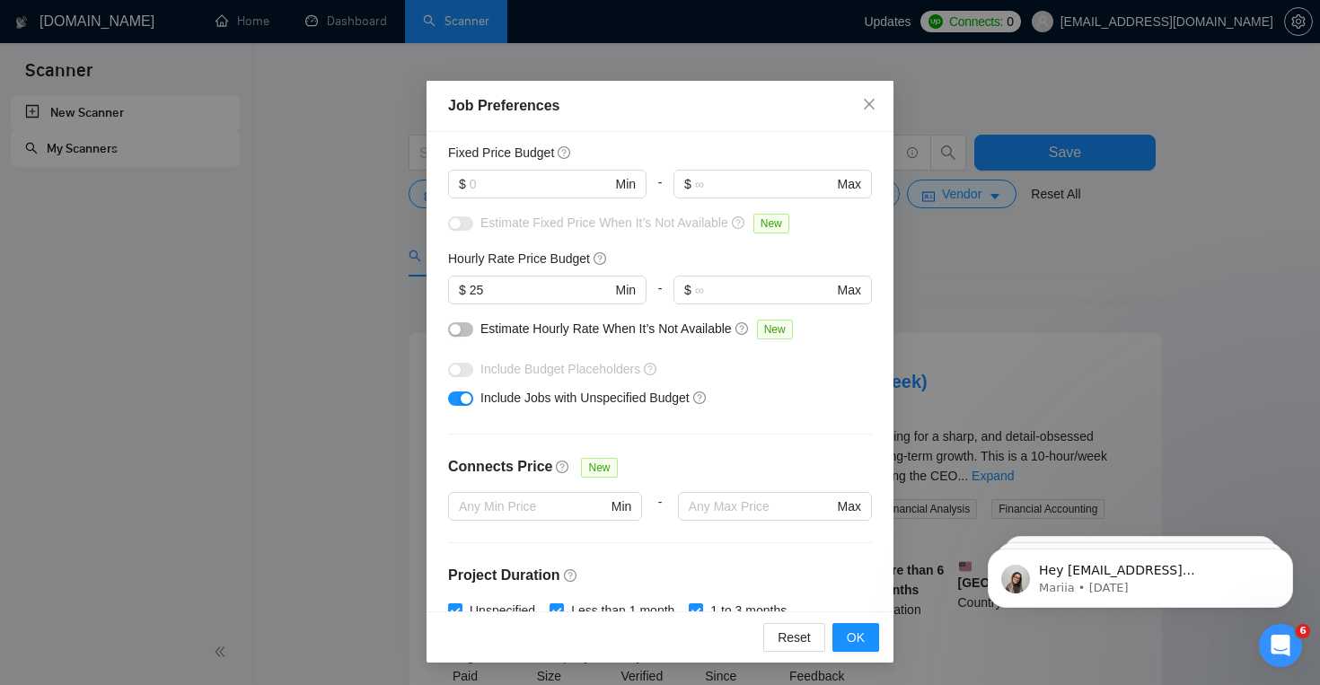
click at [705, 330] on span "Estimate Hourly Rate When It’s Not Available" at bounding box center [605, 329] width 251 height 14
click at [470, 331] on button "button" at bounding box center [460, 329] width 25 height 14
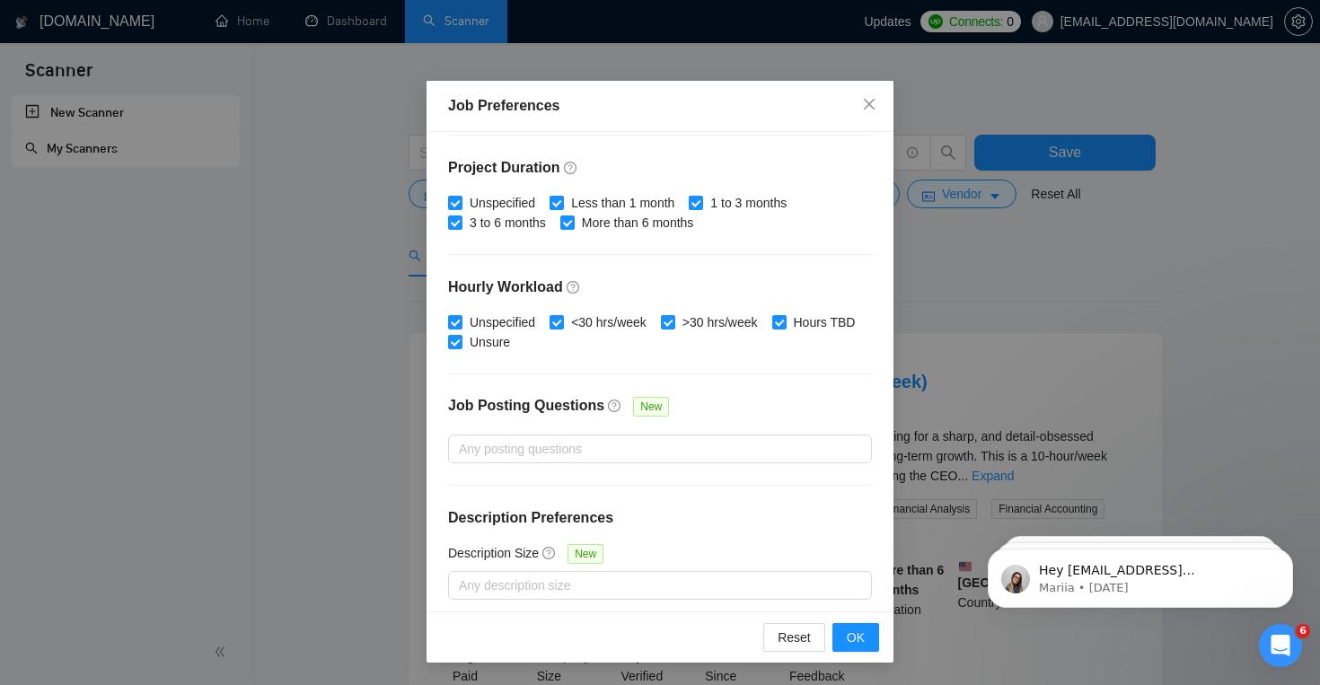
scroll to position [533, 0]
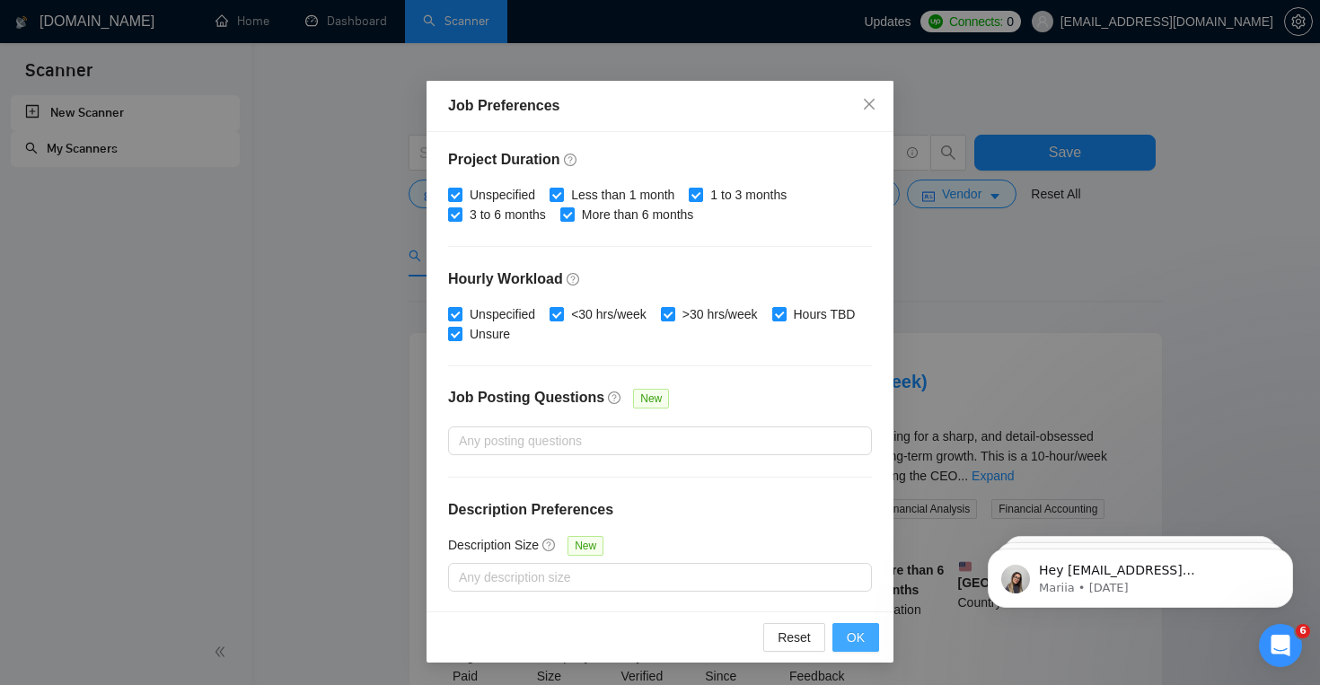
click at [851, 631] on span "OK" at bounding box center [856, 638] width 18 height 20
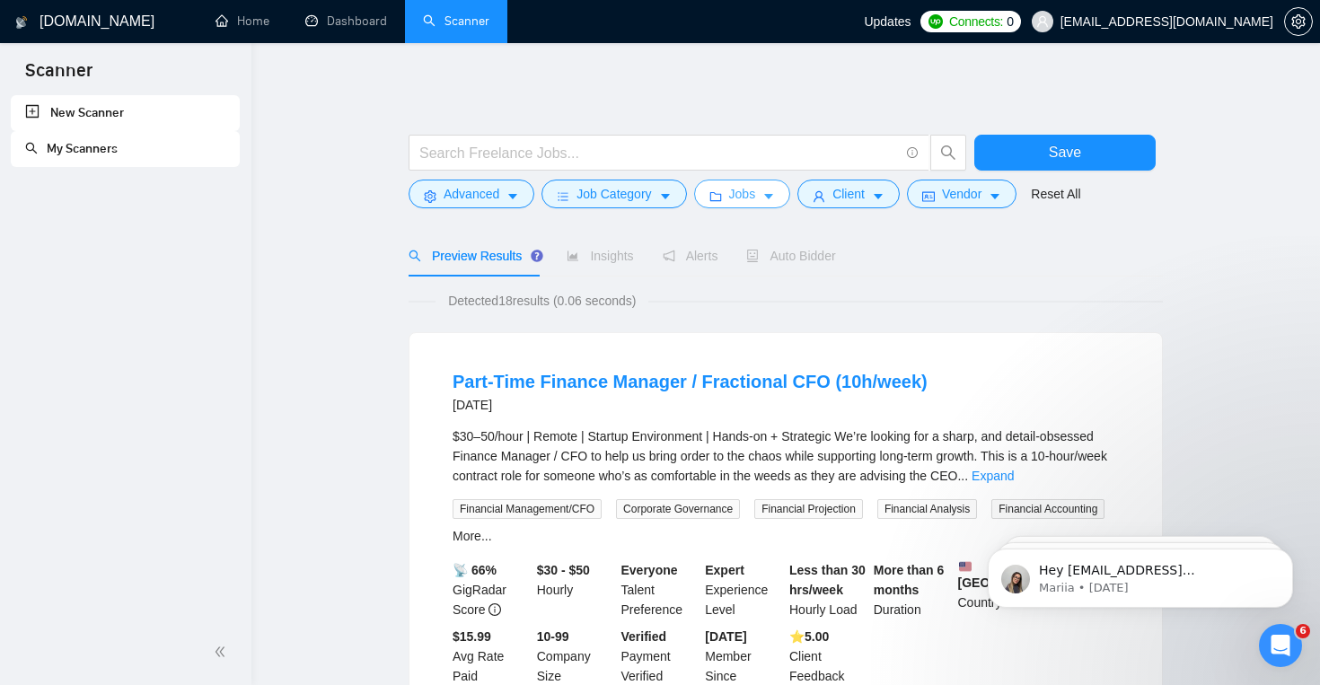
click at [750, 207] on button "Jobs" at bounding box center [742, 194] width 97 height 29
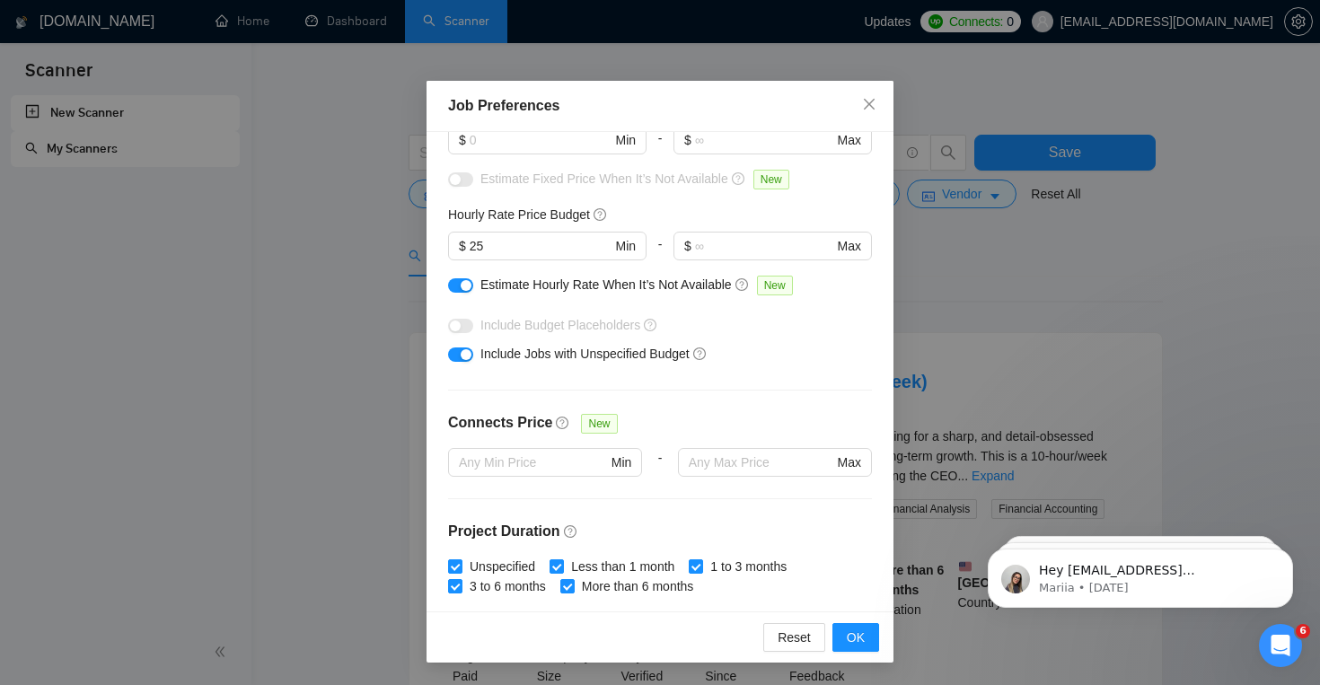
scroll to position [0, 0]
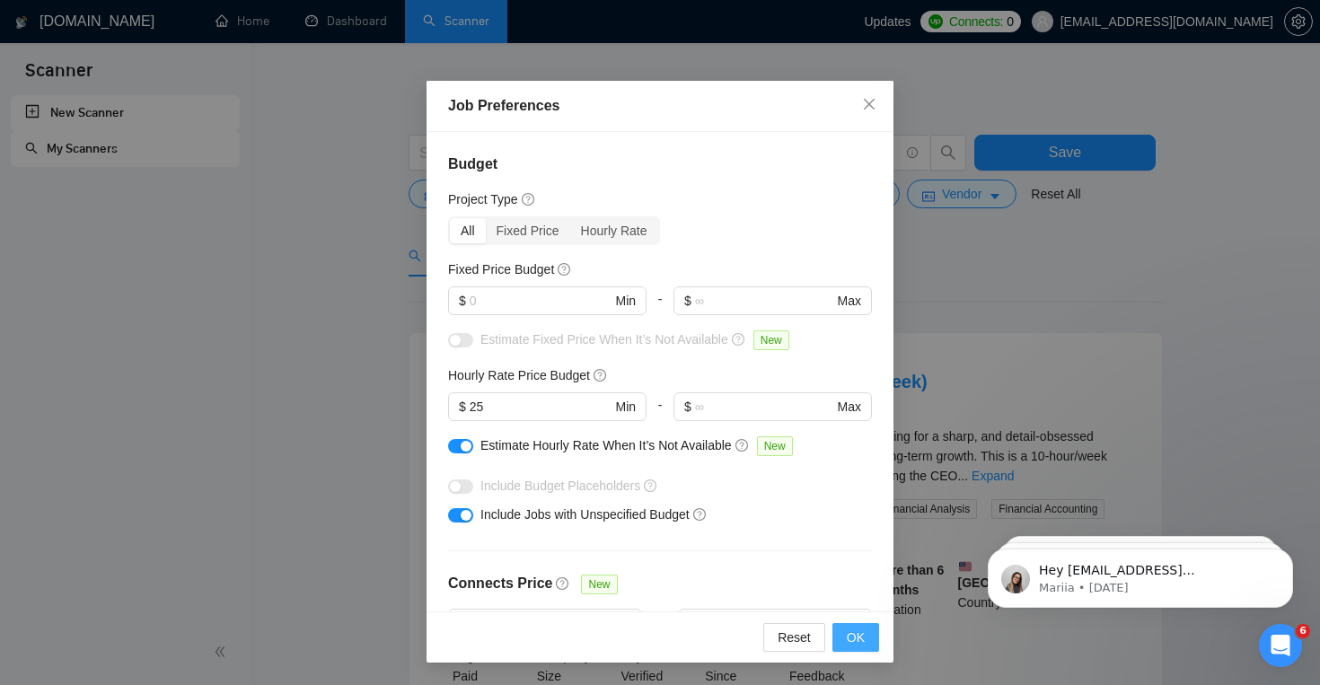
click at [855, 647] on span "OK" at bounding box center [856, 638] width 18 height 20
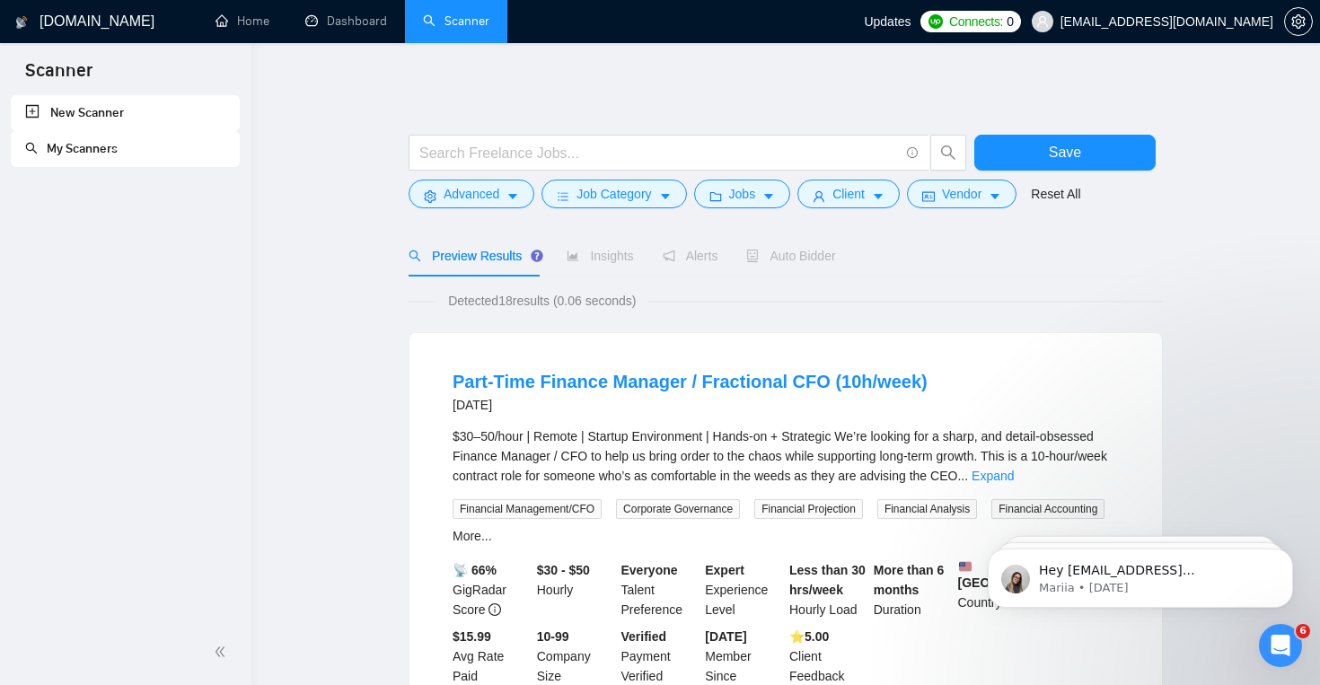
click at [858, 212] on form "Save Advanced Job Category Jobs Client Vendor Reset All" at bounding box center [786, 167] width 754 height 101
click at [877, 203] on button "Client" at bounding box center [848, 194] width 102 height 29
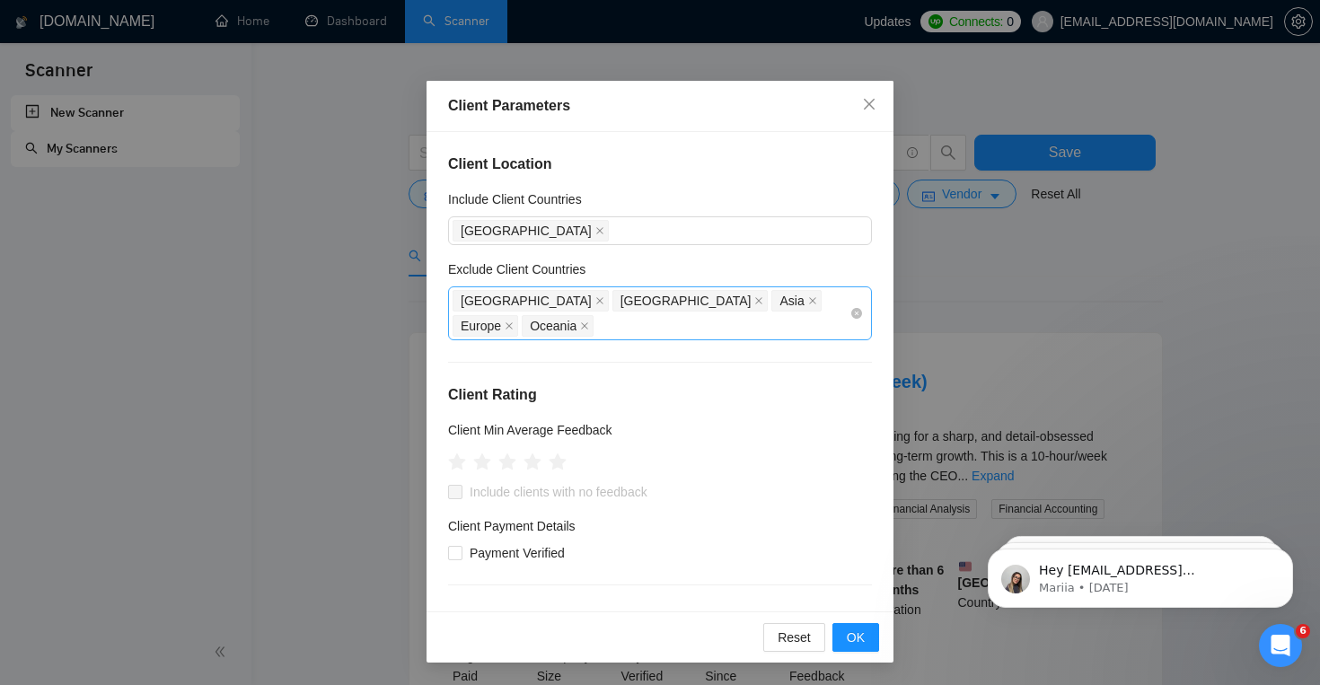
click at [844, 291] on div "Africa Antarctica Asia Europe Oceania" at bounding box center [651, 313] width 397 height 50
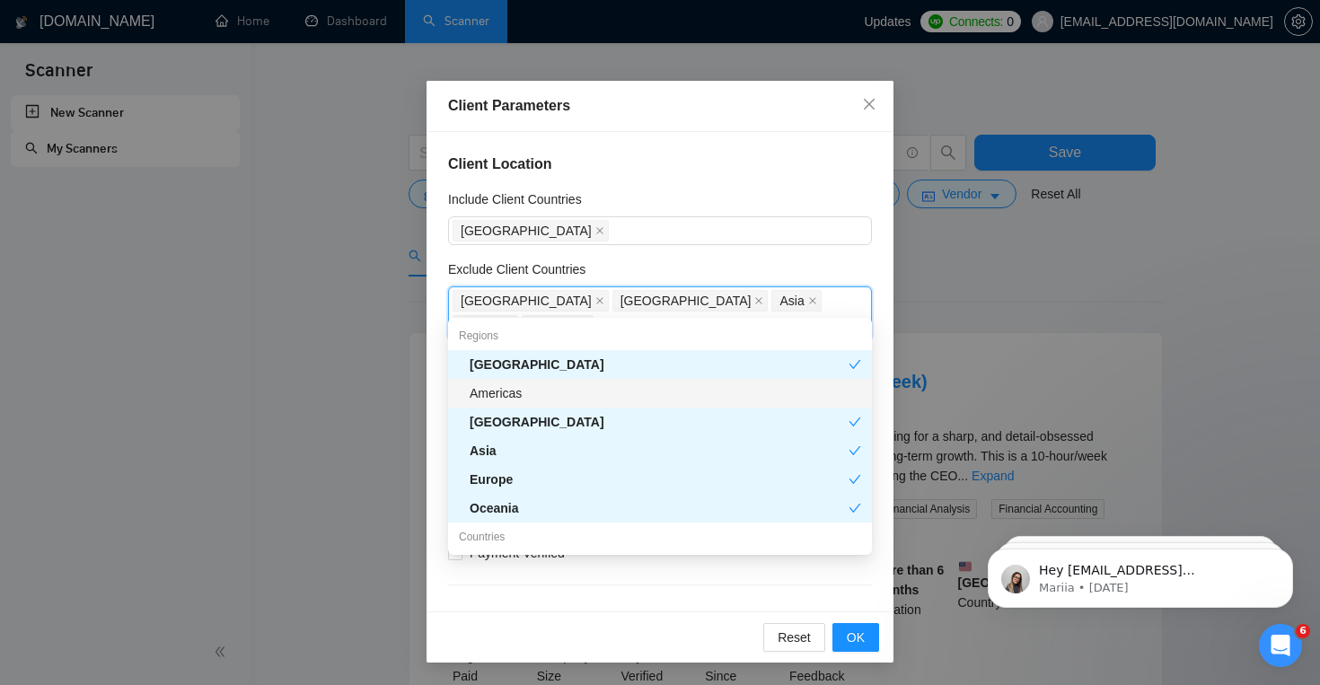
click at [700, 386] on div "Americas" at bounding box center [666, 393] width 392 height 20
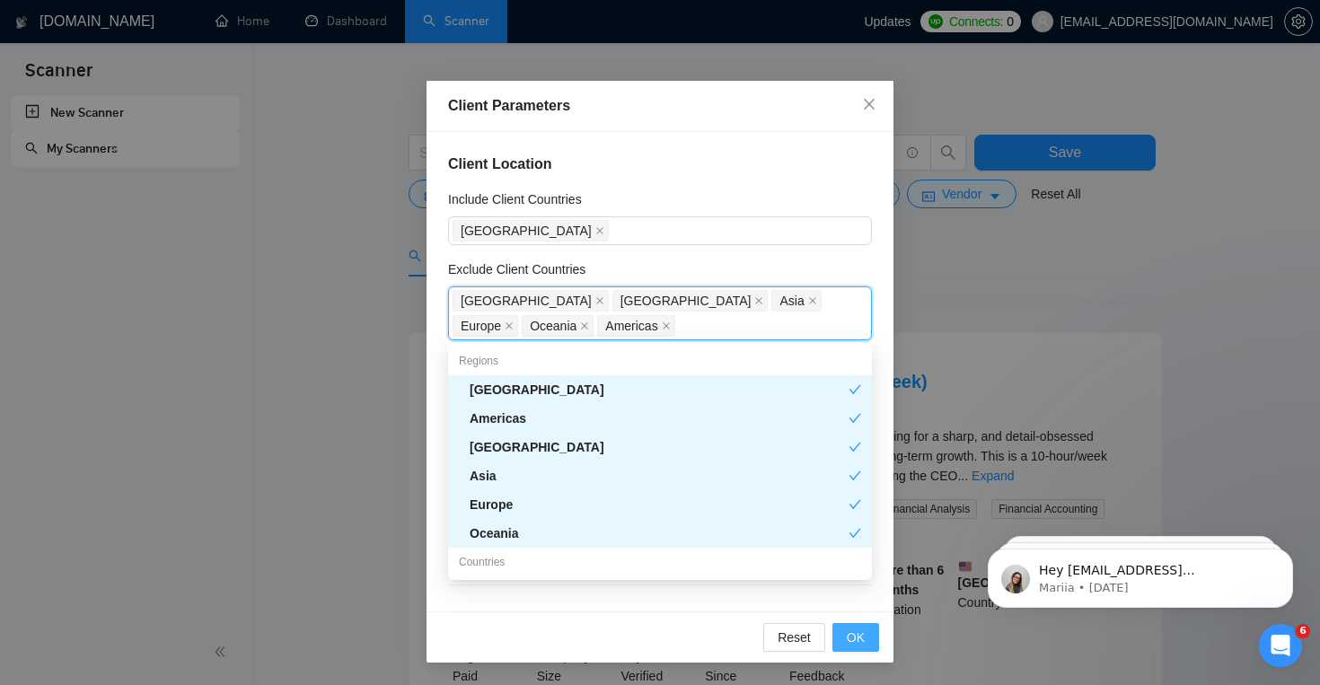
click at [848, 639] on span "OK" at bounding box center [856, 638] width 18 height 20
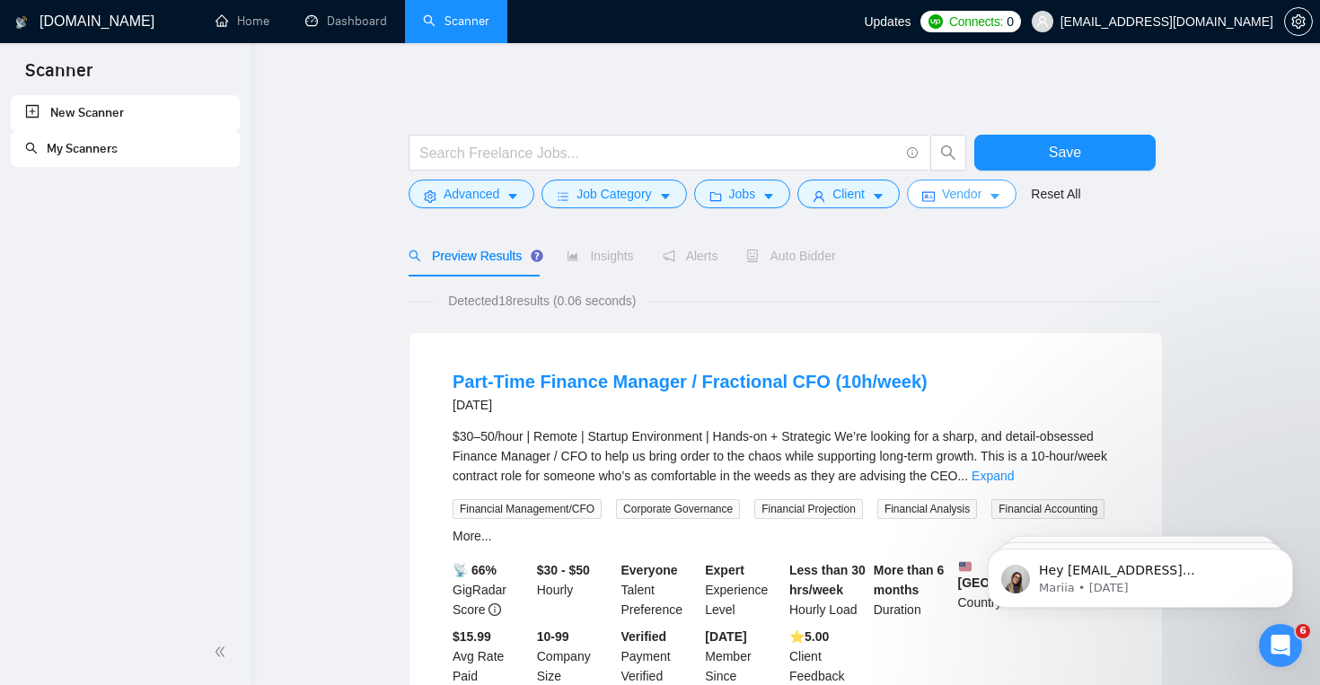
click at [980, 190] on span "Vendor" at bounding box center [962, 194] width 40 height 20
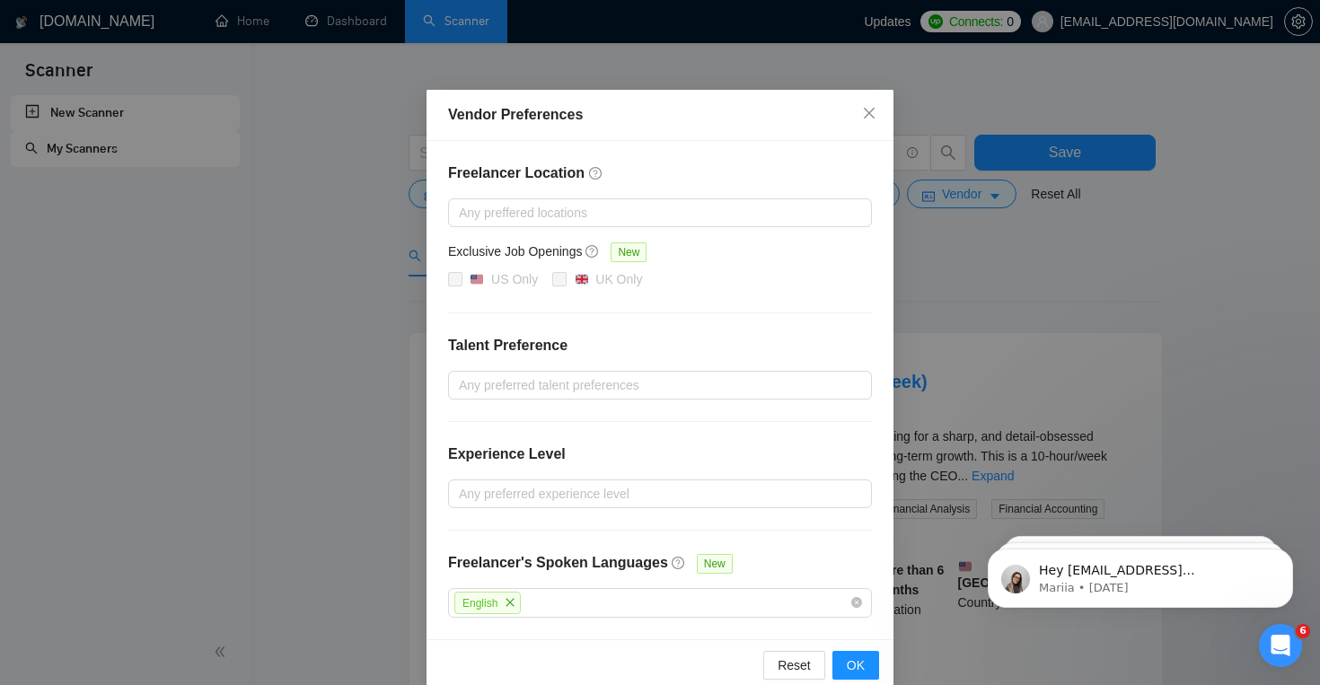
scroll to position [25, 0]
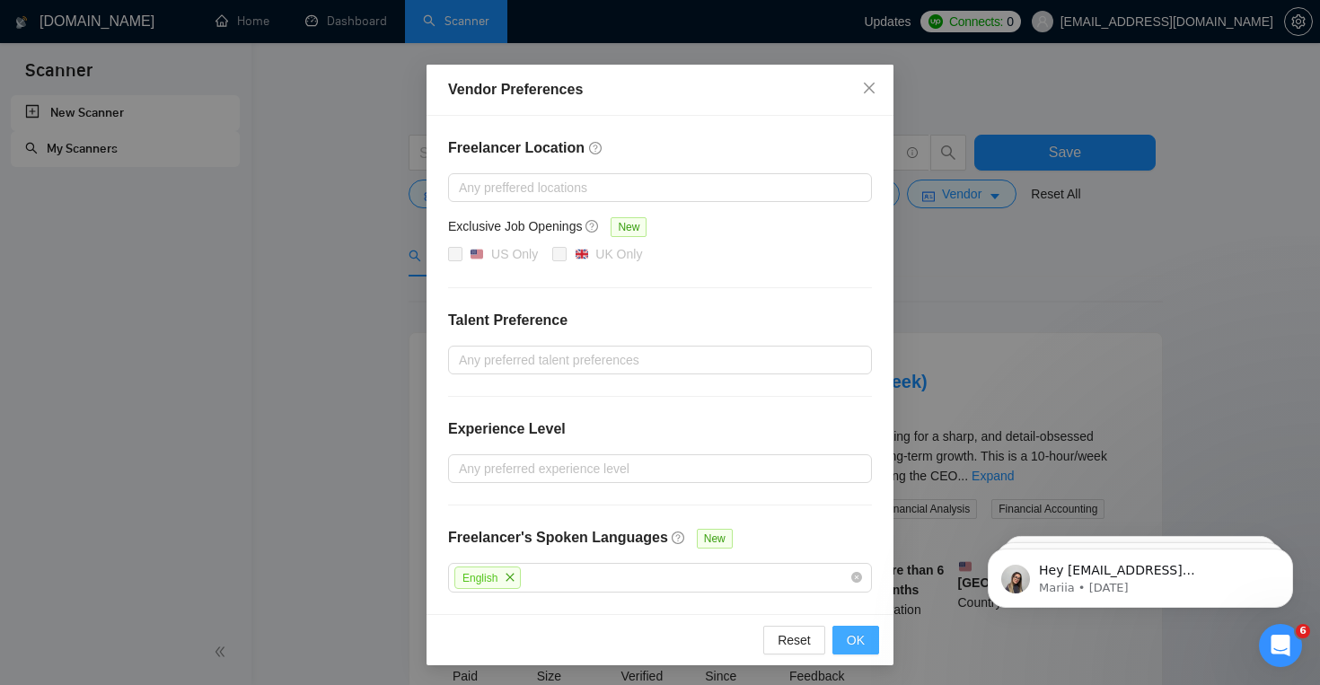
click at [845, 649] on button "OK" at bounding box center [856, 640] width 47 height 29
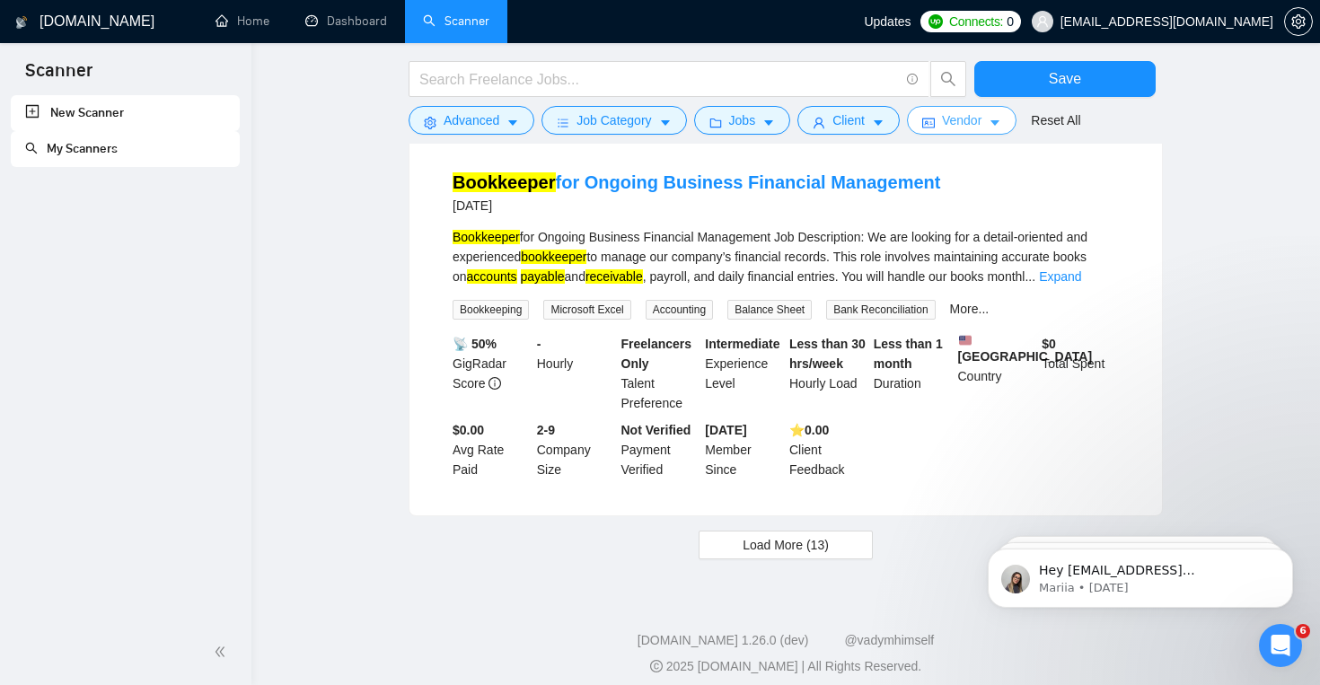
scroll to position [1798, 0]
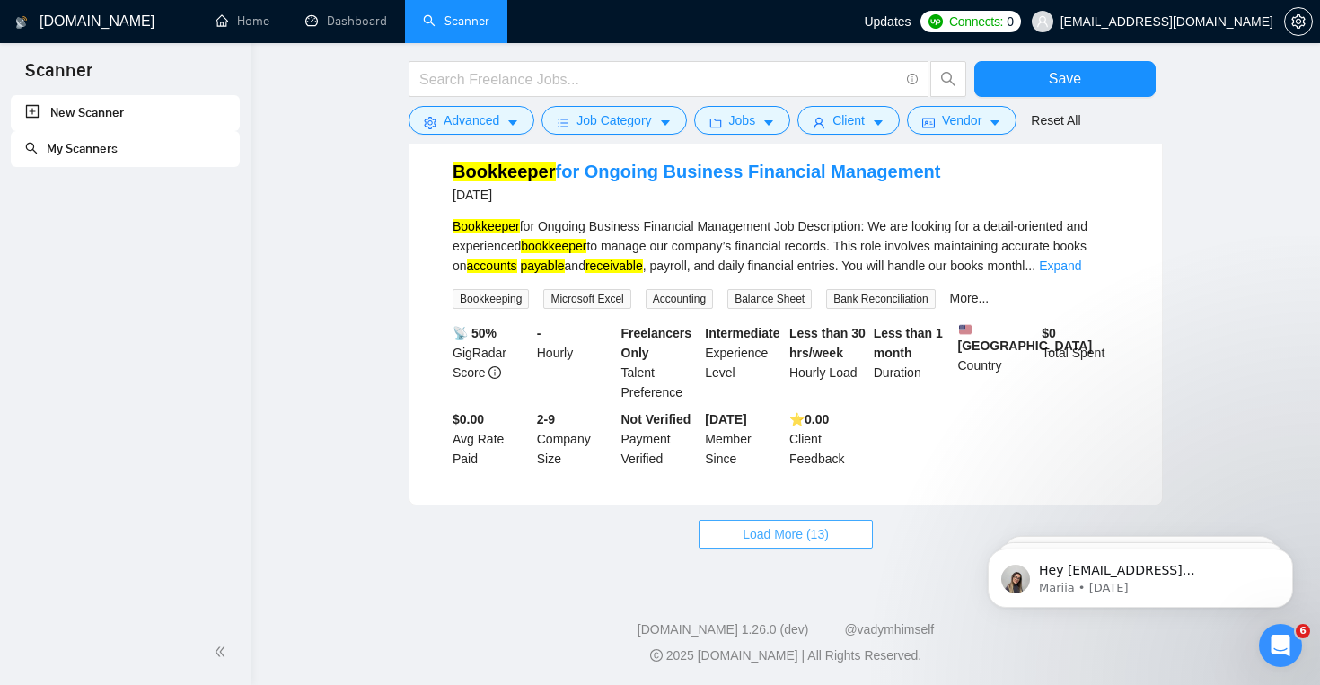
click at [833, 535] on button "Load More (13)" at bounding box center [786, 534] width 174 height 29
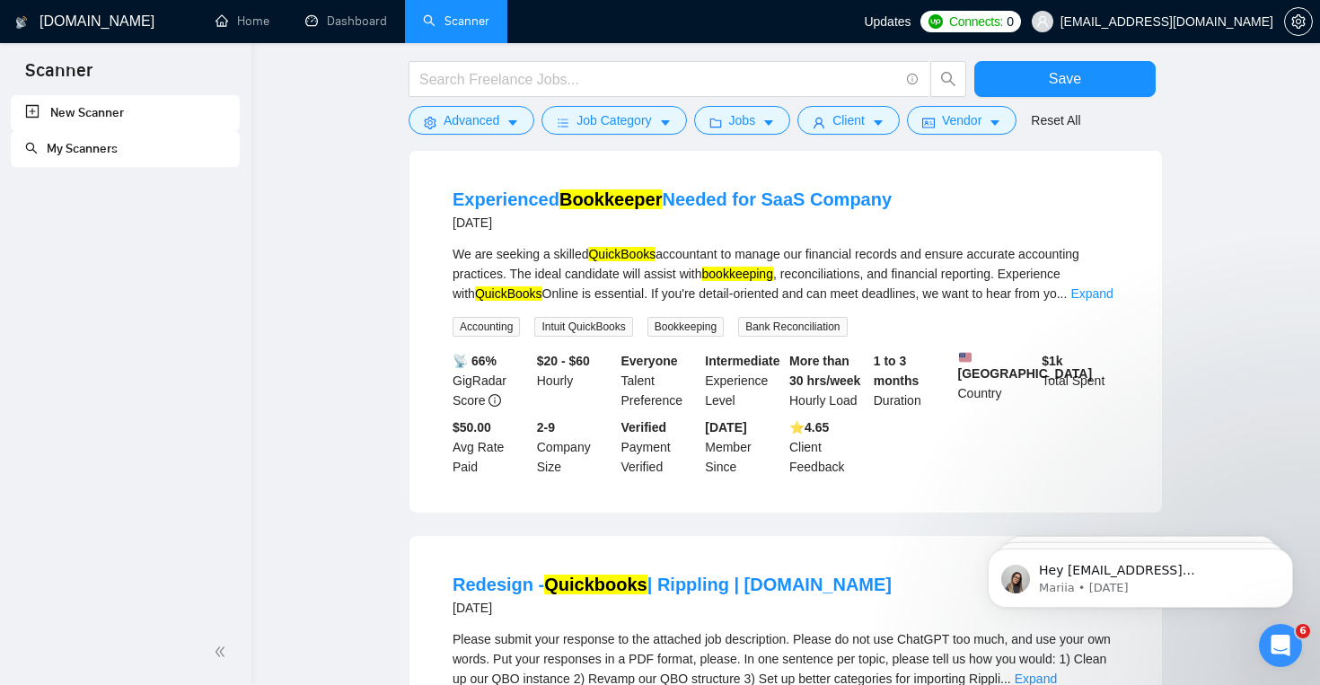
scroll to position [936, 0]
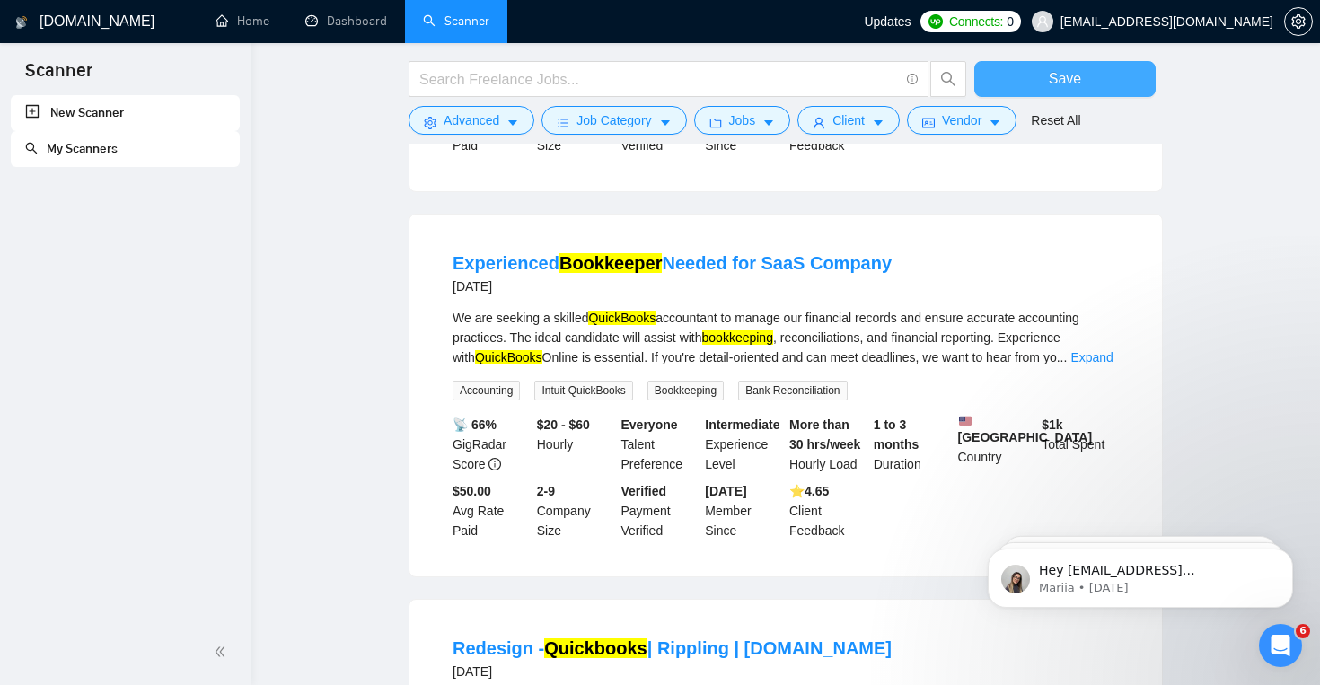
click at [1099, 88] on button "Save" at bounding box center [1064, 79] width 181 height 36
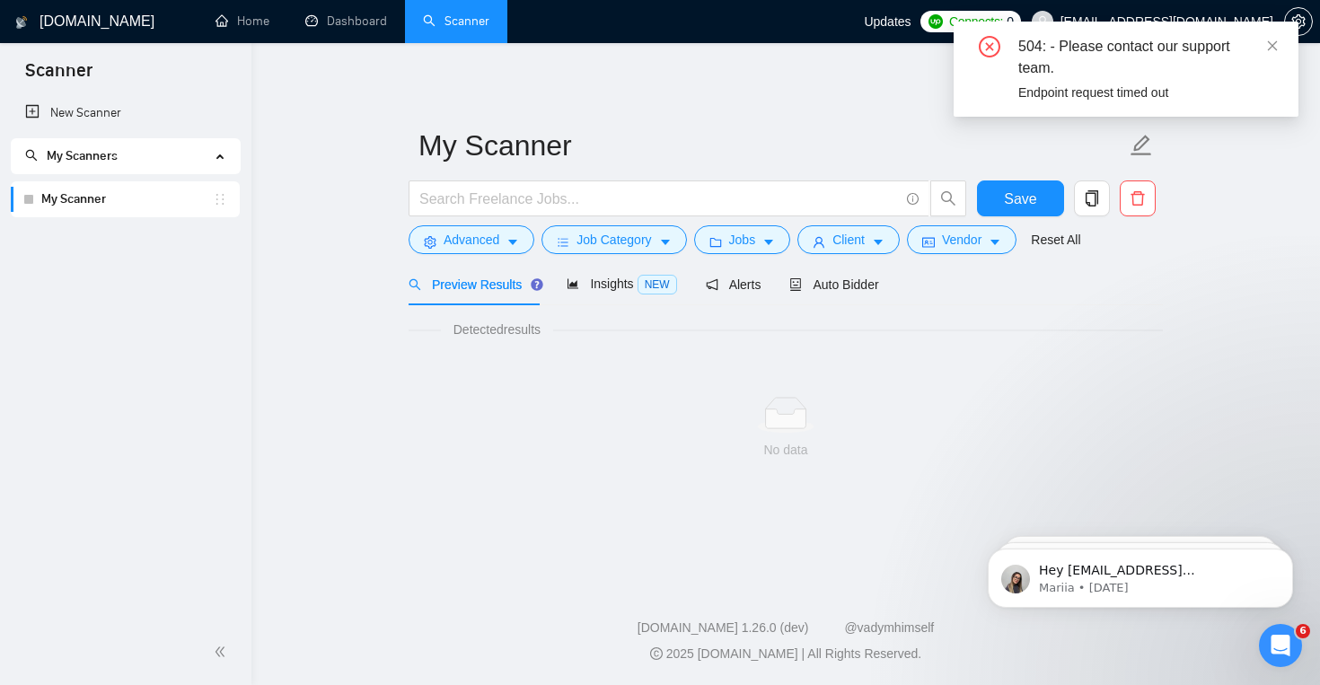
click at [84, 201] on link "My Scanner" at bounding box center [127, 199] width 172 height 36
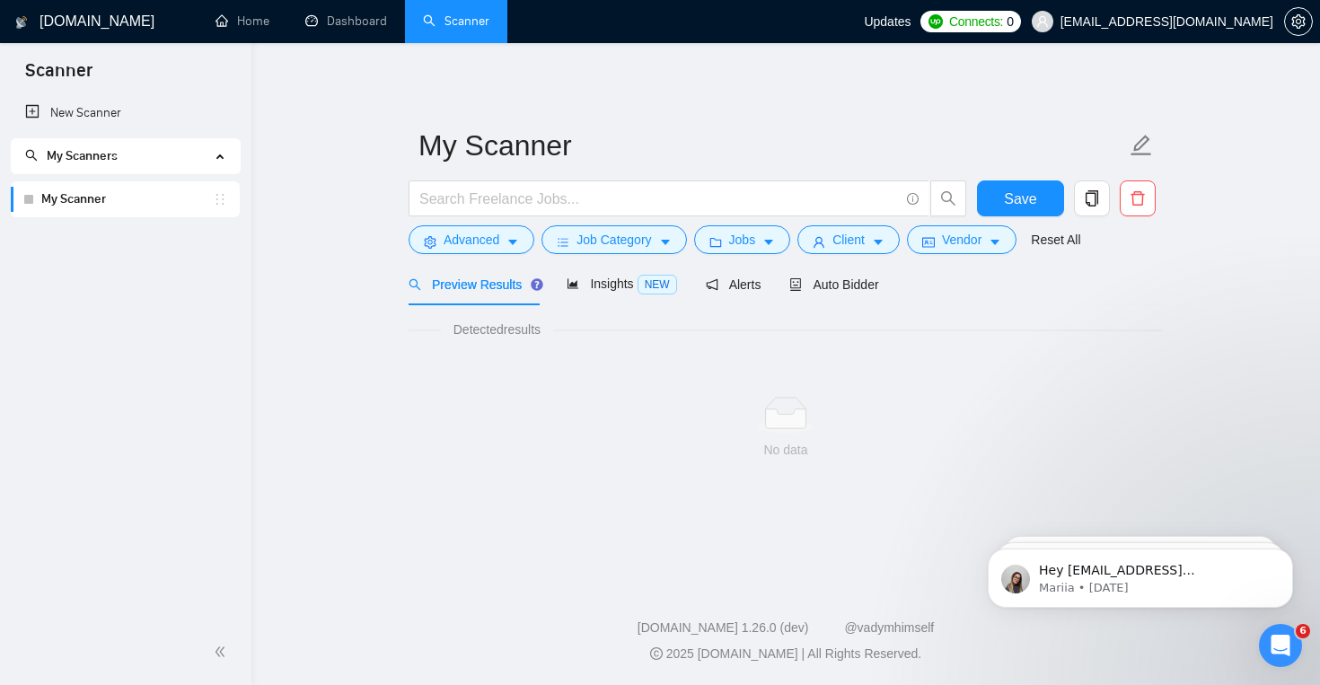
click at [84, 201] on link "My Scanner" at bounding box center [127, 199] width 172 height 36
click at [153, 149] on span "My Scanners" at bounding box center [117, 156] width 185 height 36
click at [168, 119] on link "New Scanner" at bounding box center [125, 113] width 200 height 36
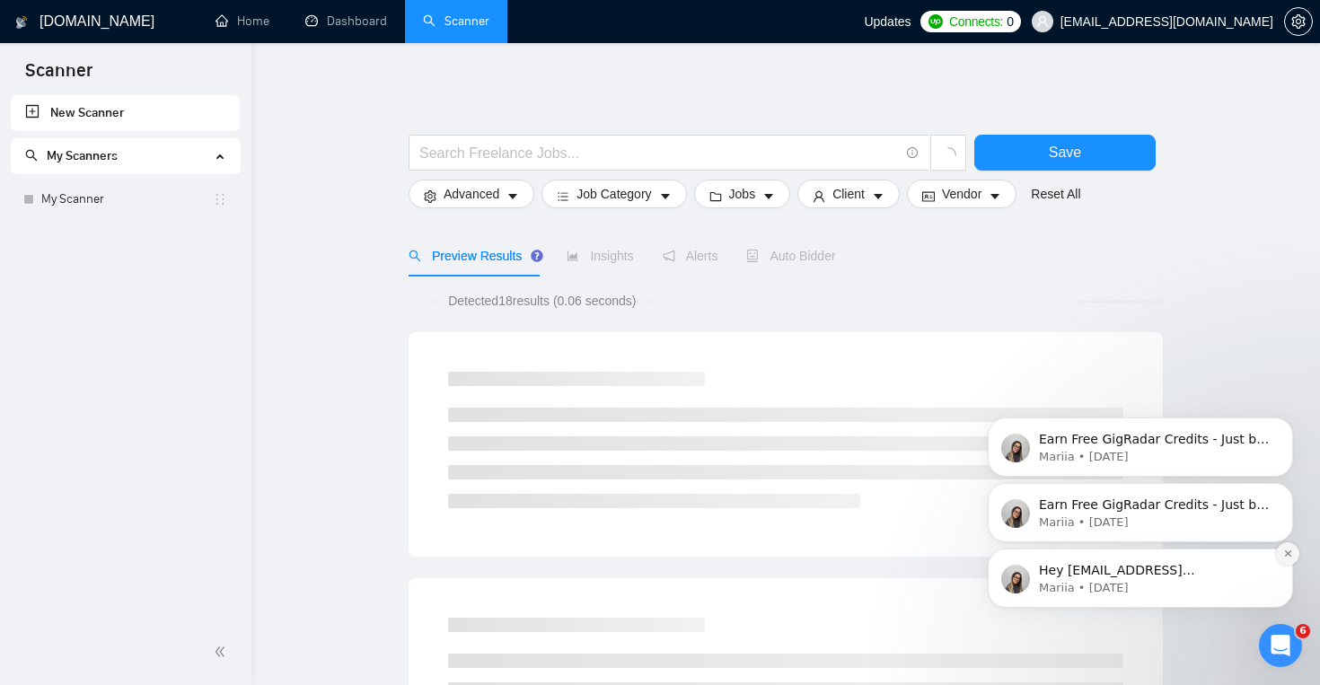
click at [1288, 560] on button "Dismiss notification" at bounding box center [1287, 553] width 23 height 23
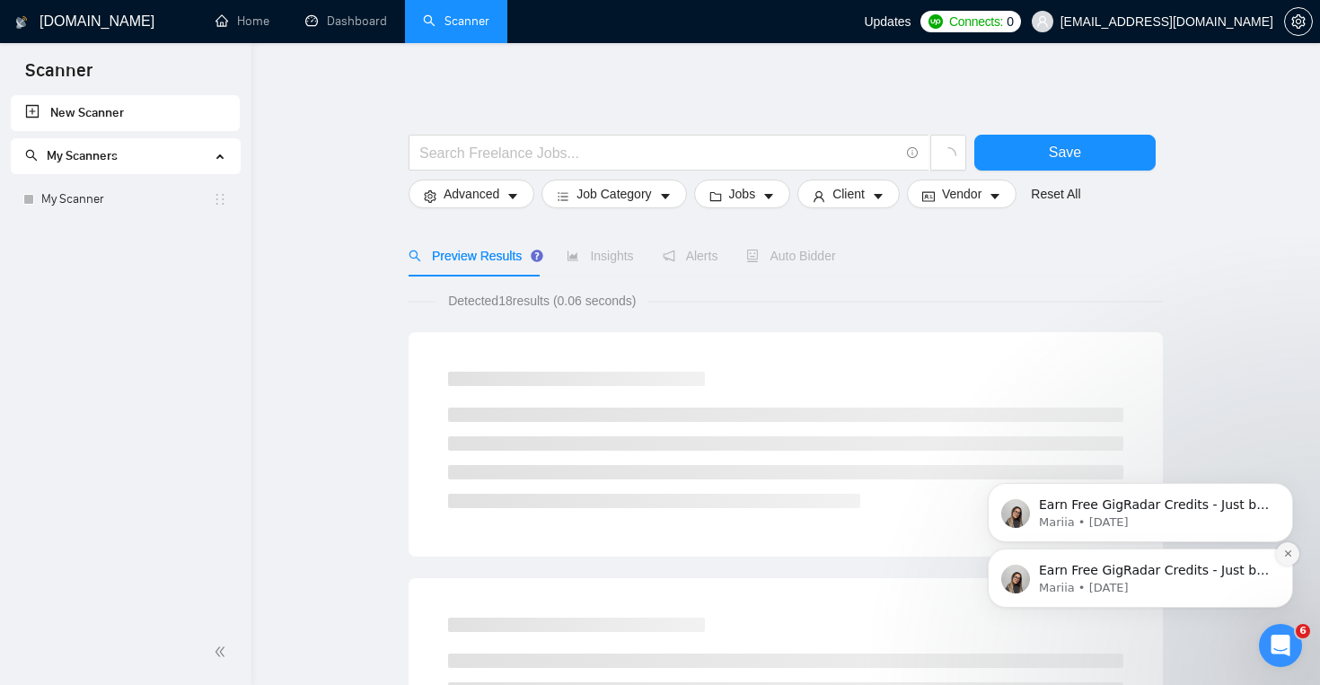
click at [1285, 551] on button "Dismiss notification" at bounding box center [1287, 553] width 23 height 23
click at [1285, 551] on icon "Dismiss notification" at bounding box center [1287, 554] width 6 height 6
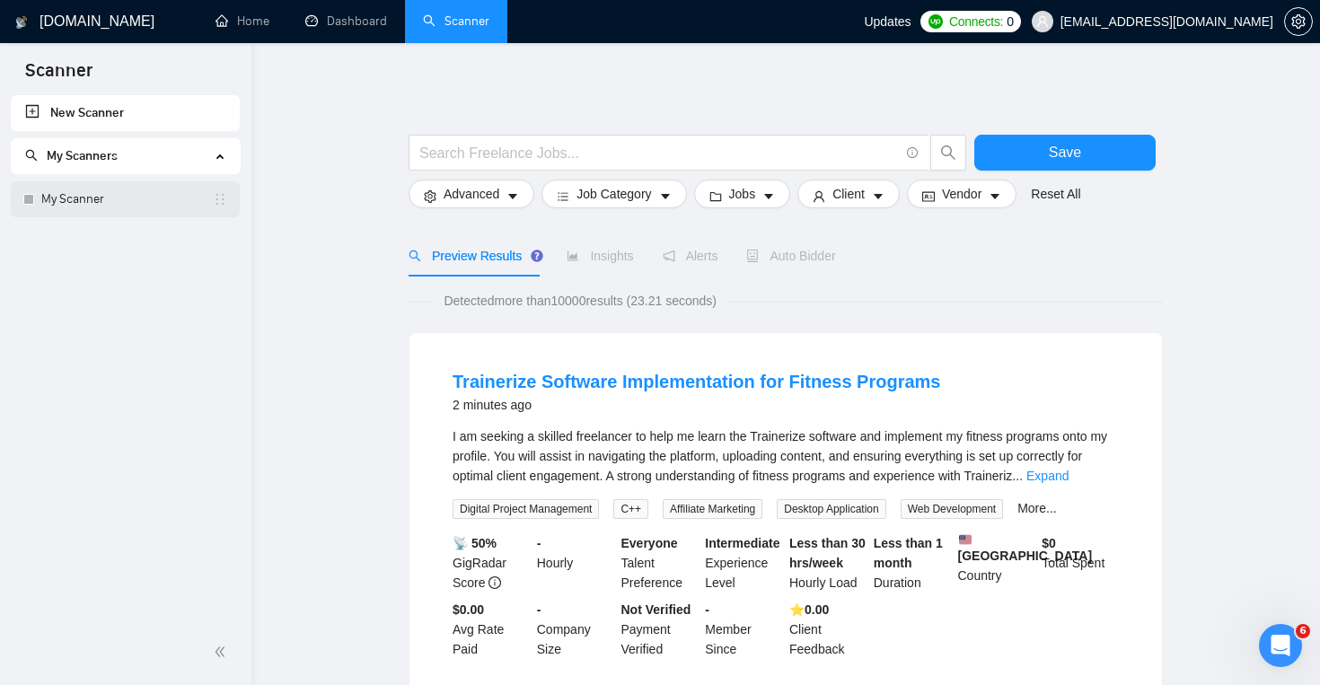
click at [106, 188] on link "My Scanner" at bounding box center [127, 199] width 172 height 36
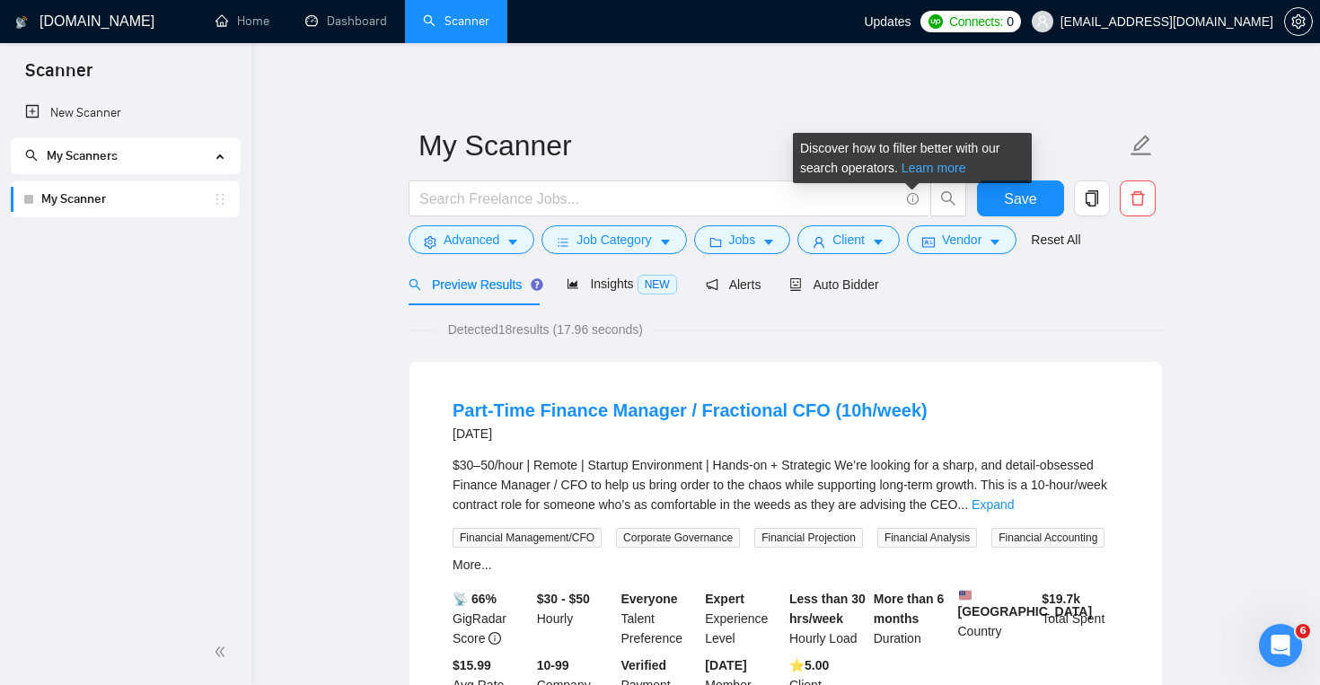
click at [934, 164] on link "Learn more" at bounding box center [934, 168] width 65 height 14
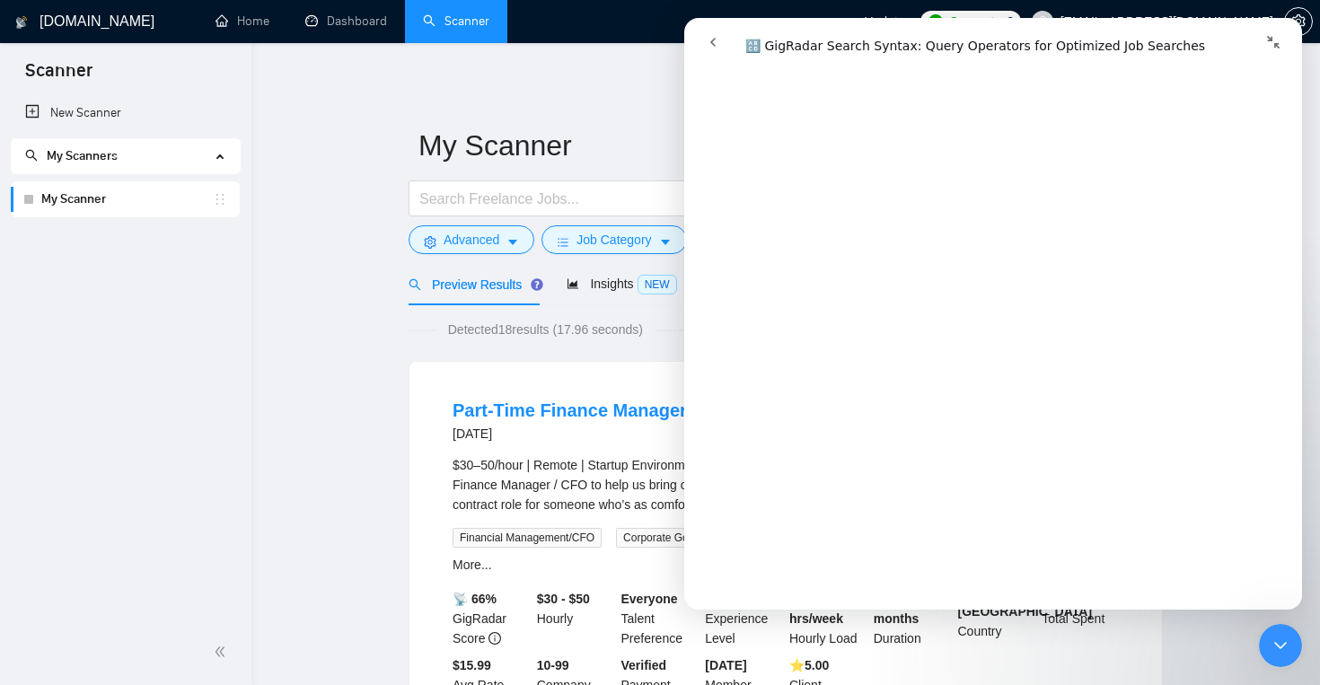
scroll to position [1164, 0]
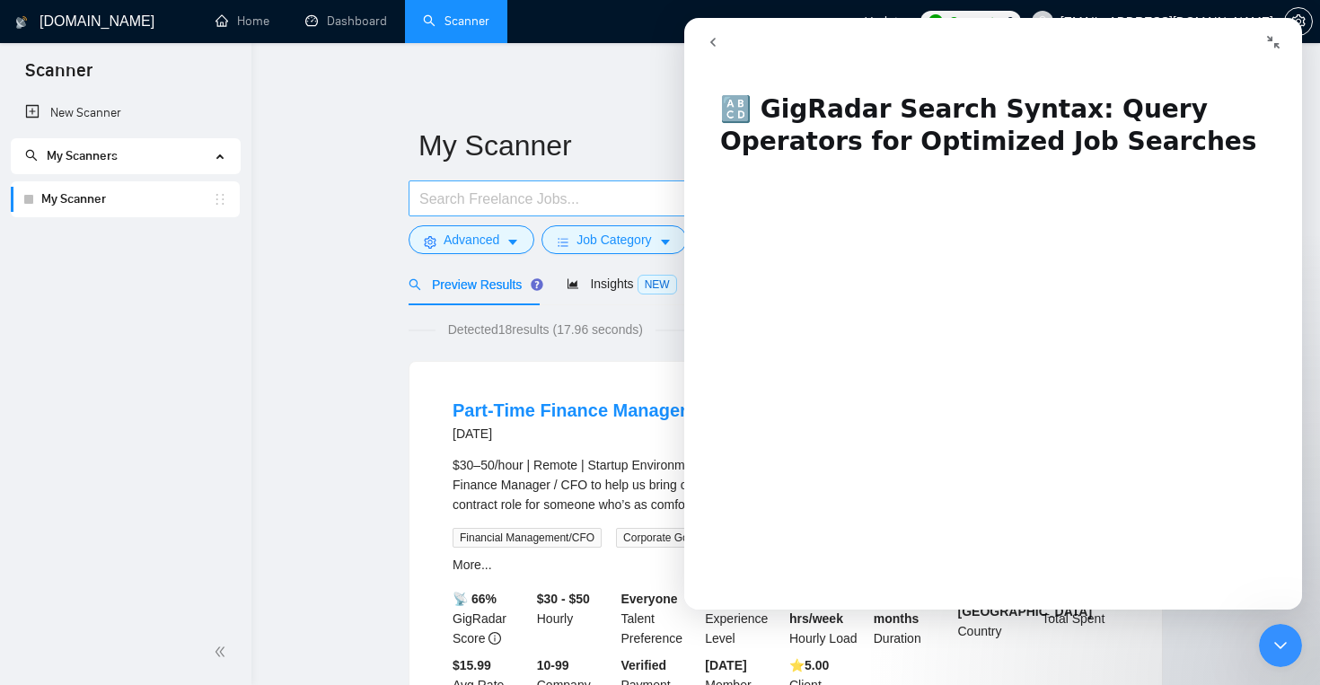
click at [579, 214] on span at bounding box center [669, 199] width 521 height 36
click at [703, 34] on button "go back" at bounding box center [713, 42] width 34 height 34
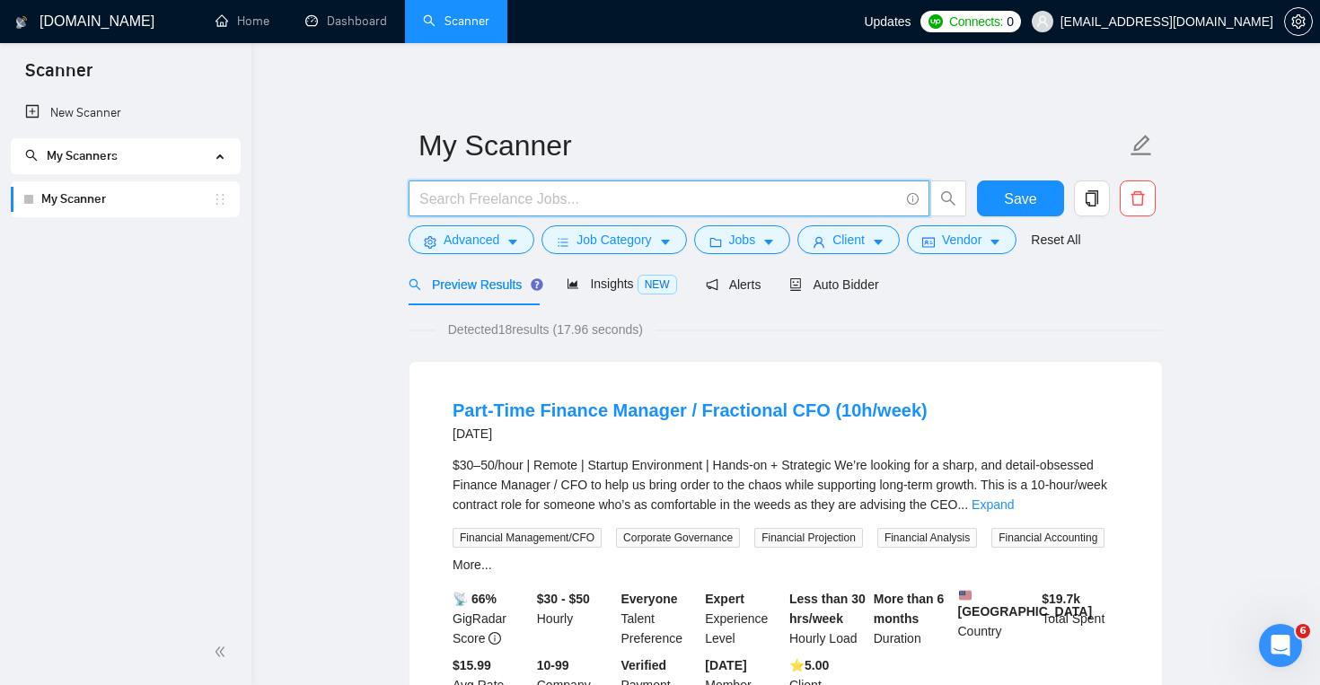
click at [840, 197] on input "text" at bounding box center [659, 199] width 480 height 22
type input "a"
click at [910, 196] on icon "info-circle" at bounding box center [913, 199] width 12 height 12
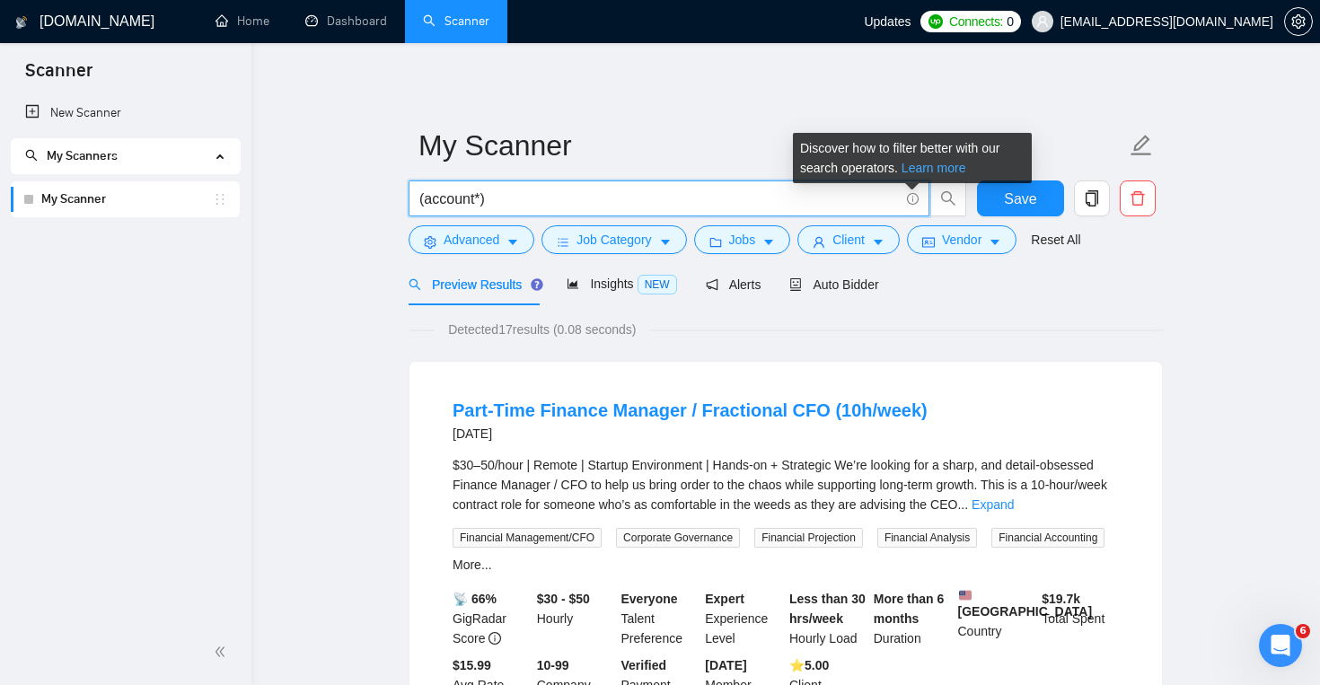
click at [936, 170] on link "Learn more" at bounding box center [934, 168] width 65 height 14
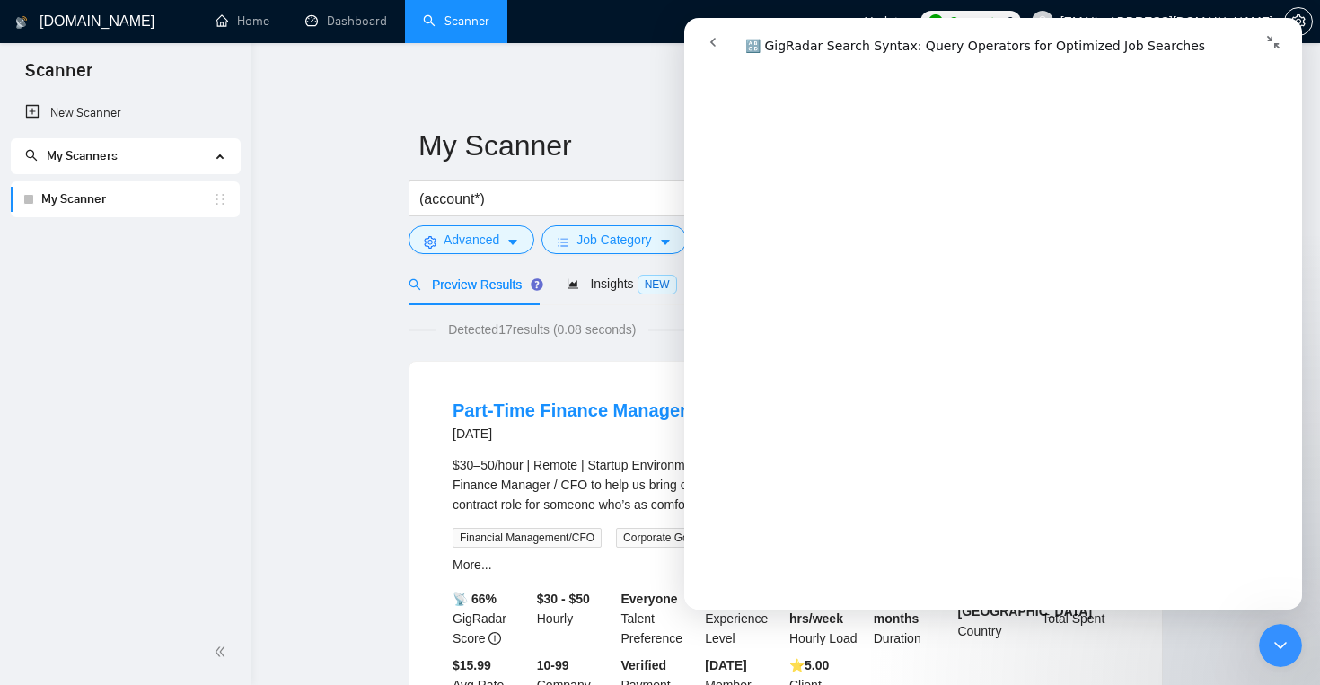
scroll to position [1280, 0]
click at [614, 195] on input "(account*)" at bounding box center [659, 199] width 480 height 22
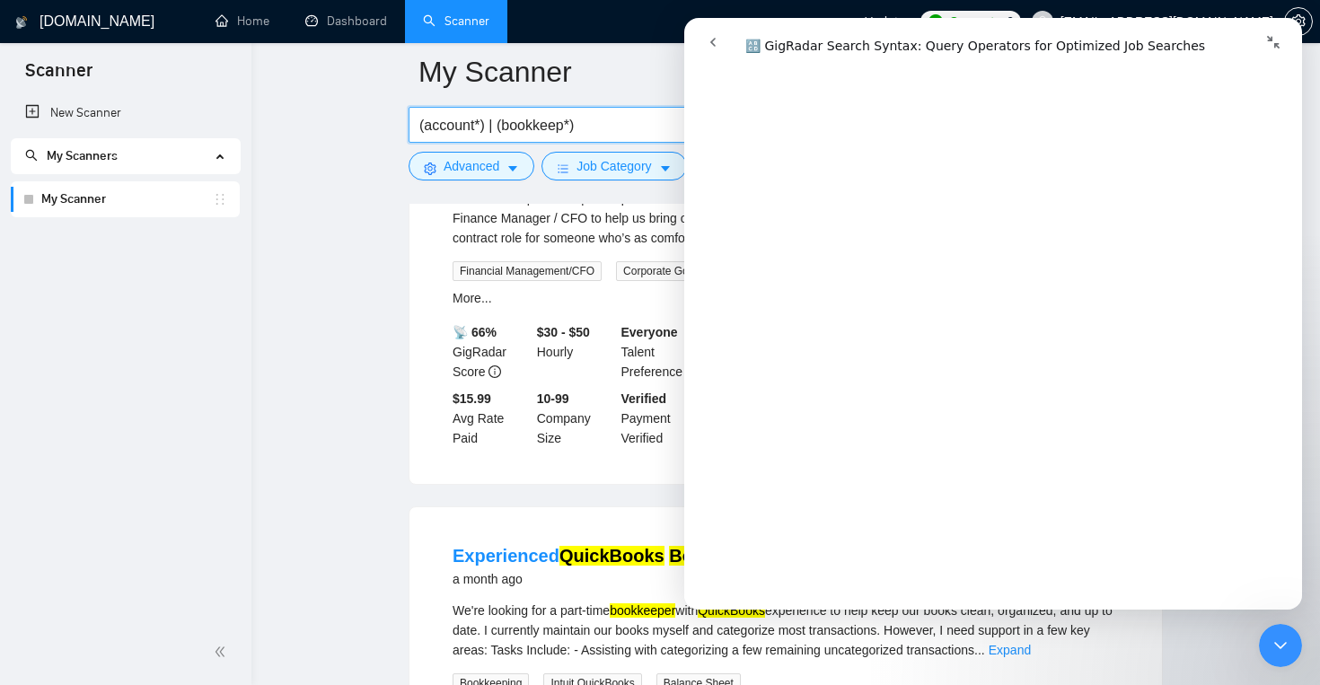
scroll to position [0, 0]
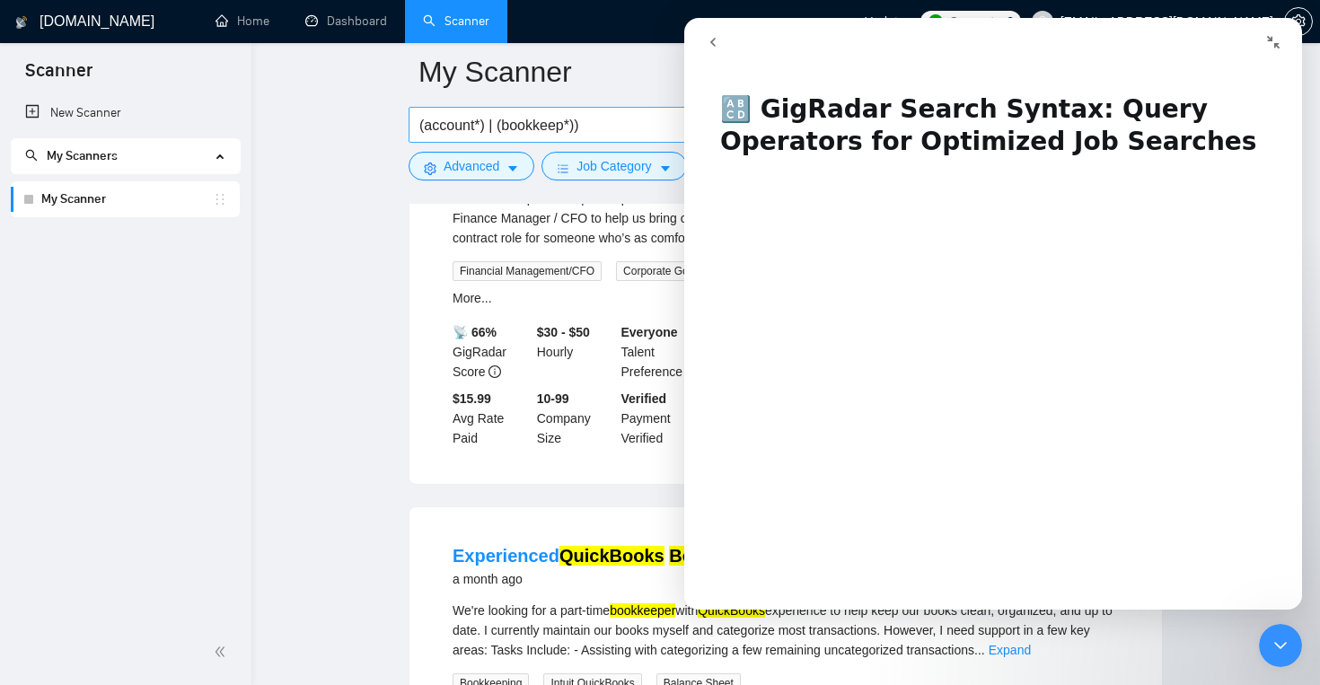
click at [417, 128] on span "(account*) | (bookkeep*))" at bounding box center [669, 125] width 521 height 36
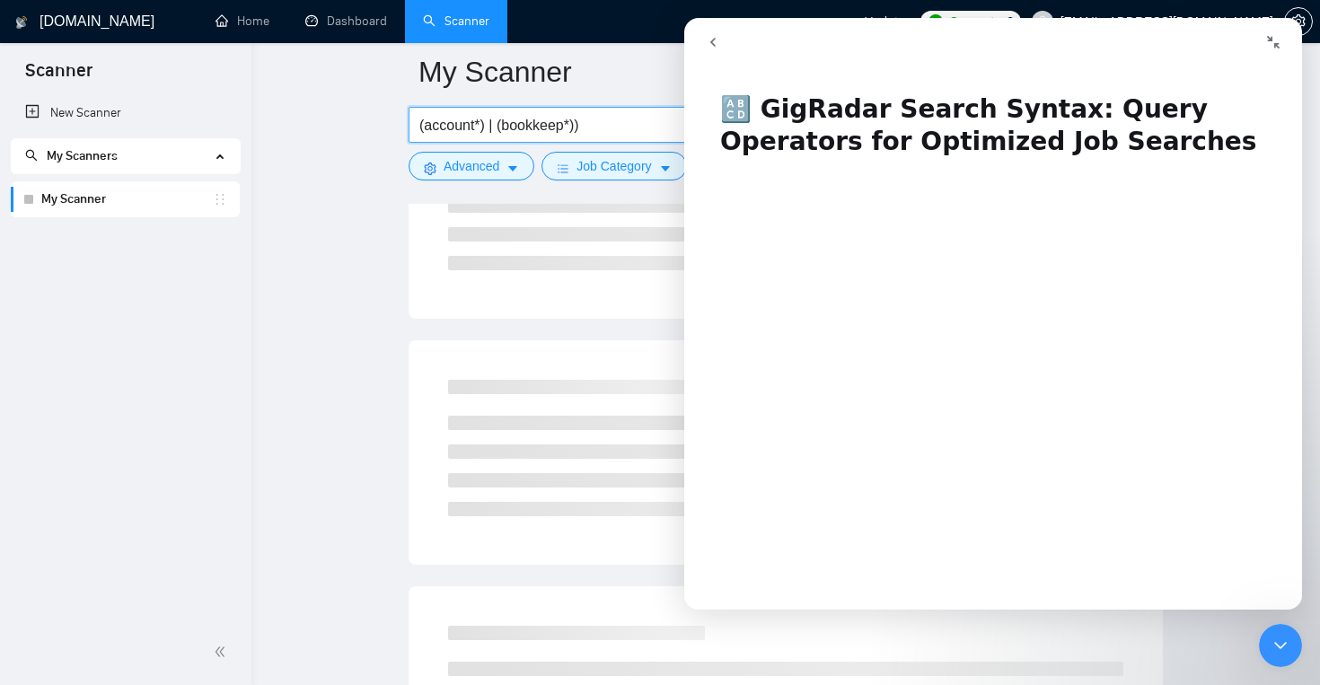
click at [422, 128] on input "(account*) | (bookkeep*))" at bounding box center [659, 125] width 480 height 22
click at [621, 132] on input "((account*) | (bookkeep*))" at bounding box center [659, 125] width 480 height 22
type input "((account*) | (bookkeep*)) quickbooks"
click at [716, 48] on icon "go back" at bounding box center [713, 42] width 14 height 14
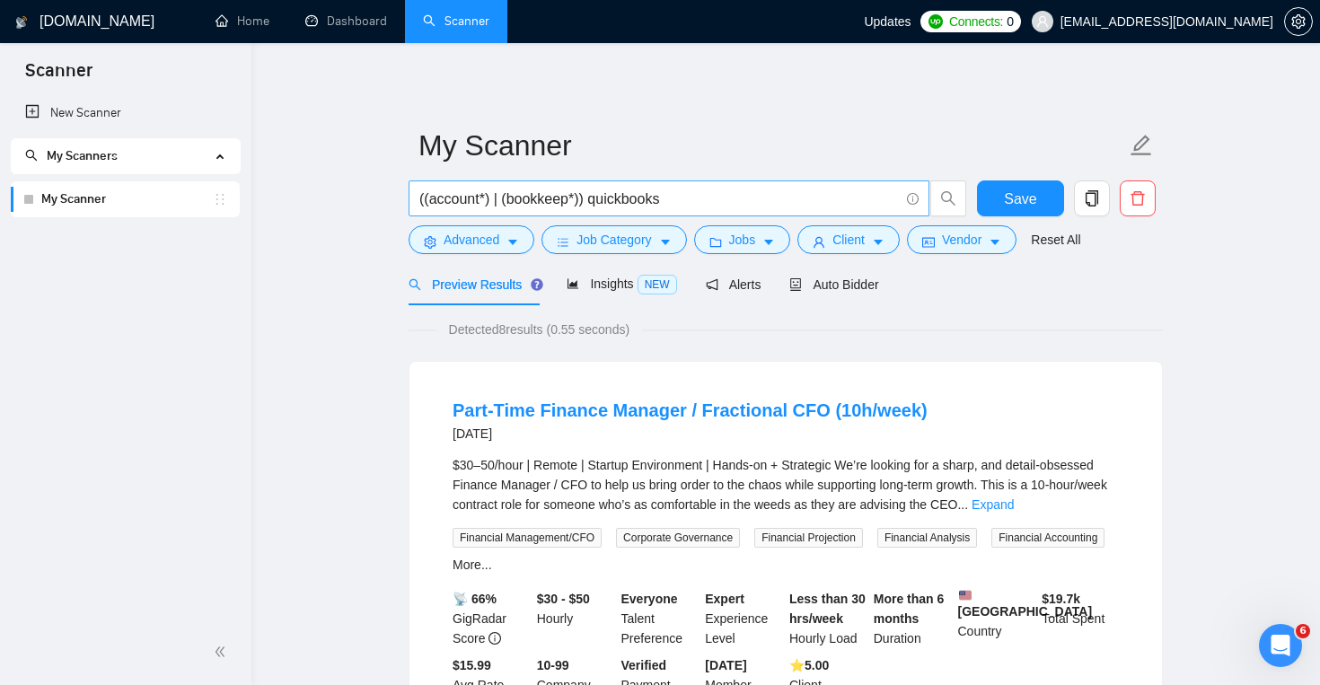
click at [914, 198] on icon "info-circle" at bounding box center [913, 199] width 12 height 12
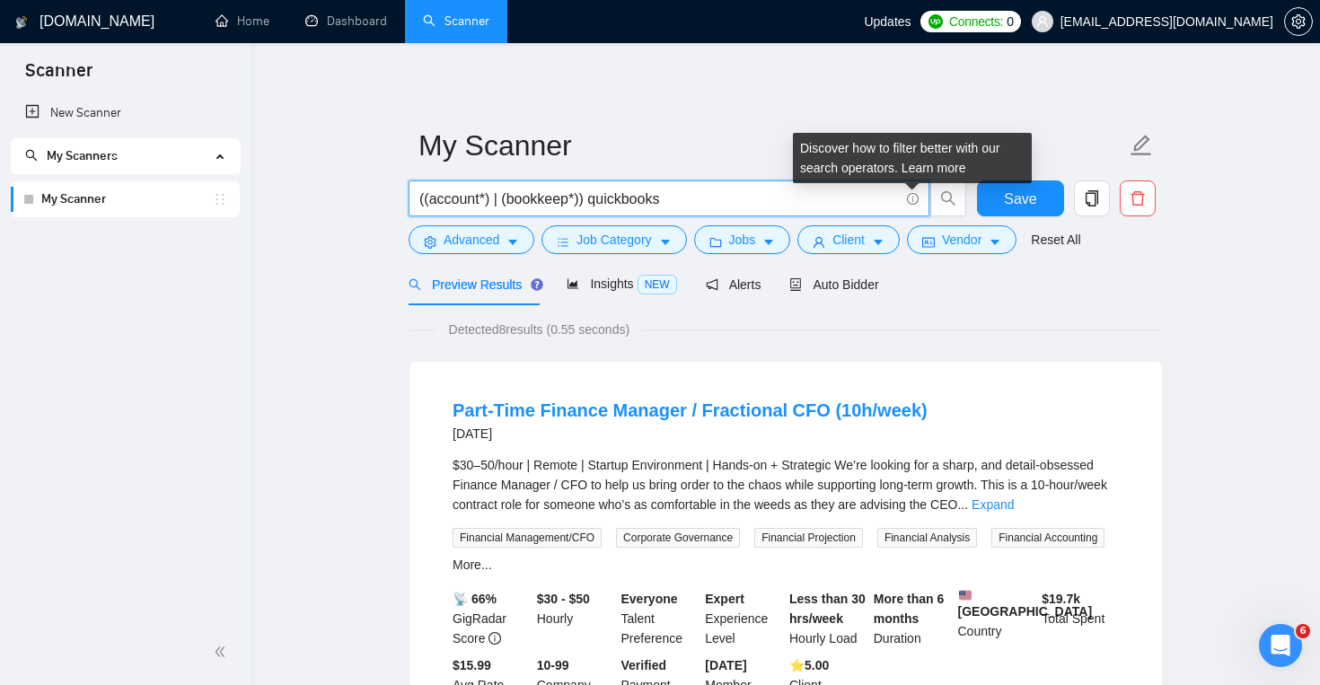
click at [941, 181] on div "Discover how to filter better with our search operators. Learn more" at bounding box center [912, 158] width 239 height 50
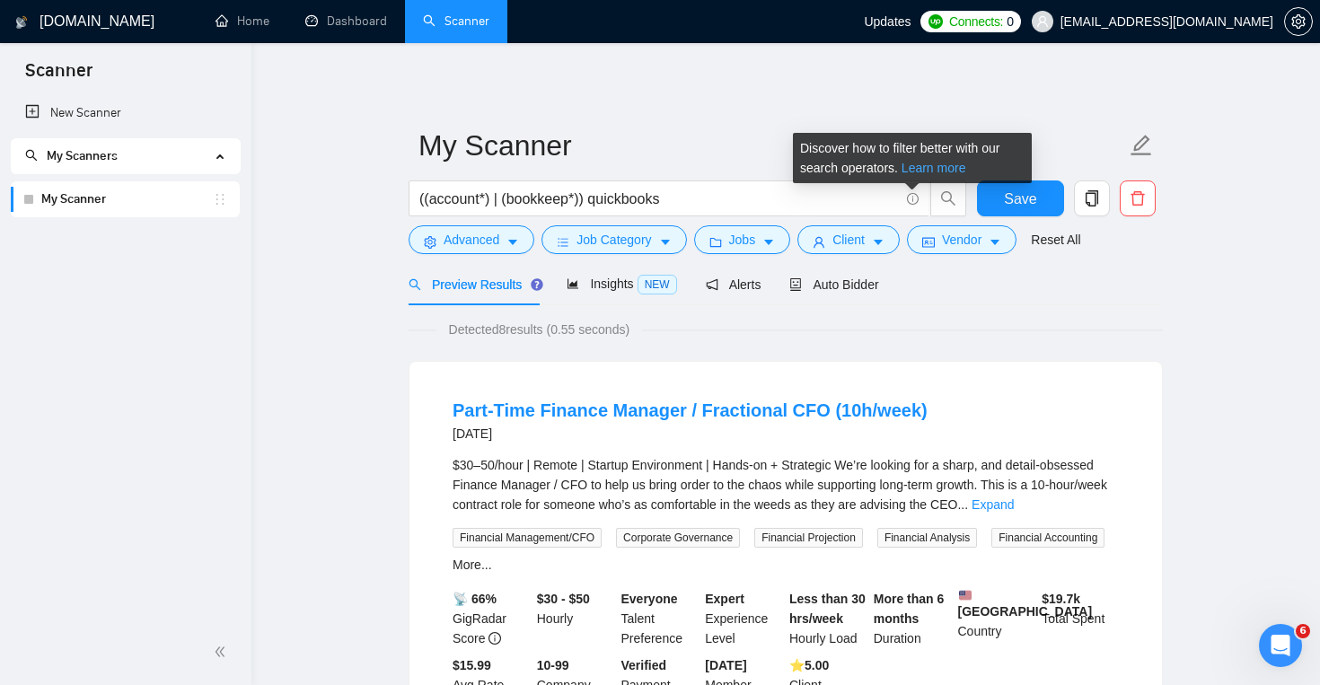
click at [954, 167] on link "Learn more" at bounding box center [934, 168] width 65 height 14
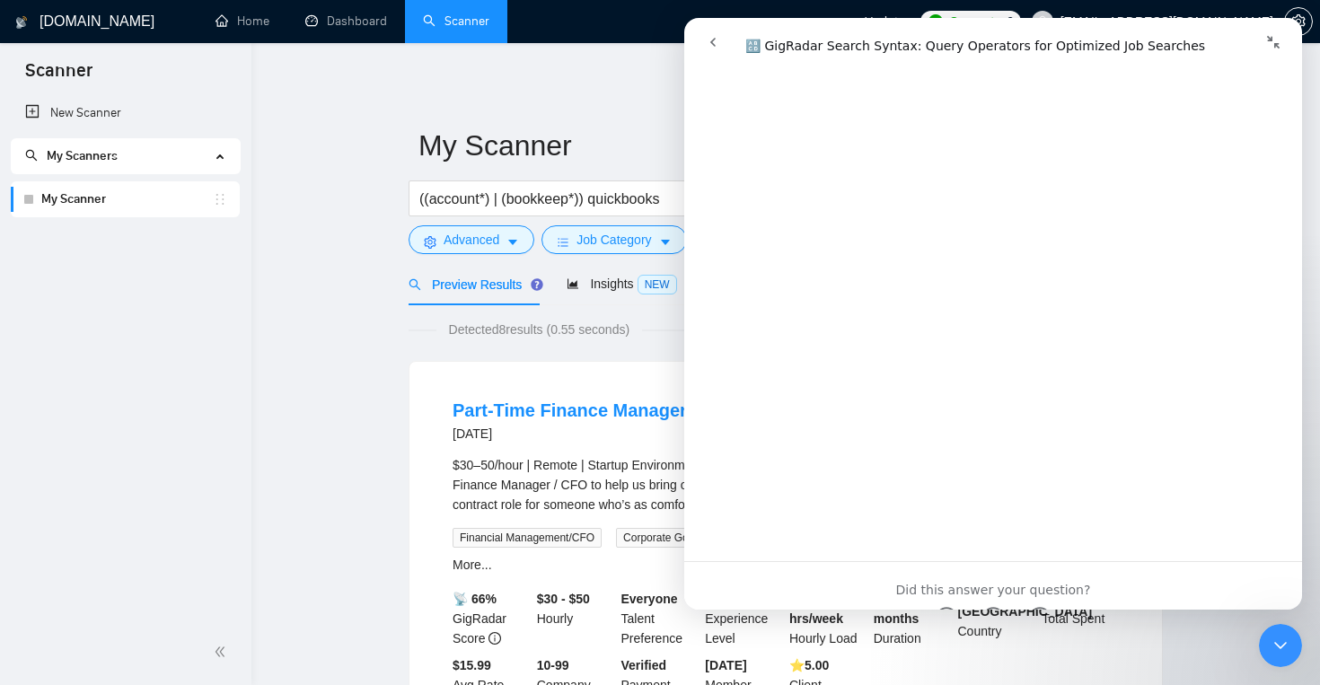
scroll to position [6504, 0]
click at [545, 443] on div "6 days ago" at bounding box center [690, 434] width 475 height 22
click at [716, 33] on button "go back" at bounding box center [713, 42] width 34 height 34
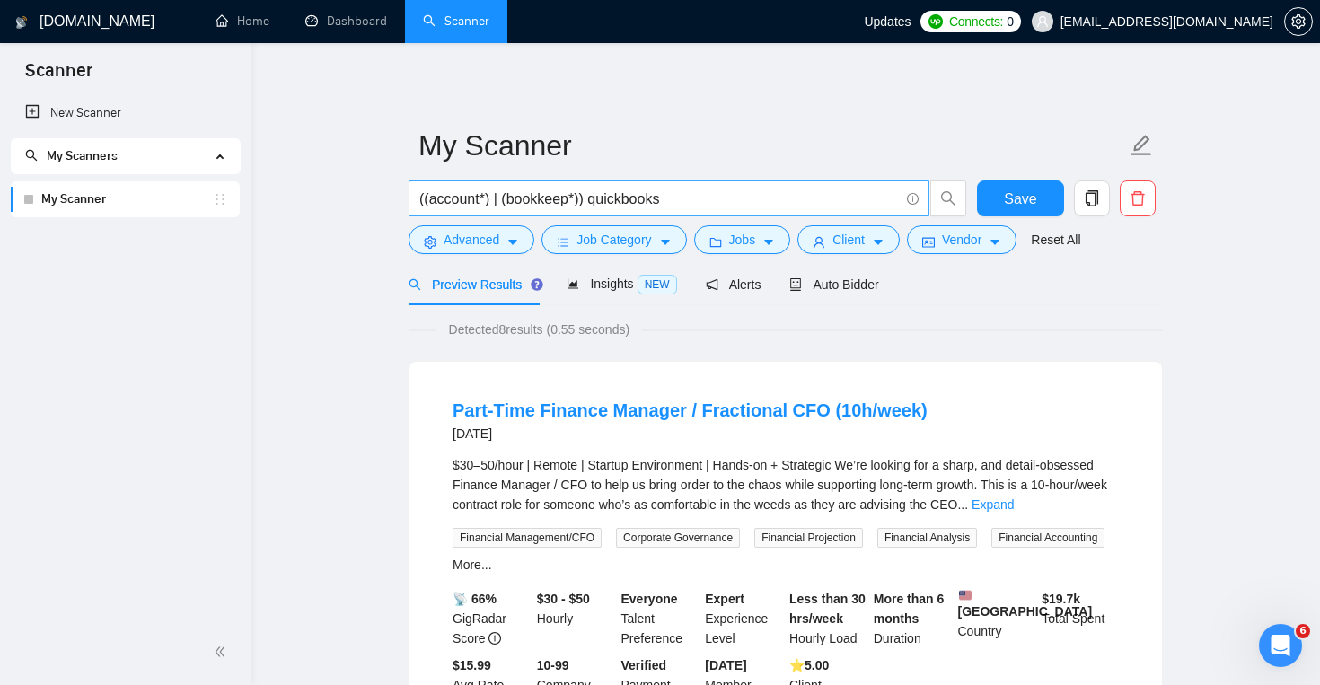
click at [686, 186] on span "((account*) | (bookkeep*)) quickbooks" at bounding box center [669, 199] width 521 height 36
drag, startPoint x: 672, startPoint y: 203, endPoint x: 417, endPoint y: 186, distance: 255.6
click at [417, 186] on span "((account*) | (bookkeep*)) quickbooks" at bounding box center [669, 199] width 521 height 36
paste input "((account*) | (bookkeep*)) (quickbooks | "quickbooks online" | QBO)"
type input "((account*) | (bookkeep*)) (quickbooks | "quickbooks online" | QBO)"
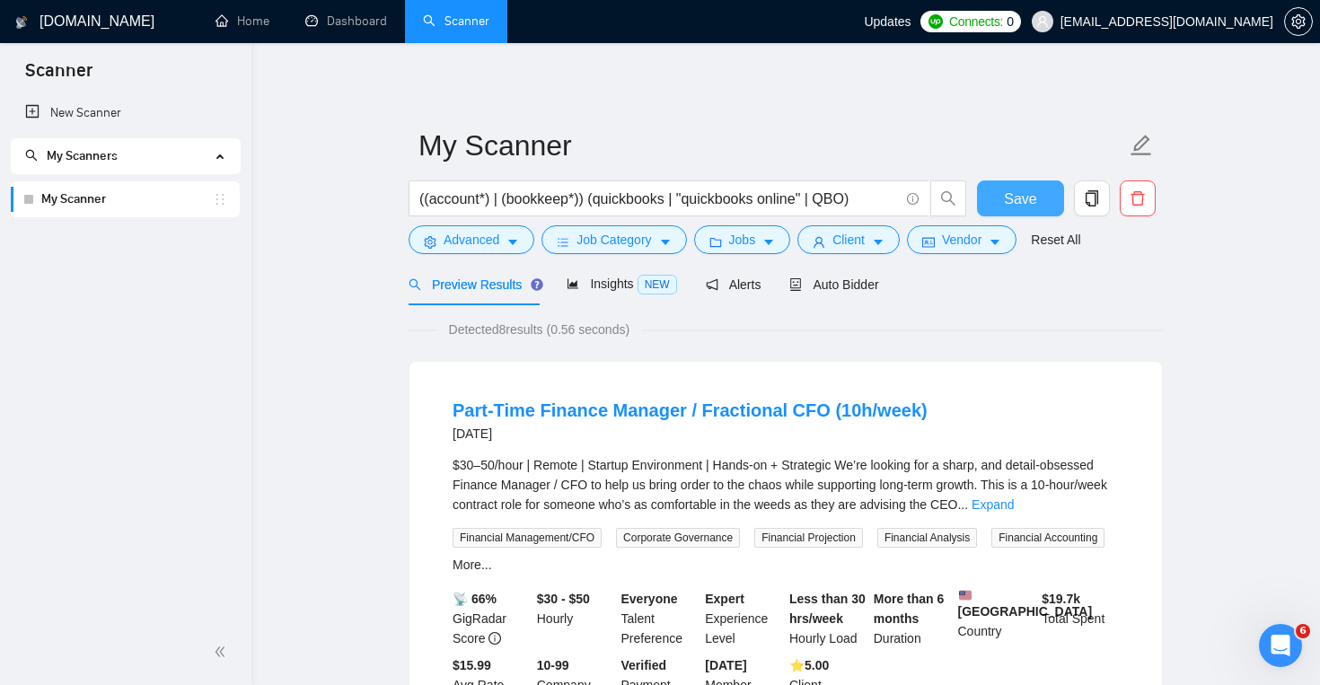
click at [1009, 194] on span "Save" at bounding box center [1020, 199] width 32 height 22
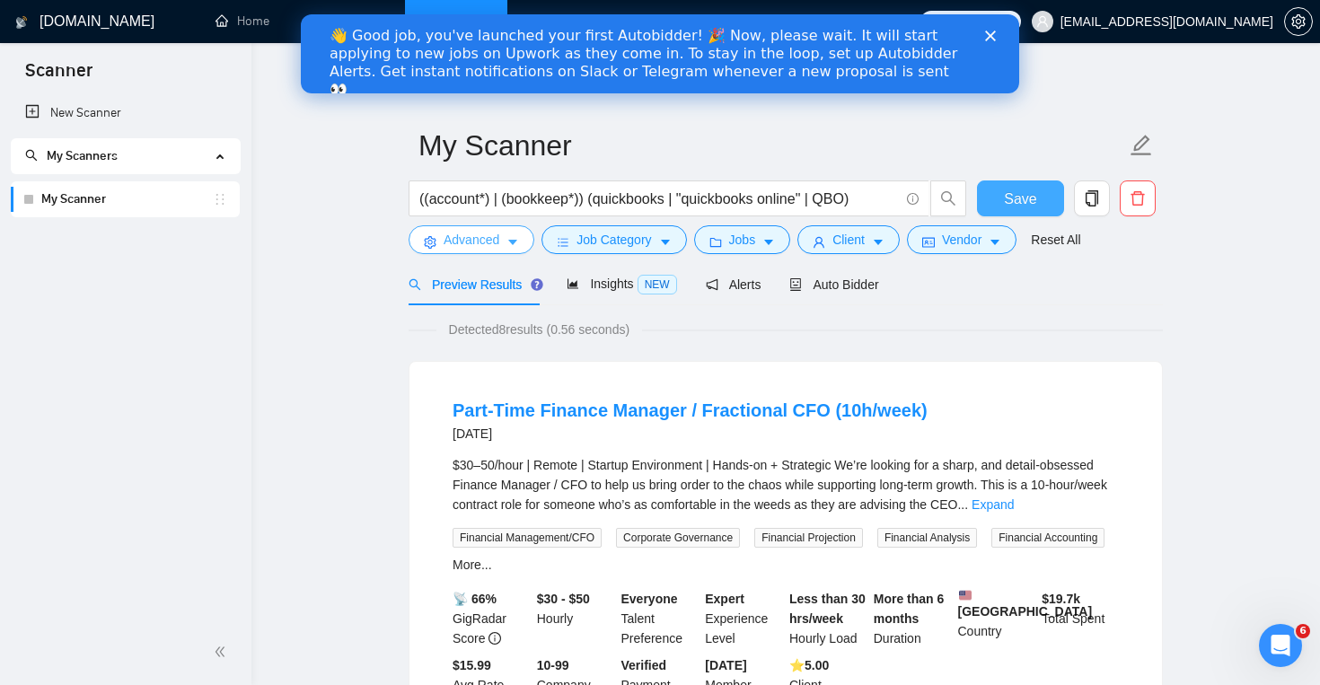
scroll to position [0, 0]
click at [991, 35] on polygon "Close" at bounding box center [990, 36] width 11 height 11
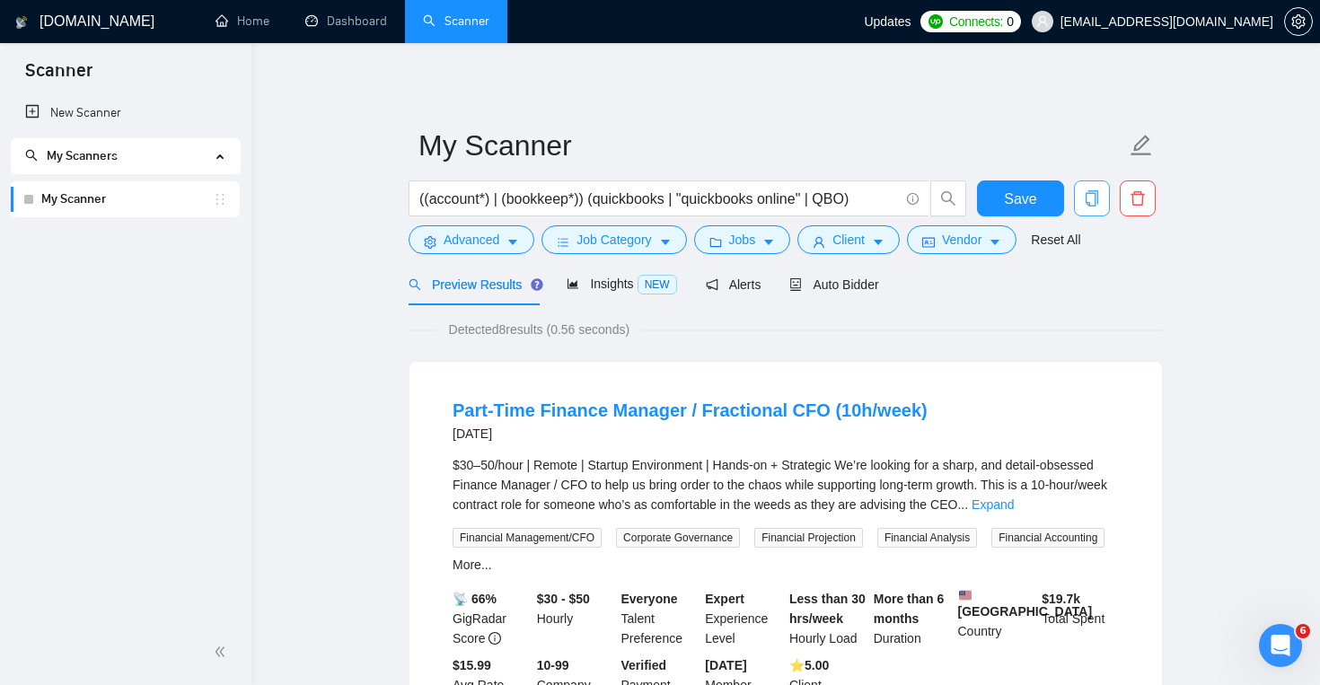
click at [1092, 202] on icon "copy" at bounding box center [1092, 198] width 16 height 16
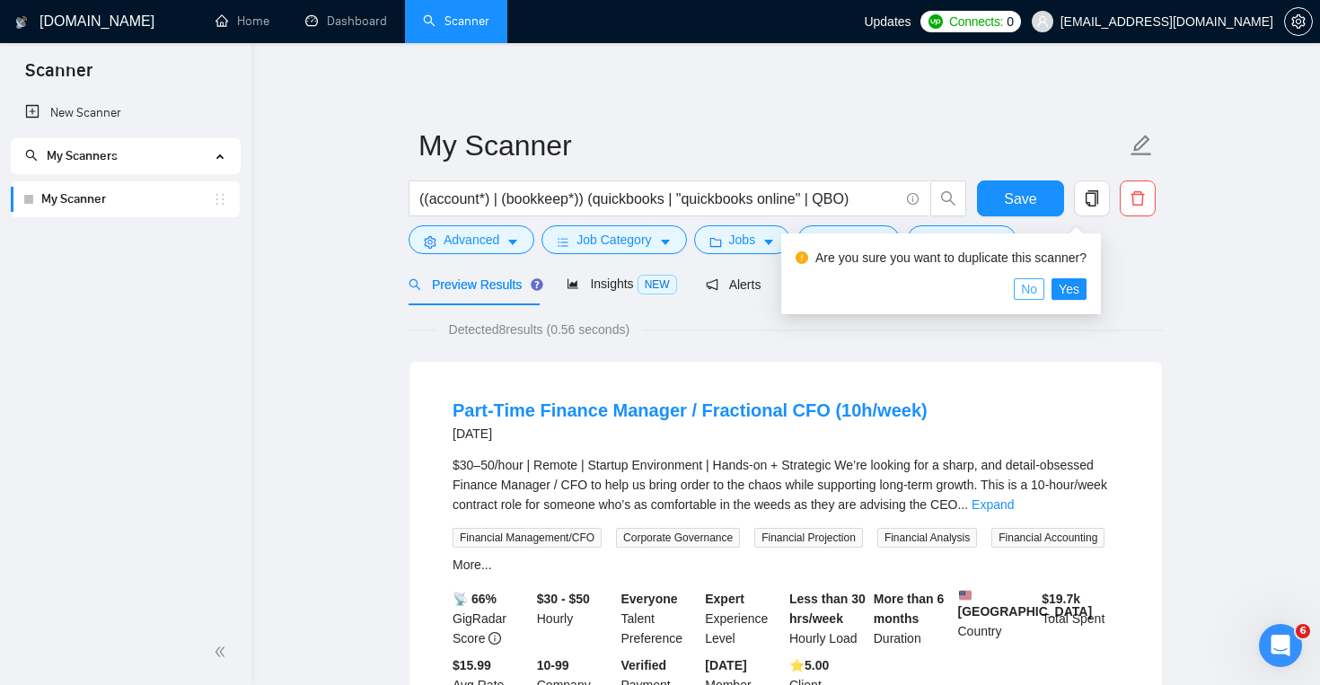
click at [1037, 288] on span "No" at bounding box center [1029, 289] width 16 height 20
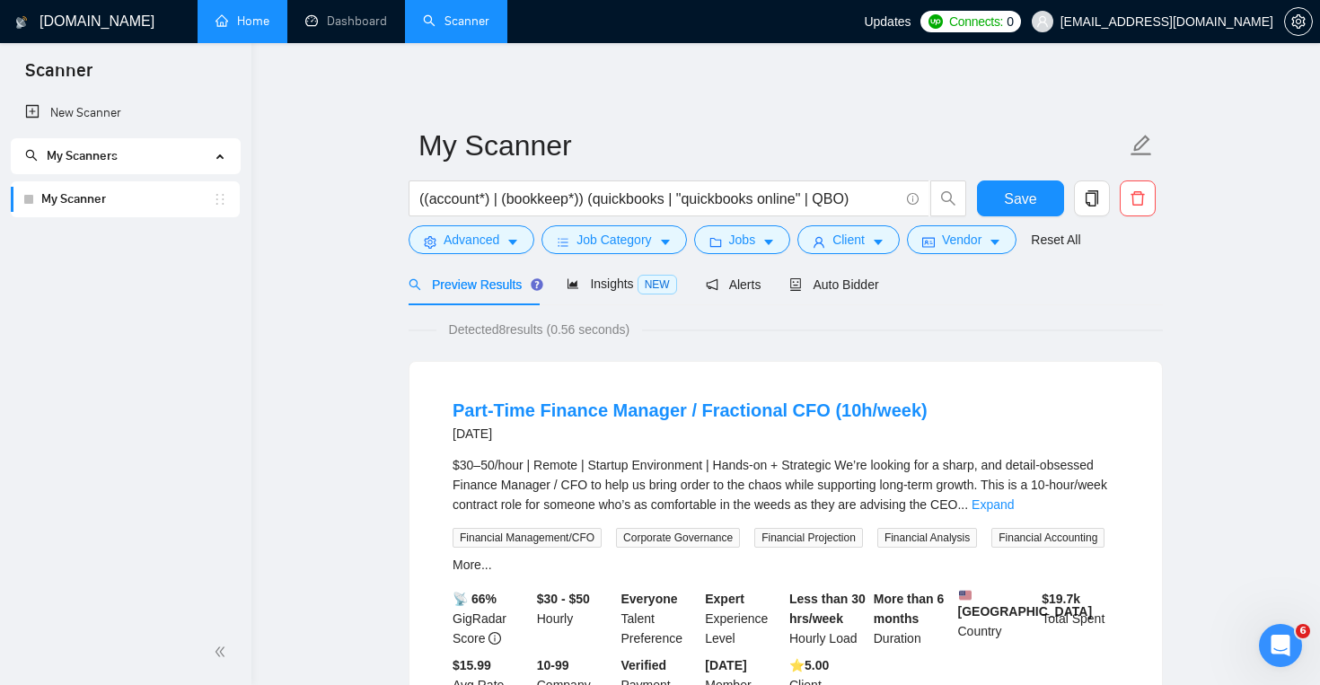
click at [266, 19] on link "Home" at bounding box center [243, 20] width 54 height 15
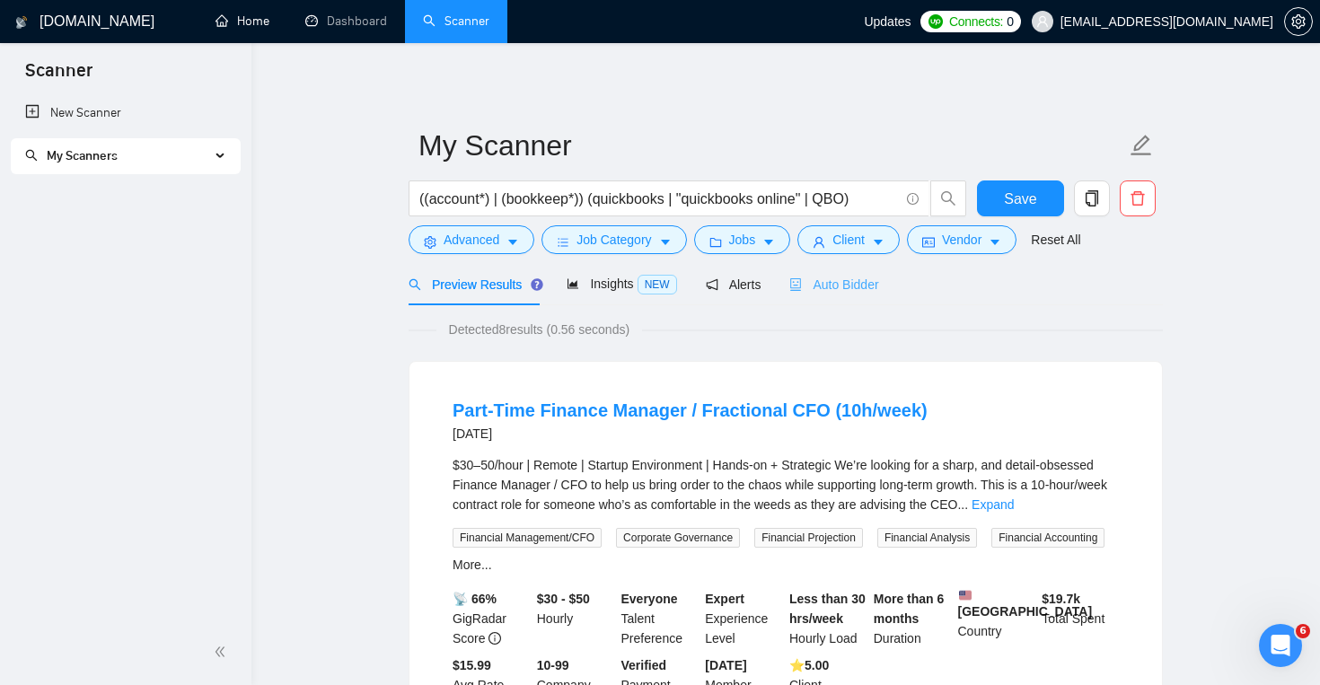
click at [845, 295] on div "Auto Bidder" at bounding box center [833, 284] width 89 height 42
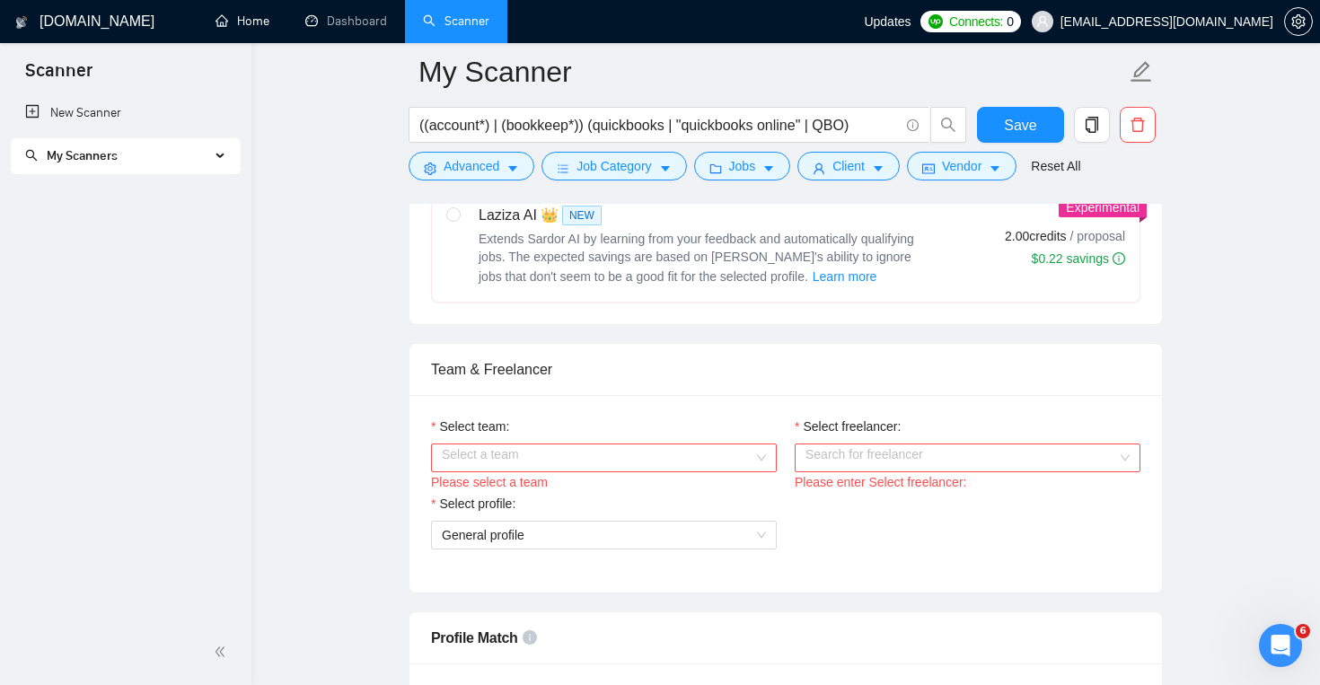
scroll to position [764, 0]
click at [690, 441] on div "Select a team" at bounding box center [604, 455] width 346 height 29
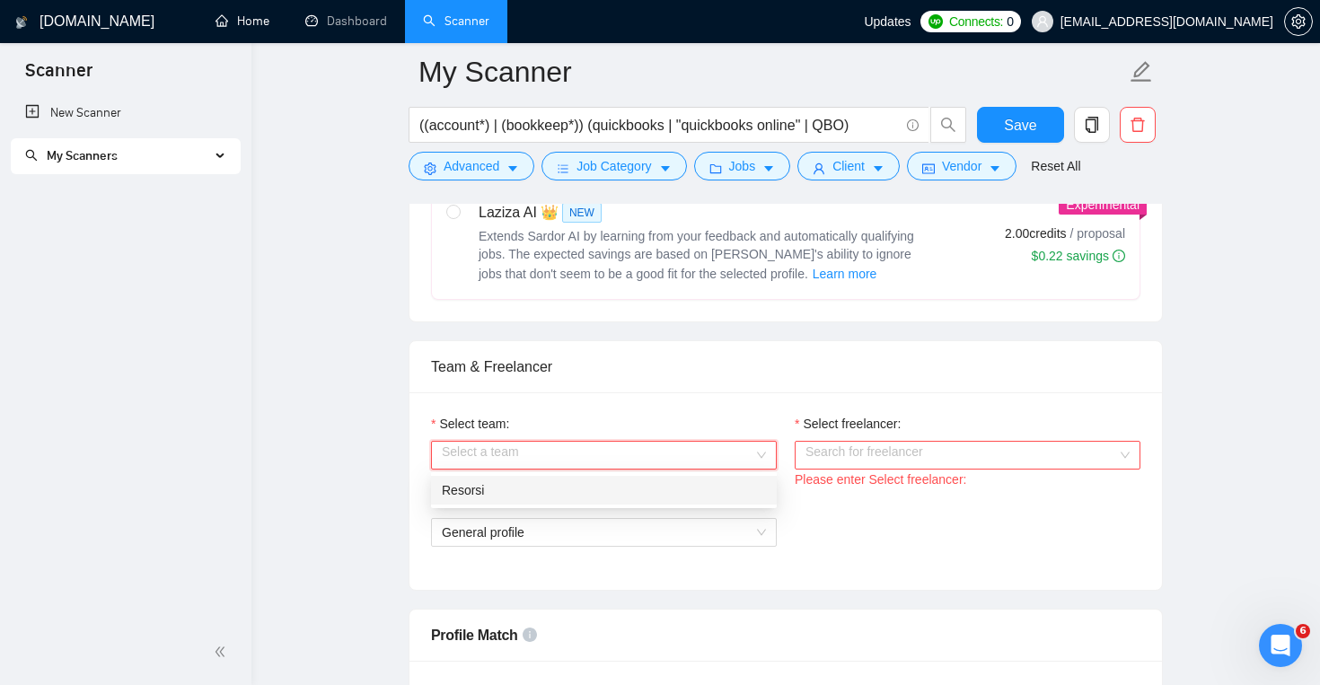
click at [693, 476] on div "Resorsi" at bounding box center [604, 490] width 346 height 29
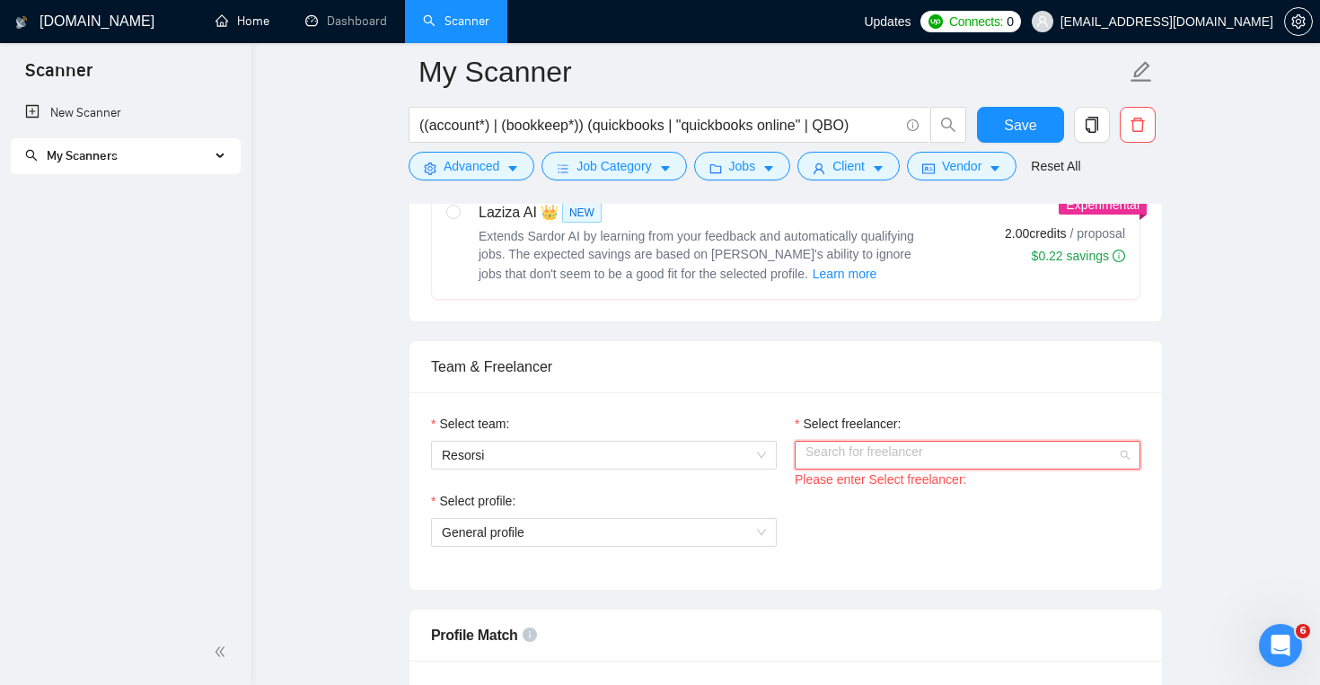
click at [854, 450] on input "Select freelancer:" at bounding box center [962, 455] width 312 height 27
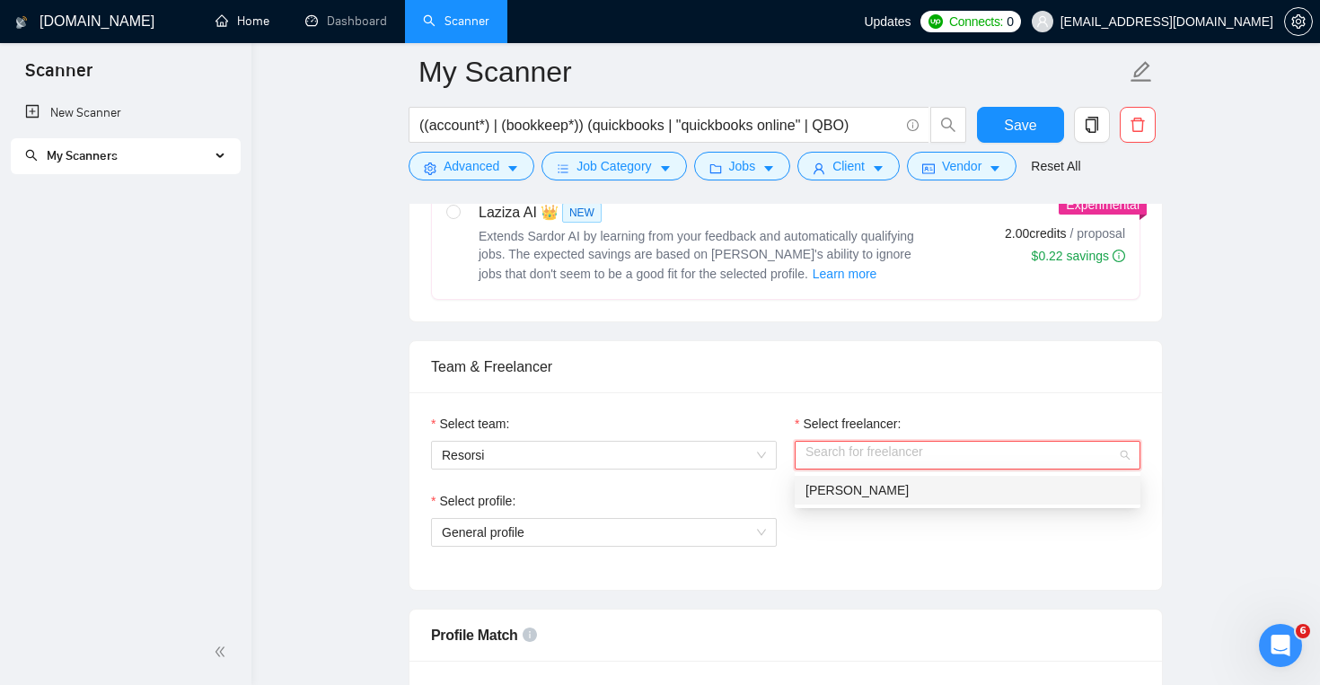
click at [858, 491] on span "Federico Waldman" at bounding box center [857, 490] width 103 height 14
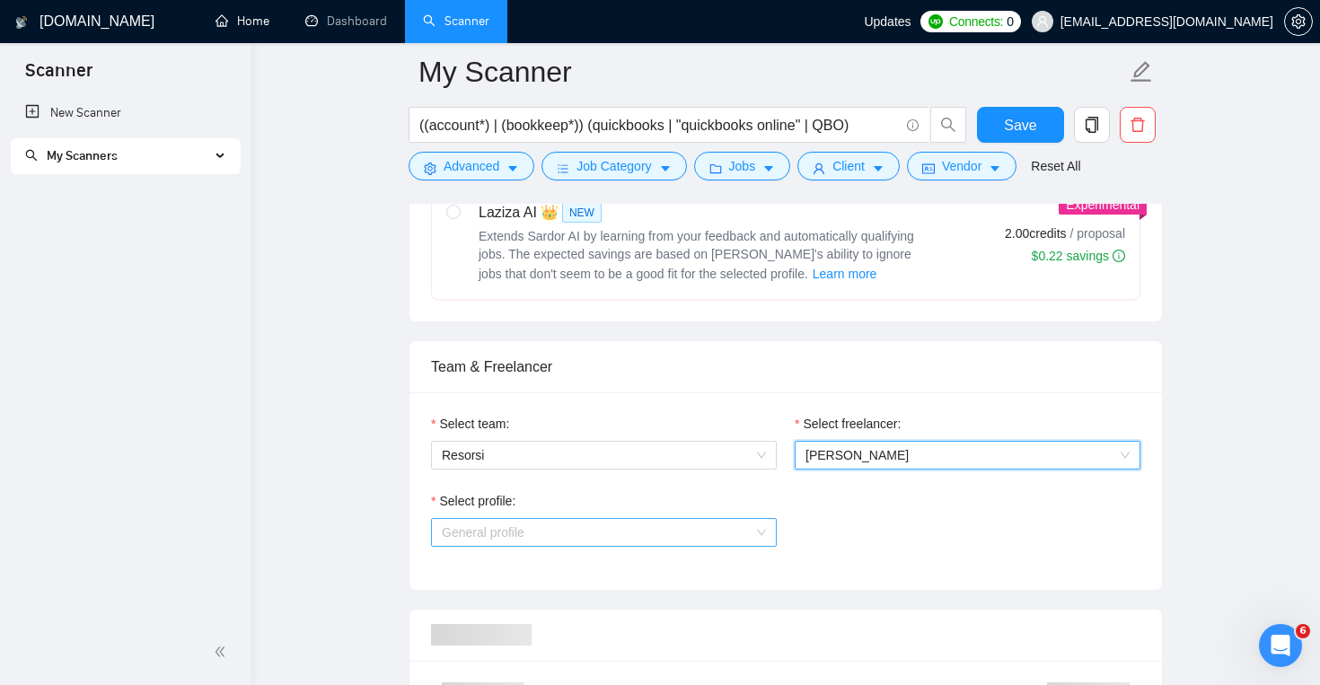
click at [757, 524] on span "General profile" at bounding box center [604, 532] width 324 height 27
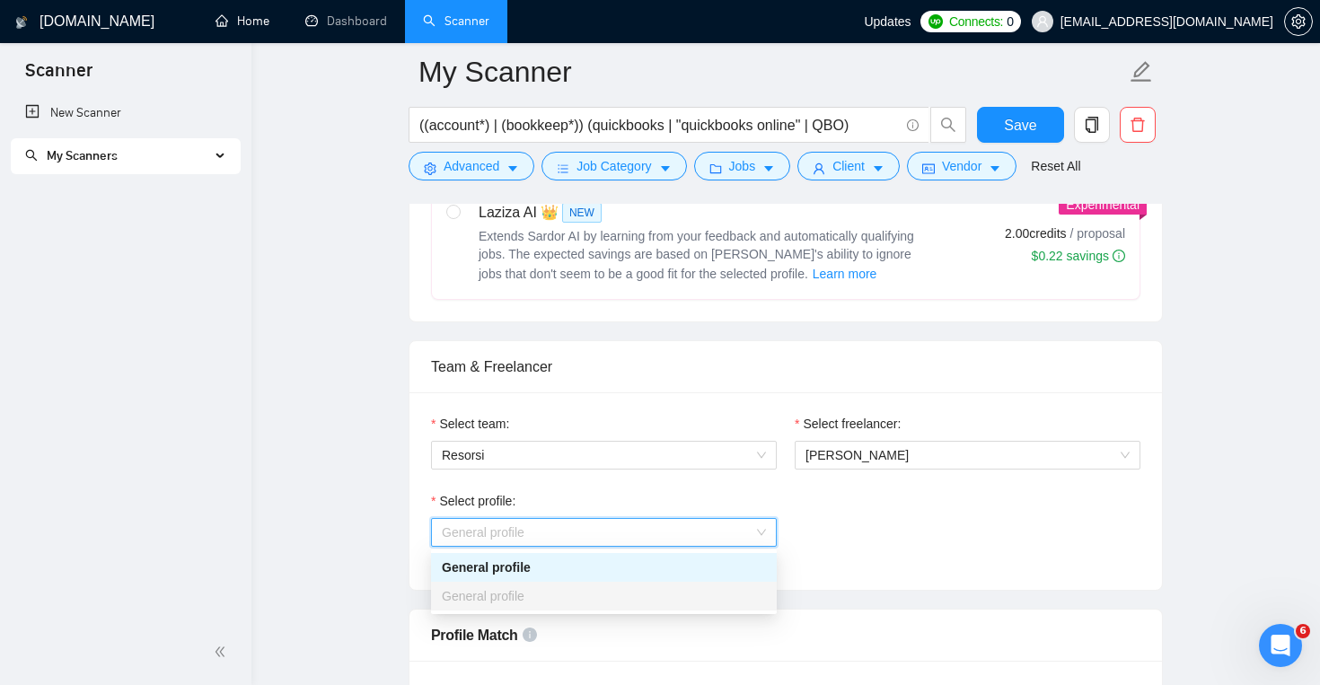
click at [724, 568] on div "General profile" at bounding box center [604, 568] width 324 height 20
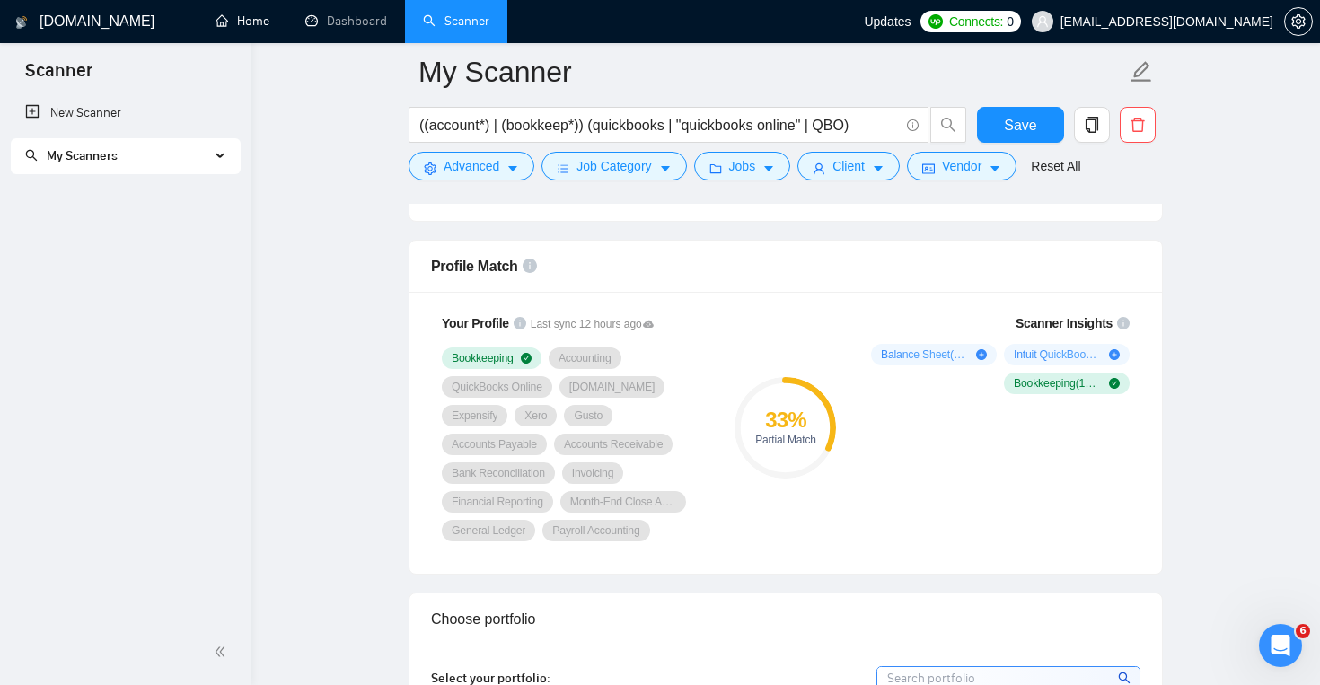
scroll to position [1134, 0]
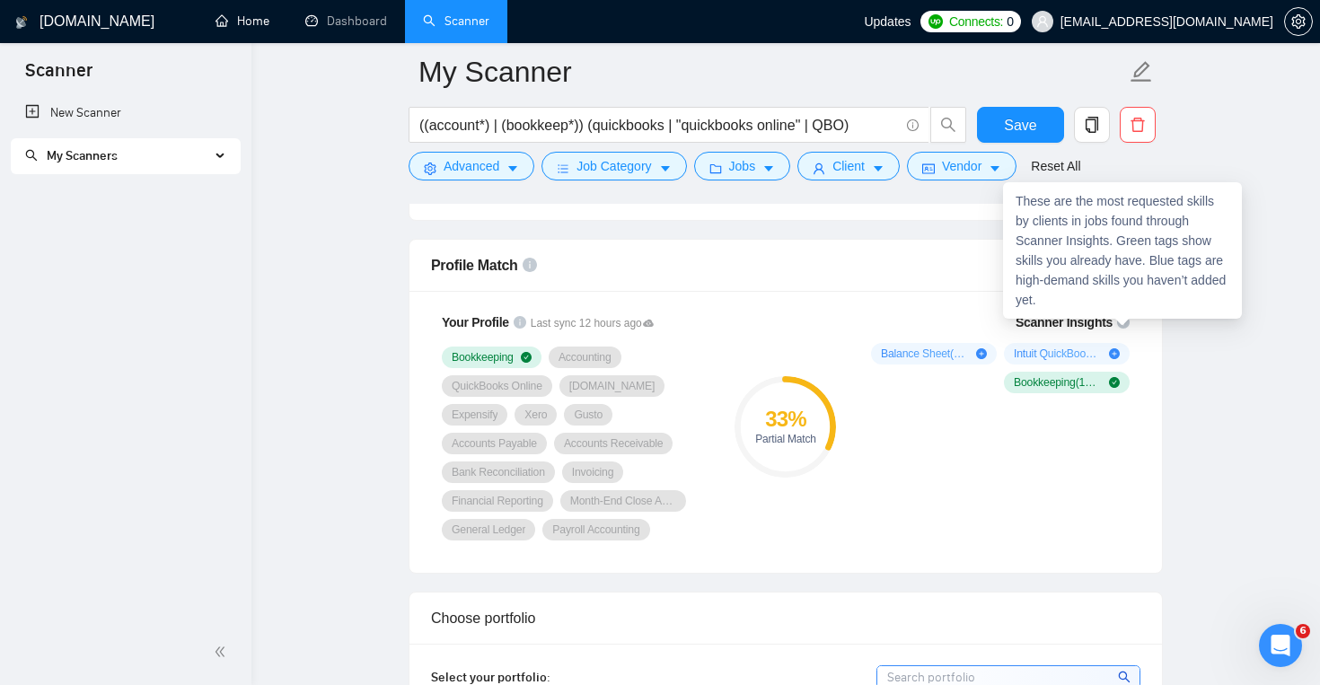
click at [1119, 325] on icon "info-circle" at bounding box center [1123, 322] width 13 height 13
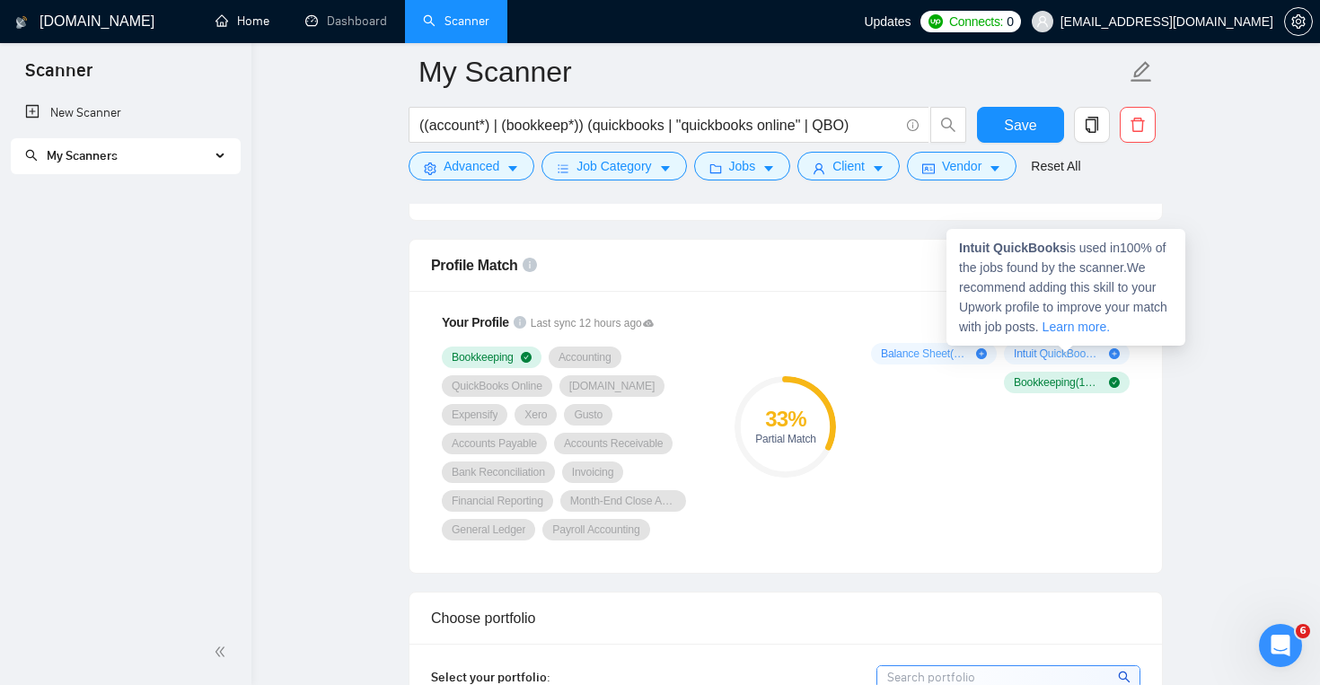
click at [1113, 357] on icon "plus-circle" at bounding box center [1114, 353] width 11 height 11
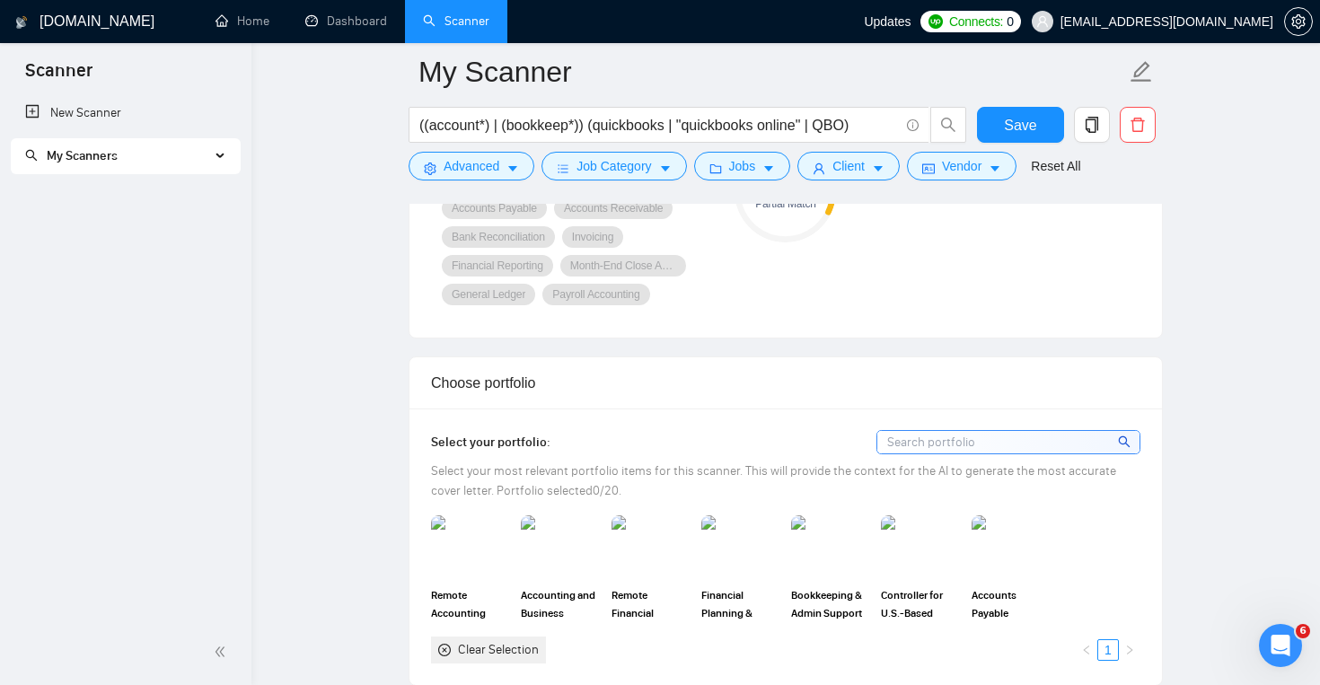
scroll to position [1446, 0]
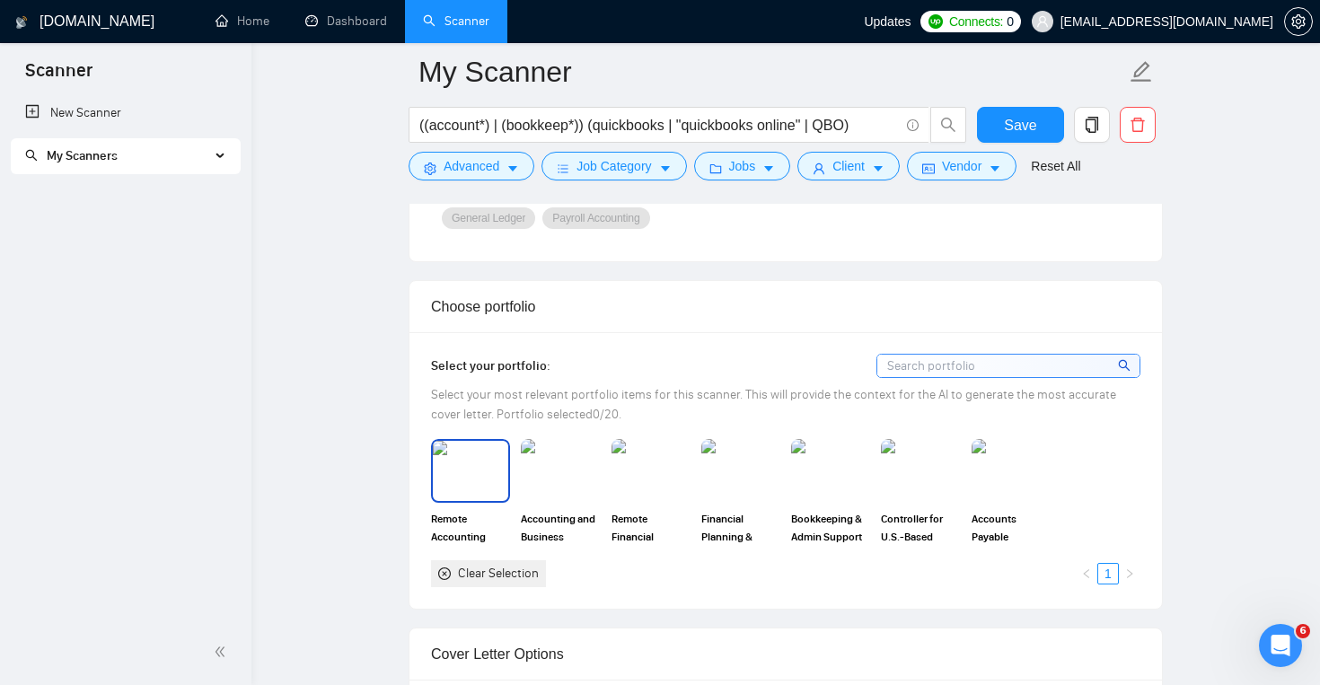
click at [489, 466] on img at bounding box center [470, 470] width 75 height 59
click at [578, 481] on img at bounding box center [560, 470] width 75 height 59
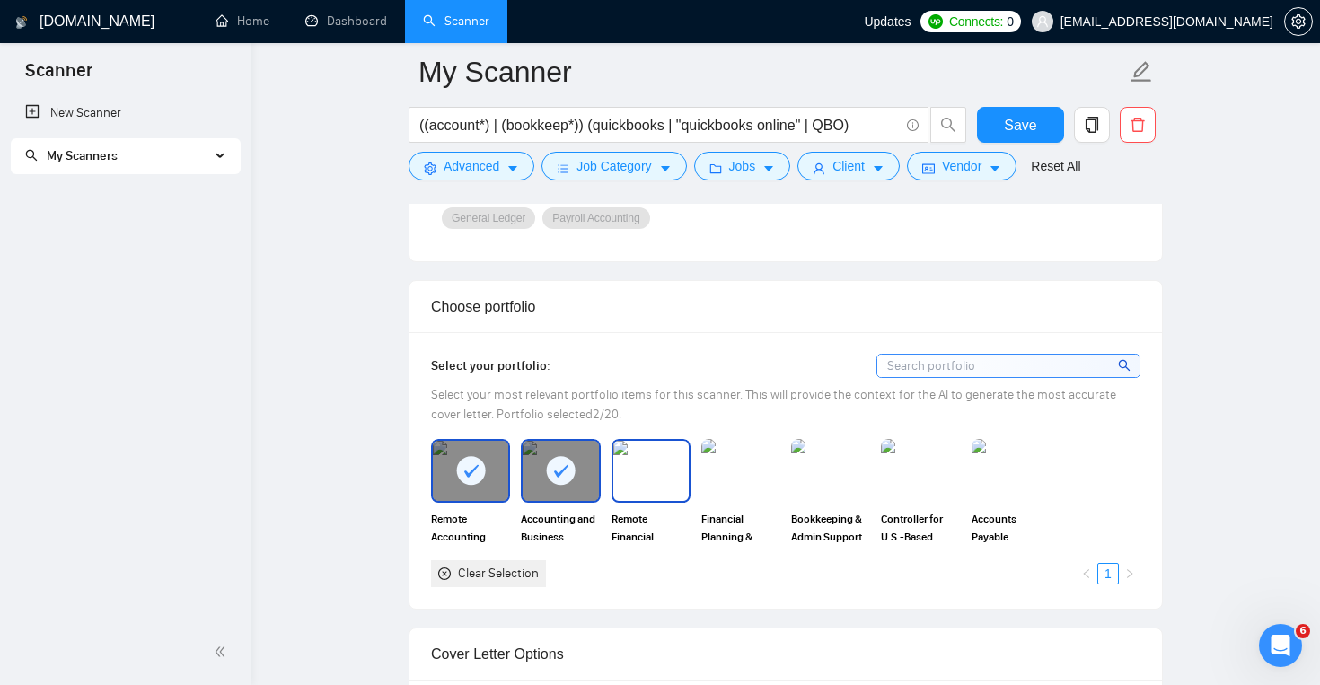
click at [641, 486] on img at bounding box center [650, 470] width 75 height 59
click at [751, 486] on img at bounding box center [740, 470] width 75 height 59
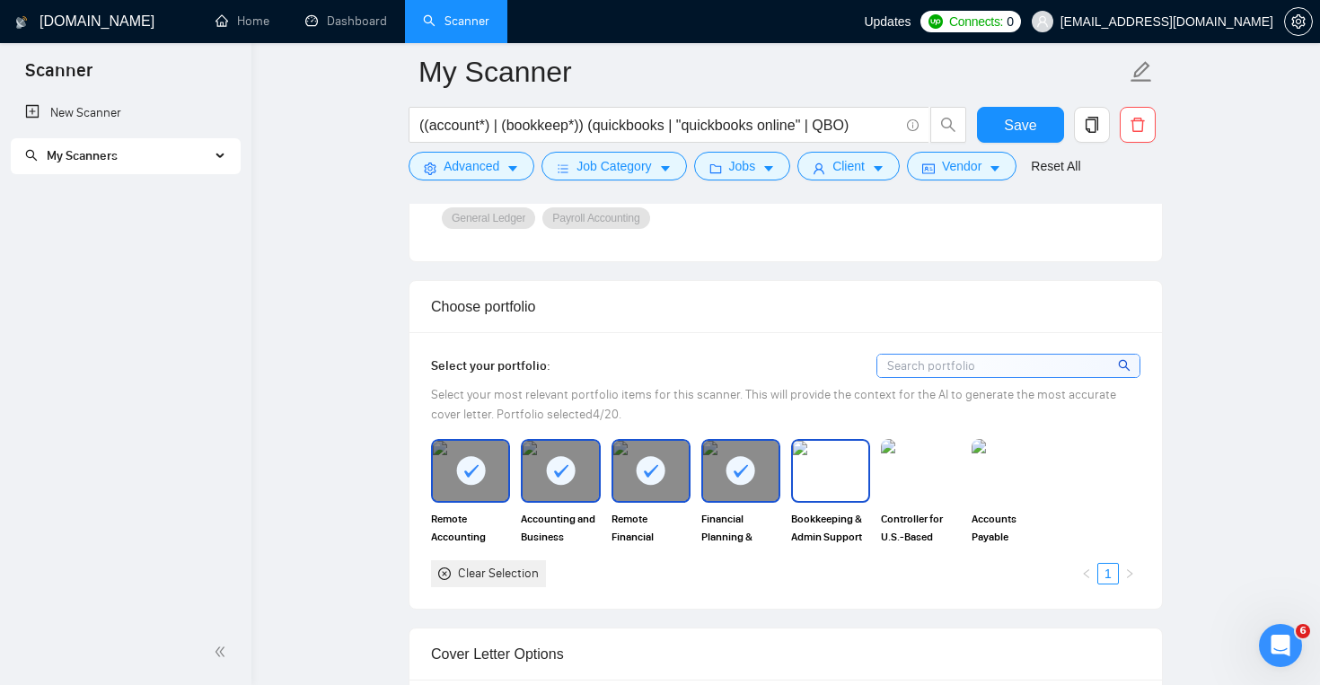
click at [828, 487] on img at bounding box center [830, 470] width 75 height 59
click at [921, 488] on img at bounding box center [920, 470] width 75 height 59
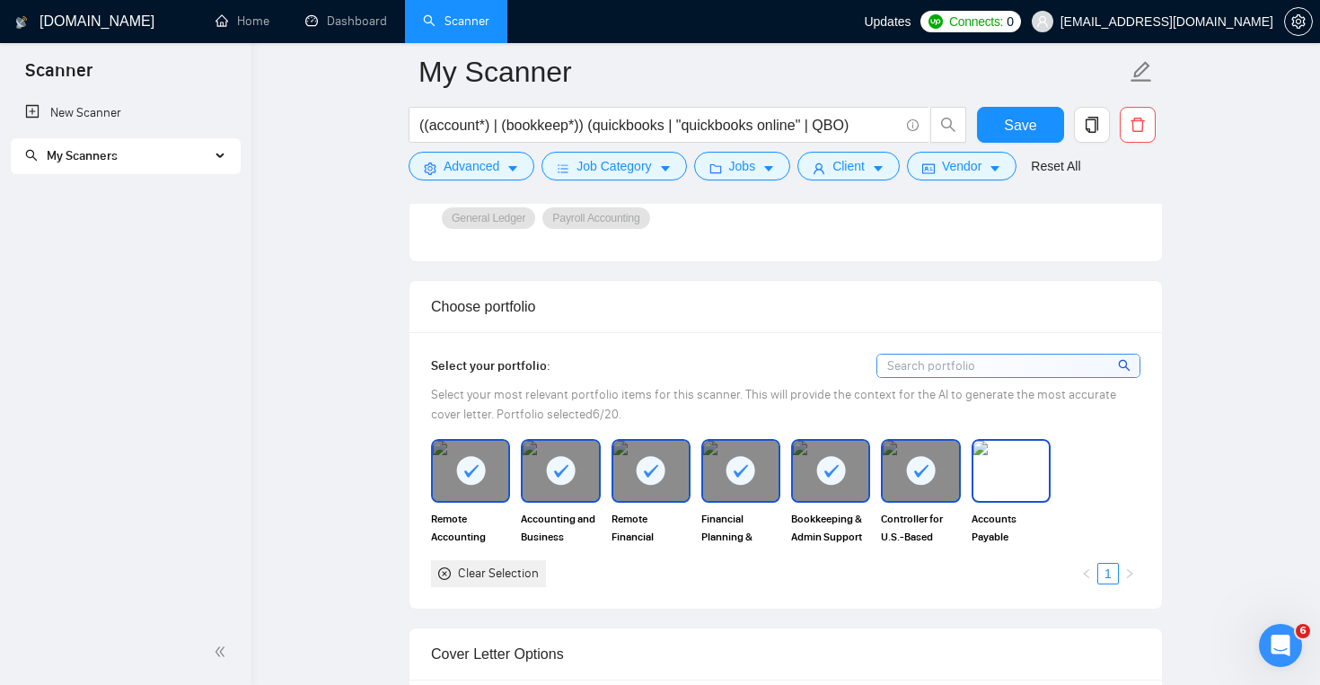
click at [1008, 488] on img at bounding box center [1011, 470] width 75 height 59
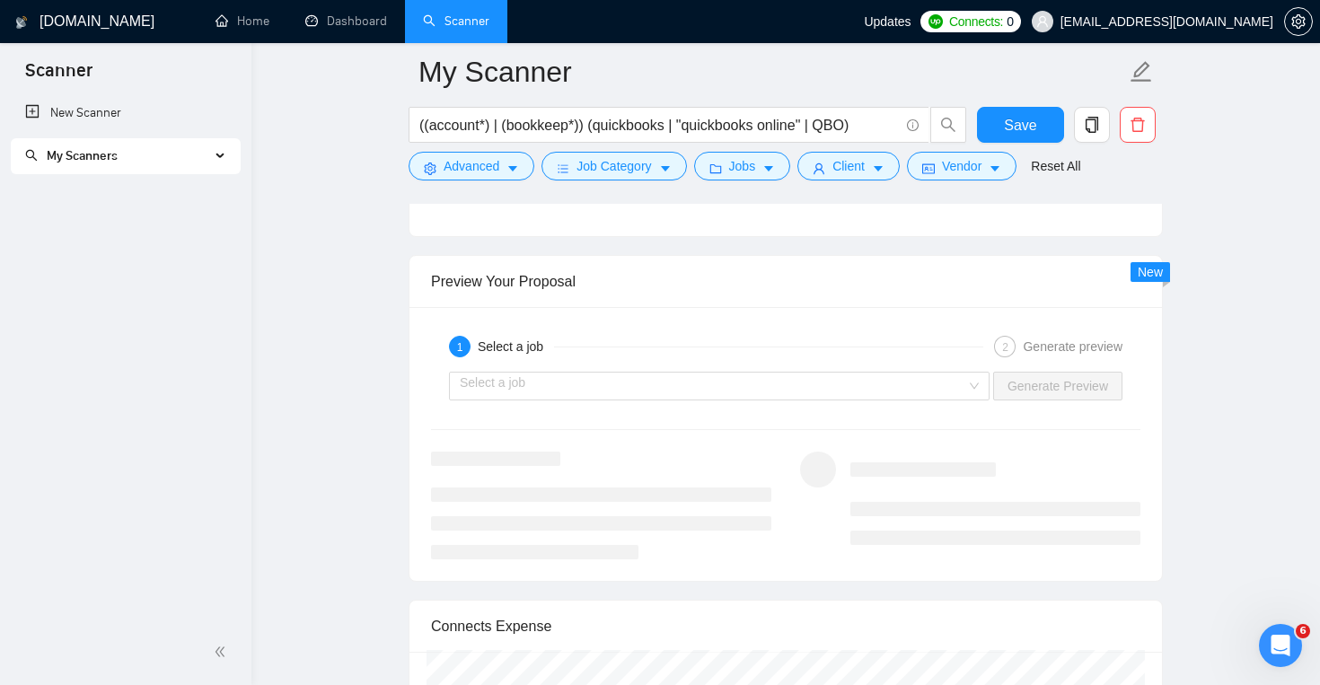
scroll to position [3244, 0]
click at [653, 407] on div "1 Select a job 2 Generate preview Select a job Generate Preview" at bounding box center [786, 443] width 753 height 274
click at [669, 390] on input "search" at bounding box center [713, 385] width 507 height 27
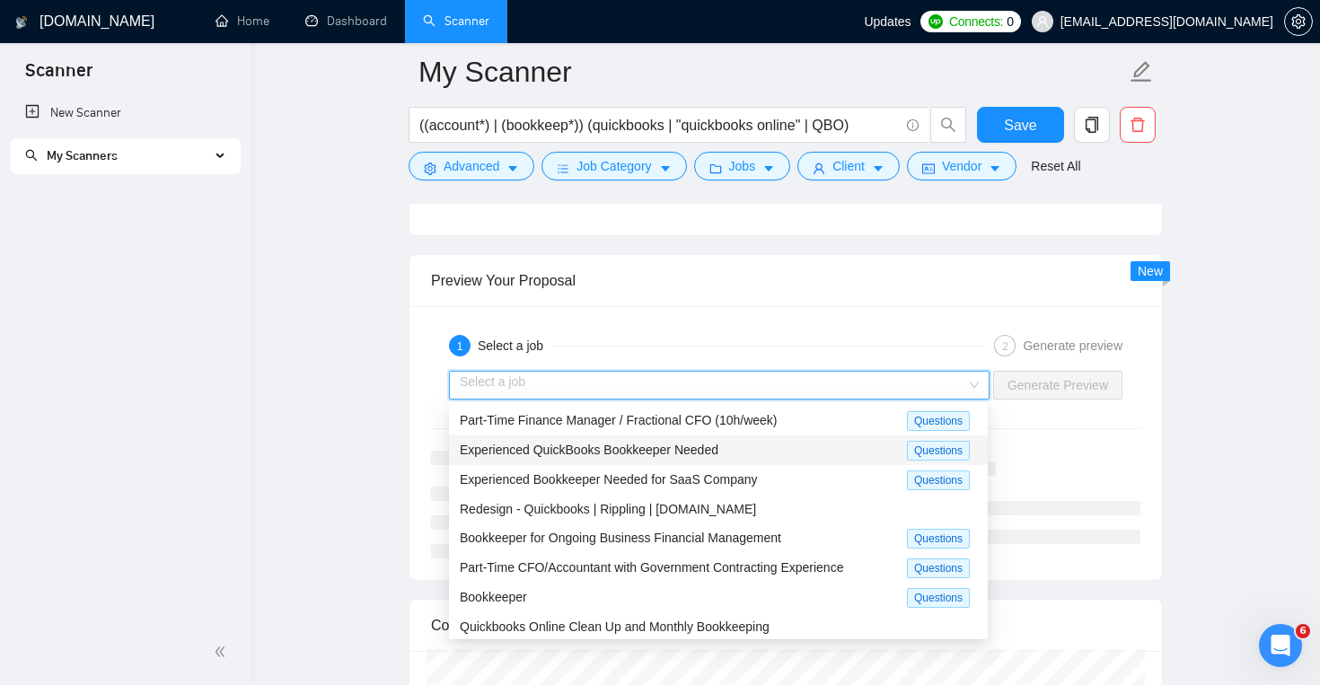
click at [676, 451] on span "Experienced QuickBooks Bookkeeper Needed" at bounding box center [589, 450] width 259 height 14
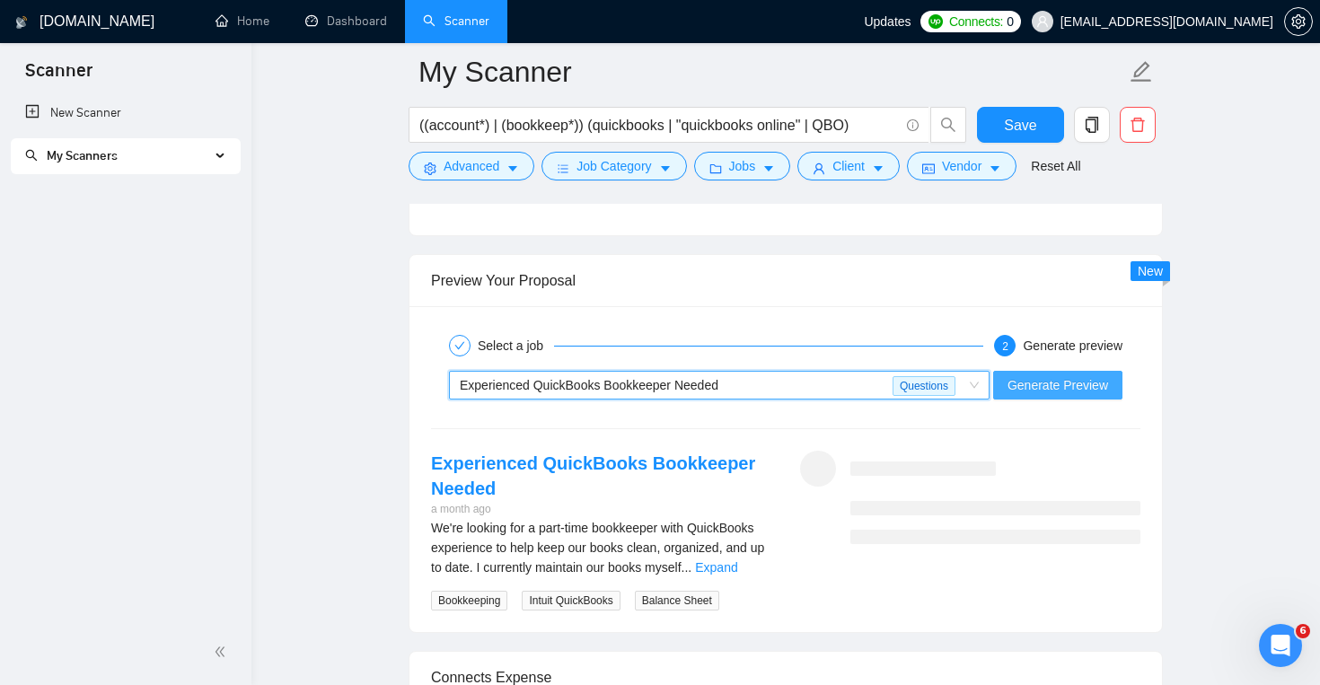
click at [1121, 386] on button "Generate Preview" at bounding box center [1057, 385] width 129 height 29
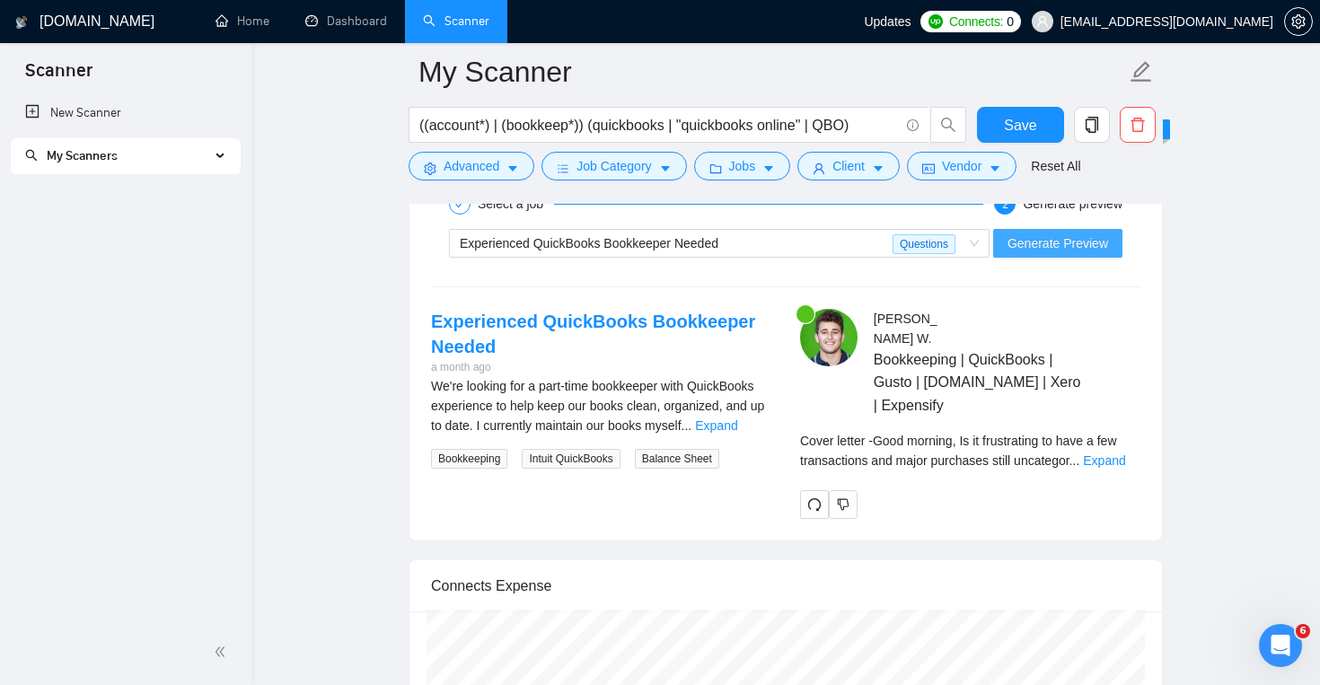
scroll to position [3389, 0]
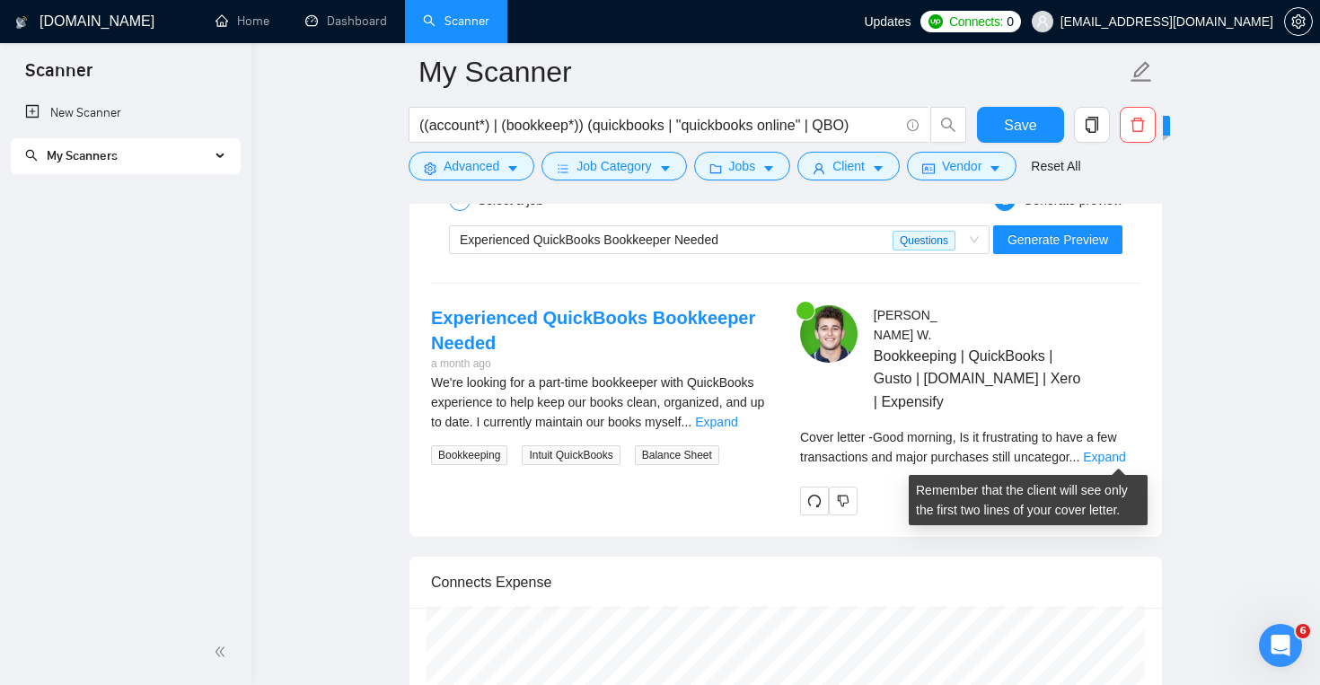
click at [1102, 457] on link "Expand" at bounding box center [1104, 457] width 42 height 14
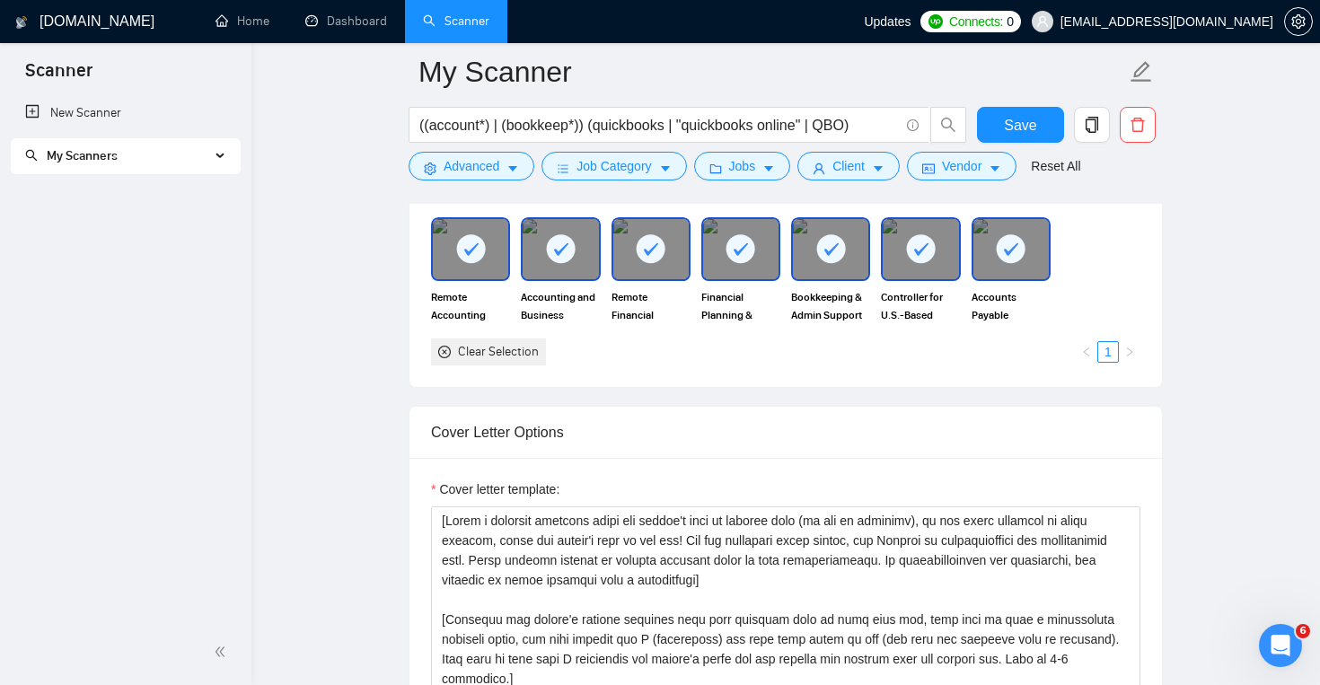
scroll to position [1663, 0]
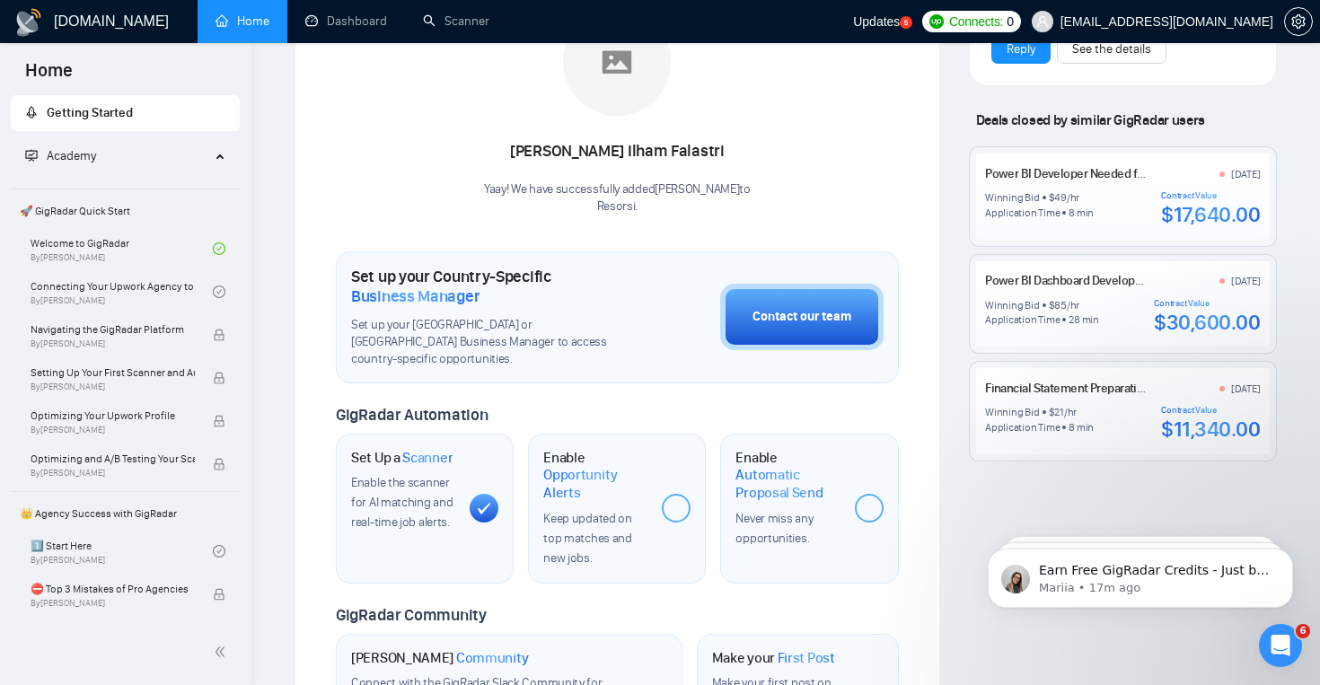
scroll to position [323, 0]
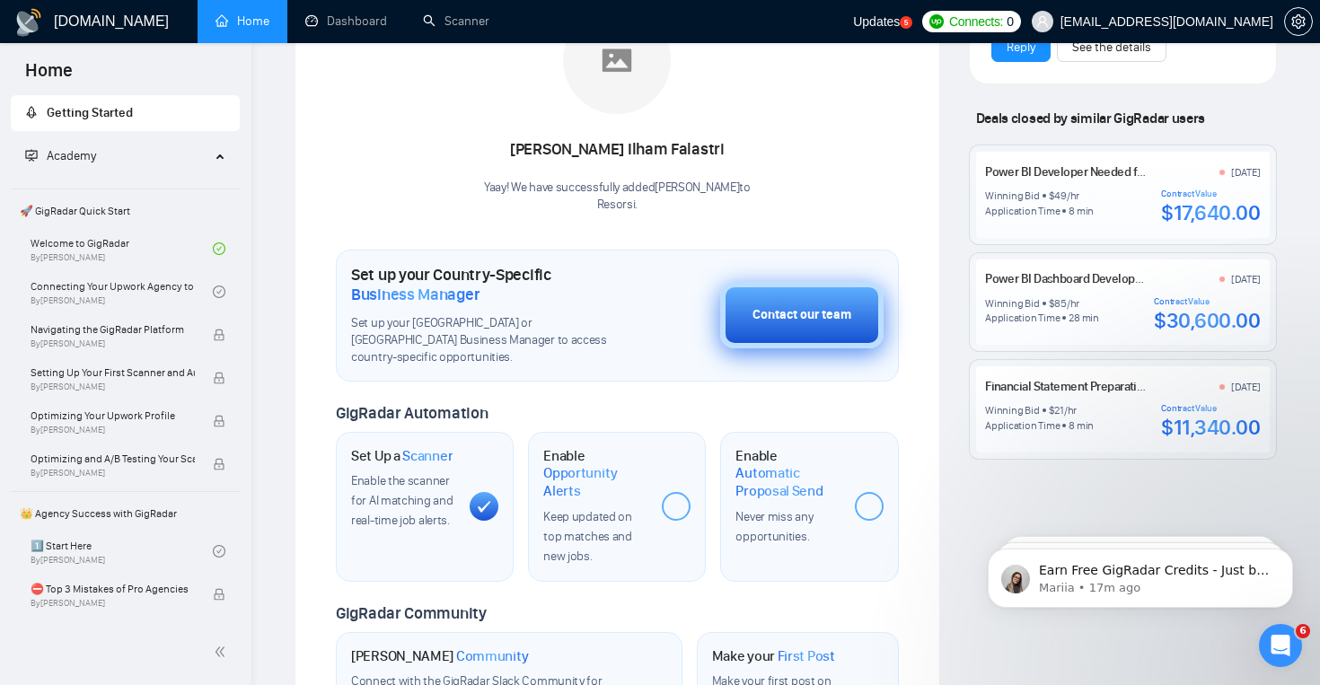
click at [806, 329] on button "Contact our team" at bounding box center [801, 315] width 163 height 66
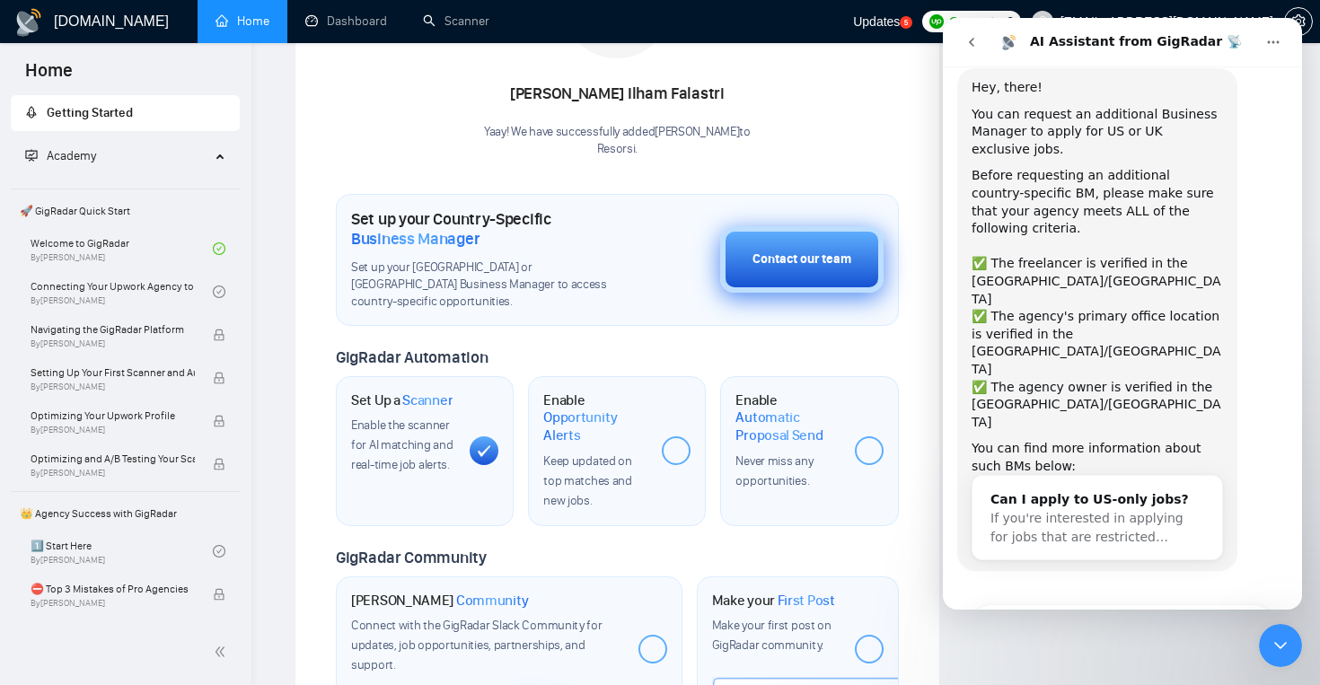
scroll to position [385, 0]
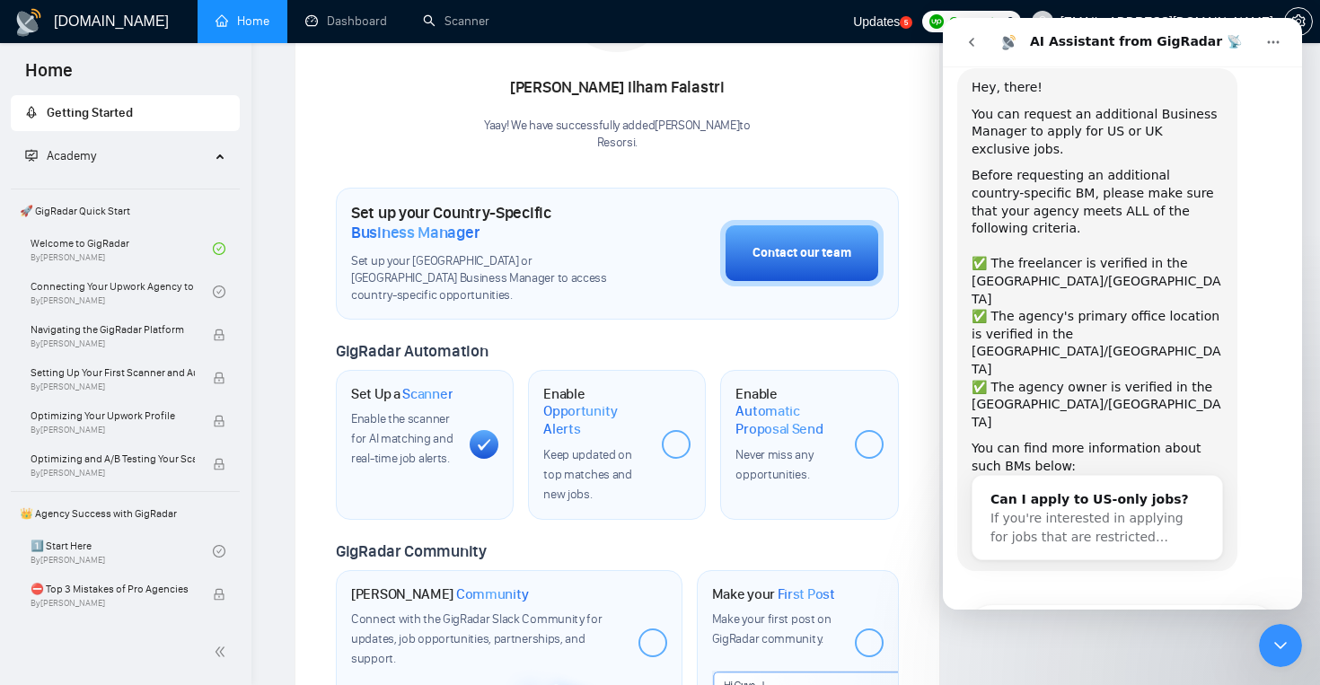
click at [813, 135] on div "Your Business Manager [PERSON_NAME] [PERSON_NAME]! We have successfully added […" at bounding box center [617, 29] width 563 height 244
